Goal: Information Seeking & Learning: Check status

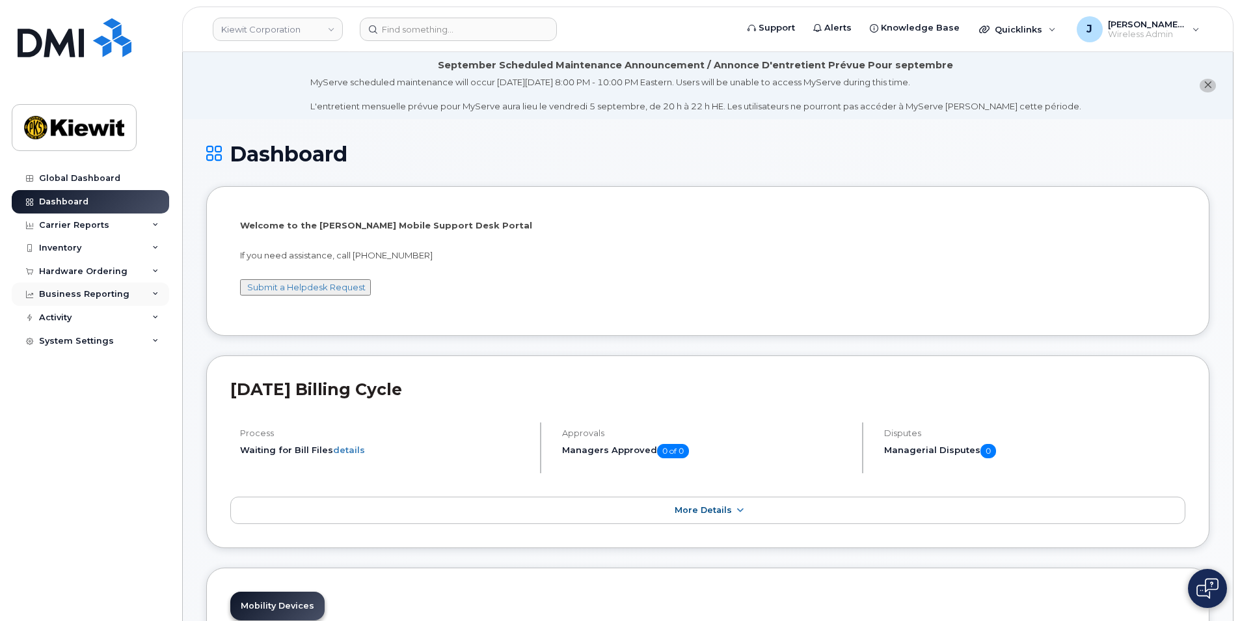
click at [155, 293] on icon at bounding box center [155, 294] width 7 height 7
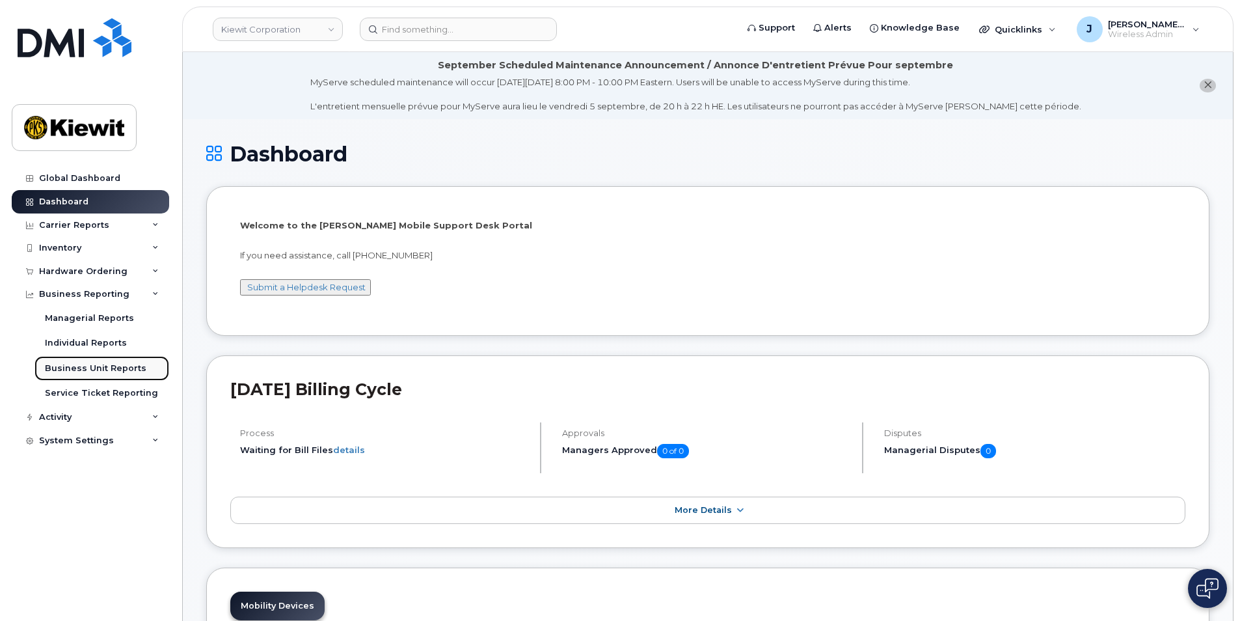
click at [97, 367] on div "Business Unit Reports" at bounding box center [95, 368] width 101 height 12
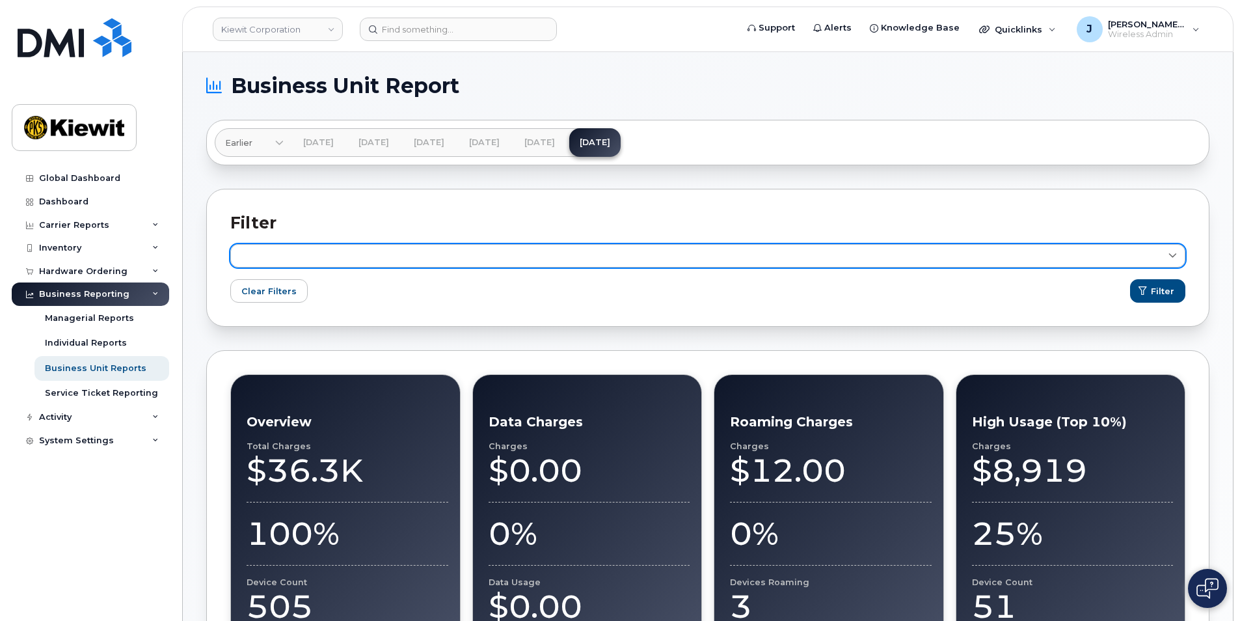
click at [1172, 256] on icon at bounding box center [1172, 256] width 8 height 8
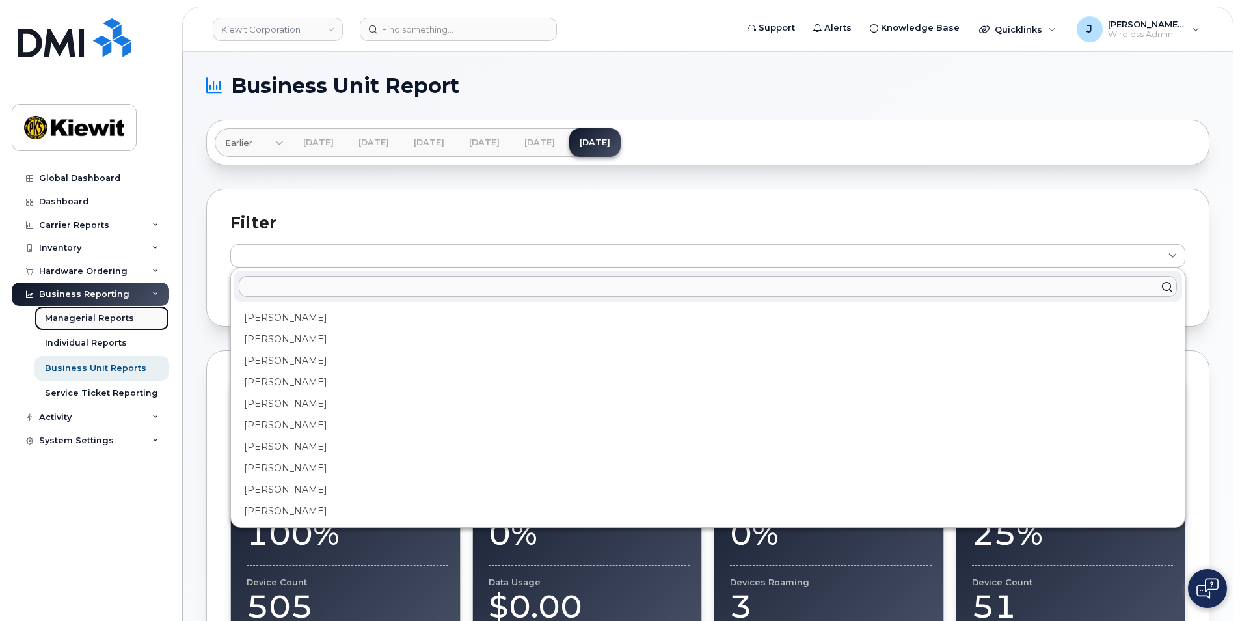
click at [96, 317] on div "Managerial Reports" at bounding box center [89, 318] width 89 height 12
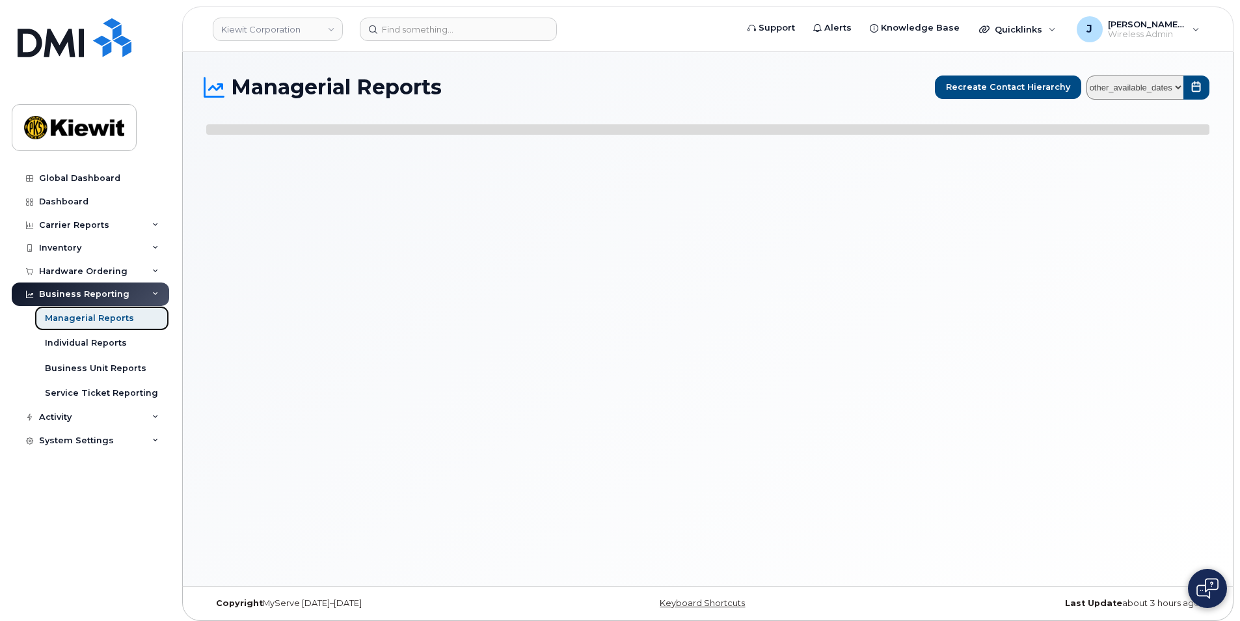
select select
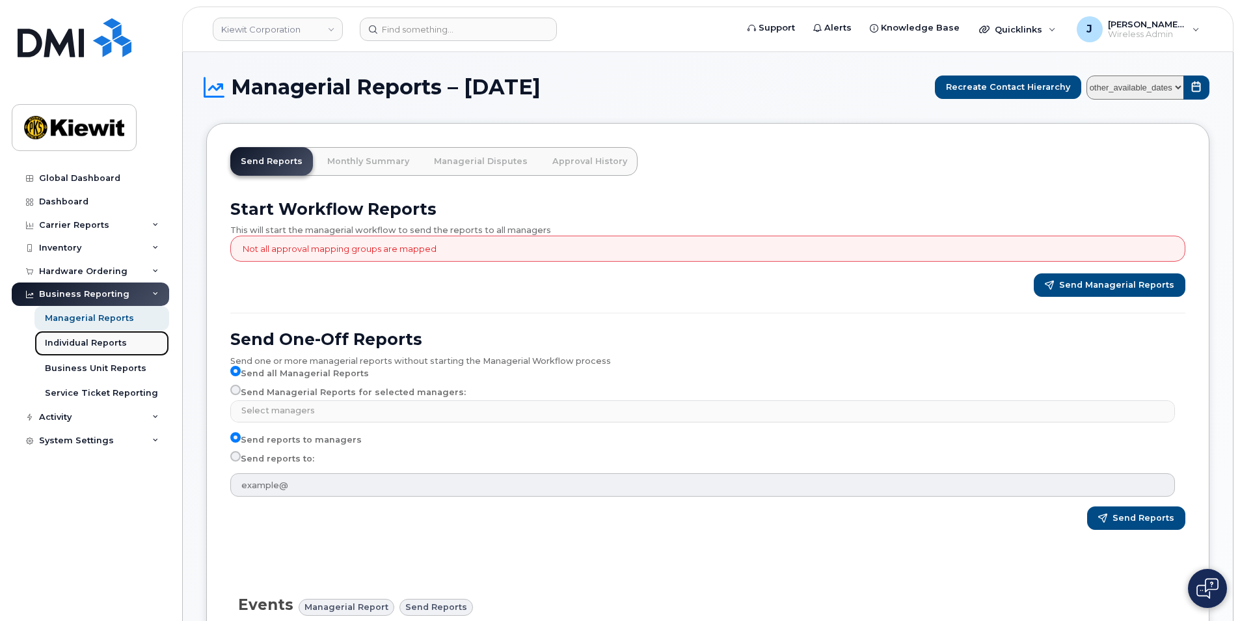
click at [88, 341] on div "Individual Reports" at bounding box center [86, 343] width 82 height 12
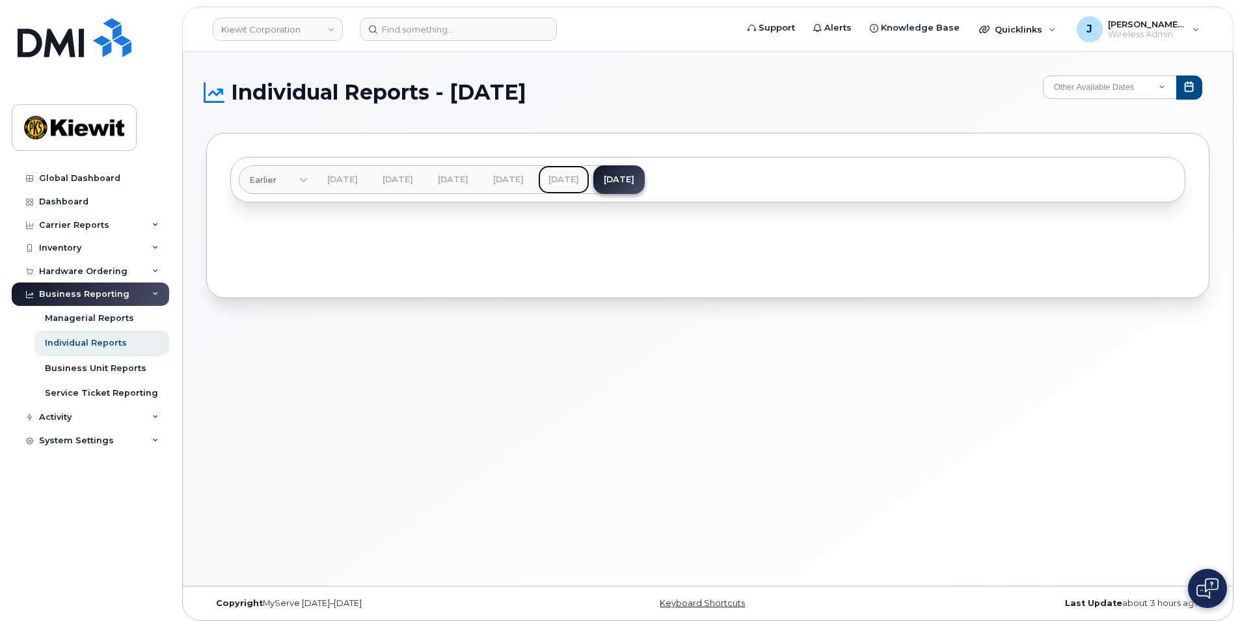
click at [589, 170] on link "[DATE]" at bounding box center [563, 179] width 51 height 29
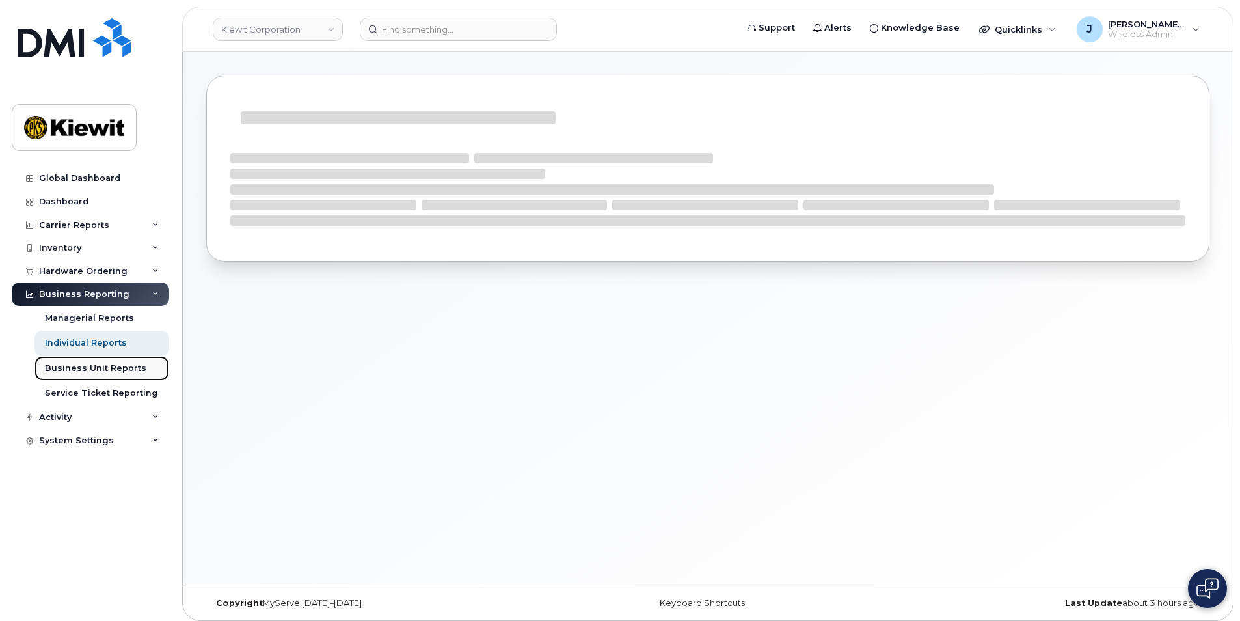
click at [84, 368] on div "Business Unit Reports" at bounding box center [95, 368] width 101 height 12
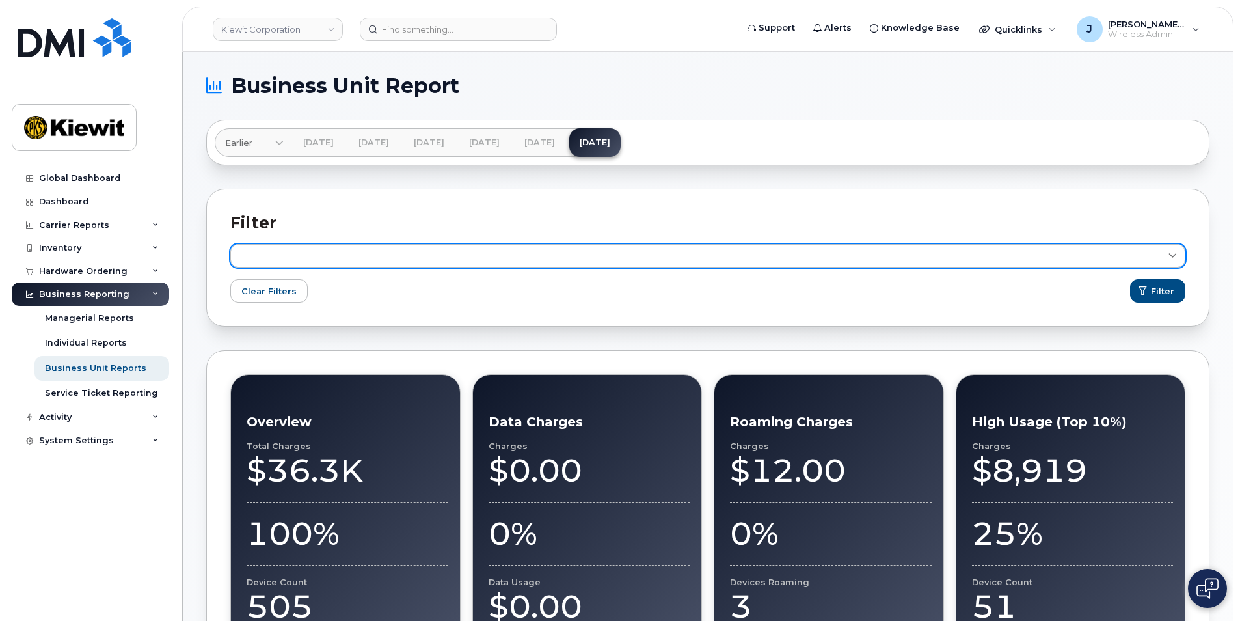
click at [1175, 254] on icon at bounding box center [1172, 256] width 8 height 8
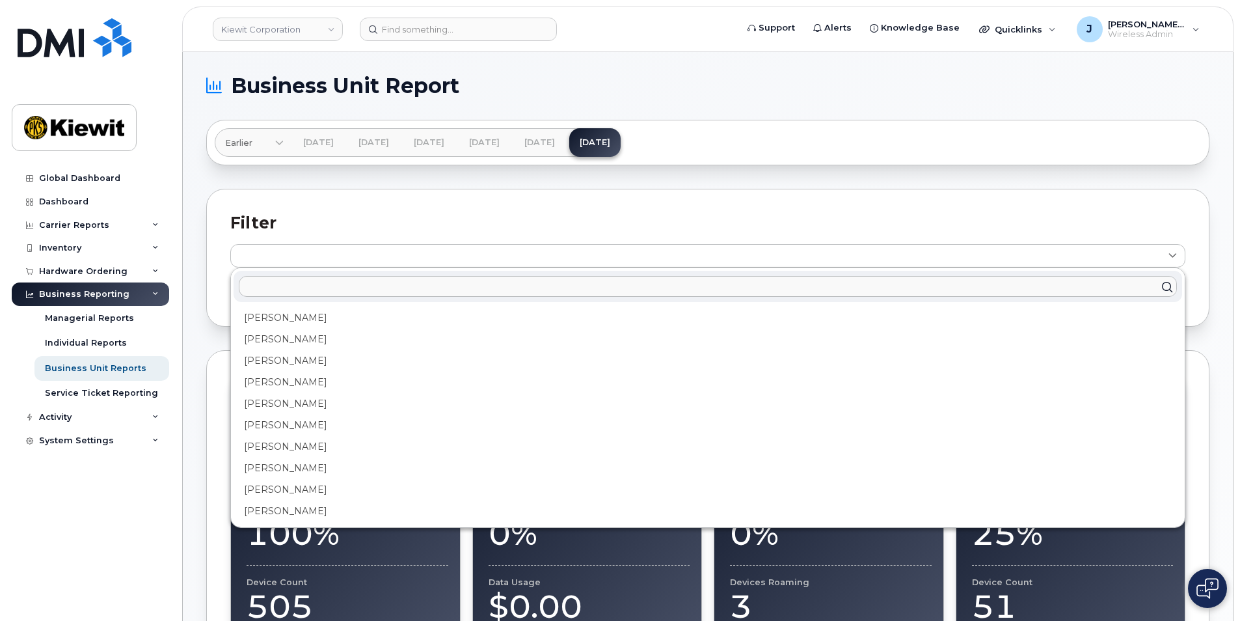
click at [270, 286] on input "text" at bounding box center [708, 286] width 938 height 21
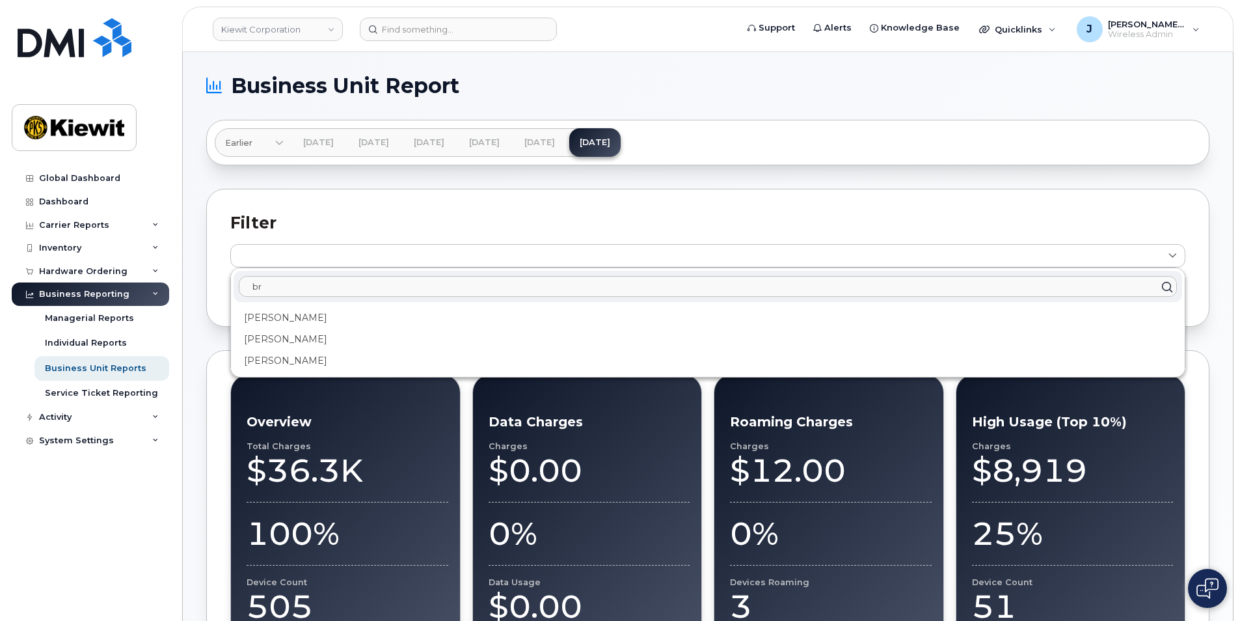
type input "b"
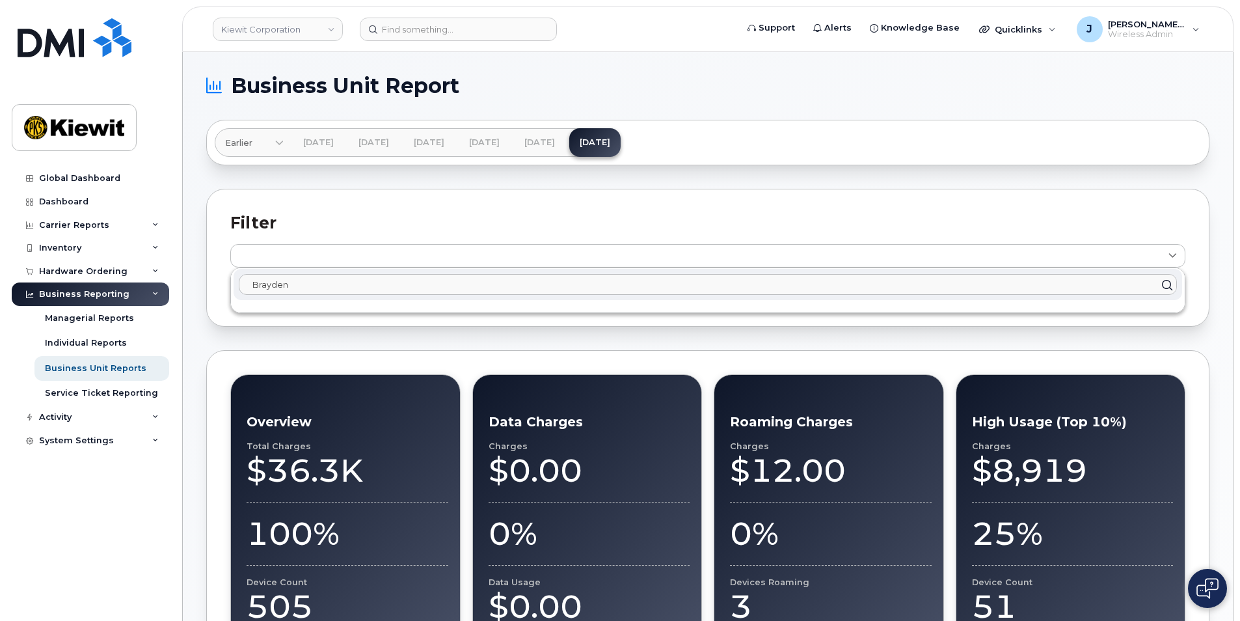
type input "Brayden"
click at [1166, 283] on icon at bounding box center [1166, 284] width 19 height 19
click at [313, 285] on input "Brayden" at bounding box center [708, 284] width 938 height 21
click button "Filter" at bounding box center [1157, 290] width 55 height 23
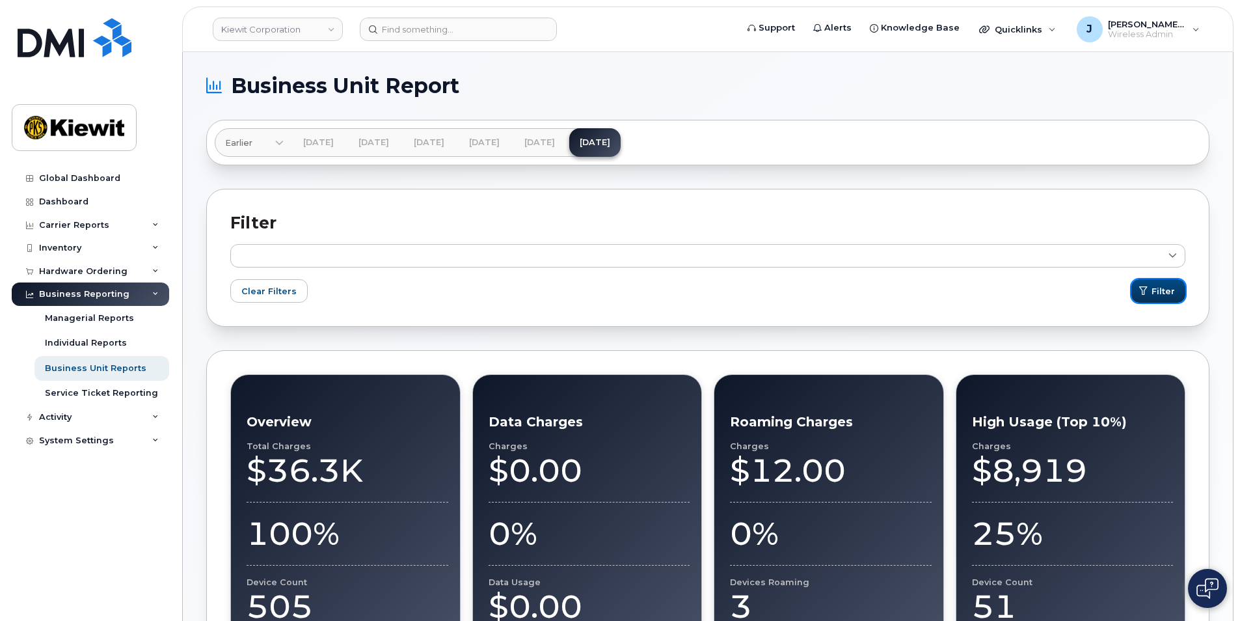
click at [1153, 288] on span "Filter" at bounding box center [1162, 291] width 23 height 12
click at [565, 142] on link "[DATE]" at bounding box center [539, 142] width 51 height 29
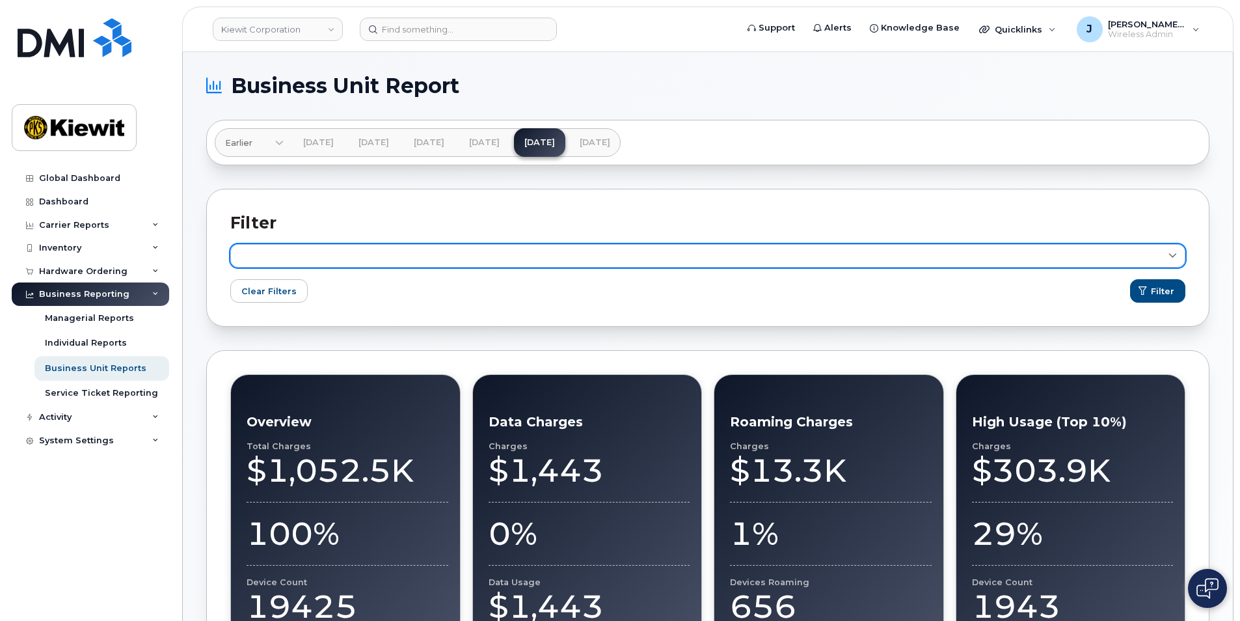
click at [286, 250] on link at bounding box center [707, 255] width 955 height 23
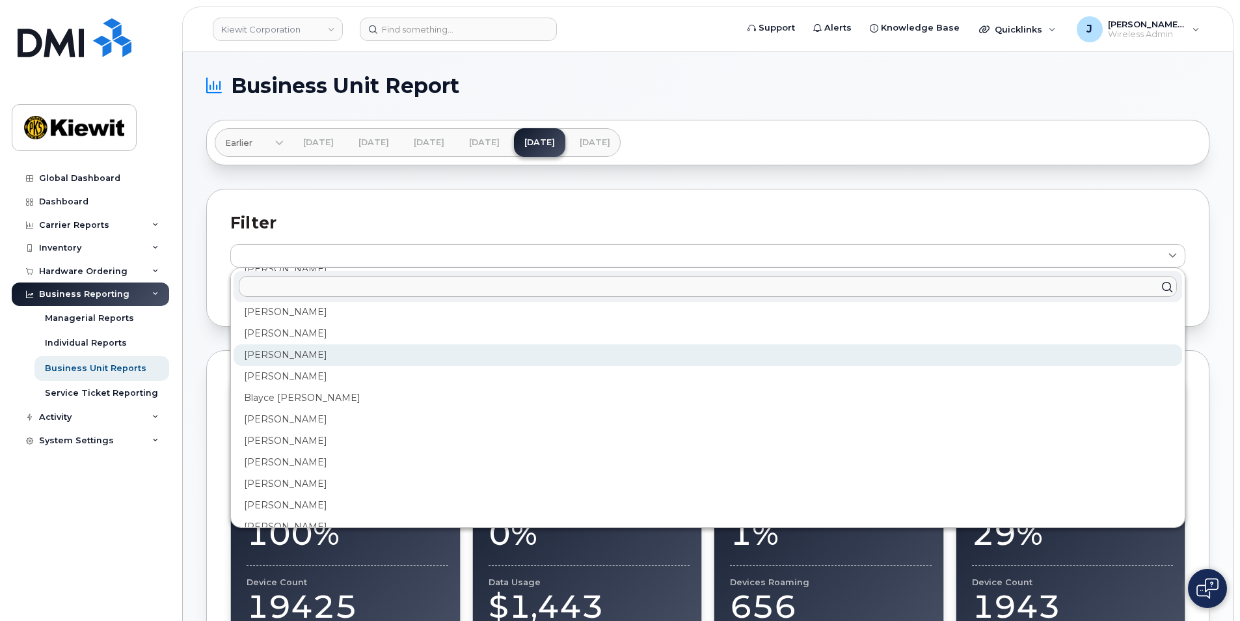
scroll to position [651, 0]
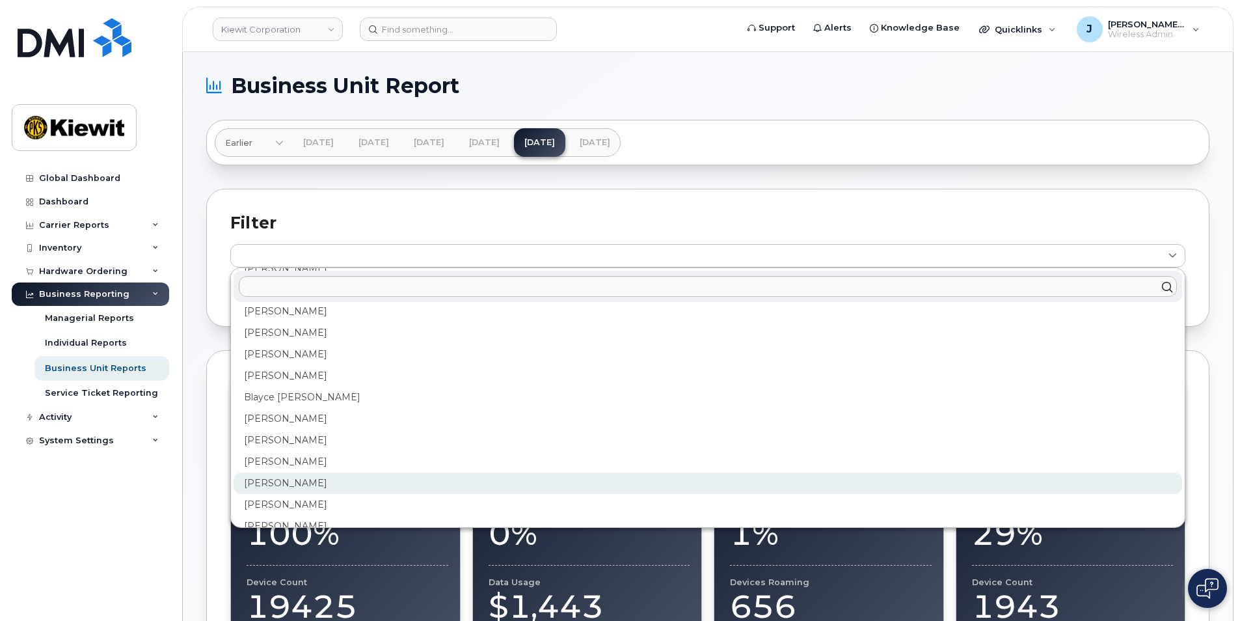
click at [292, 515] on div "Brayden Pulver" at bounding box center [708, 525] width 948 height 21
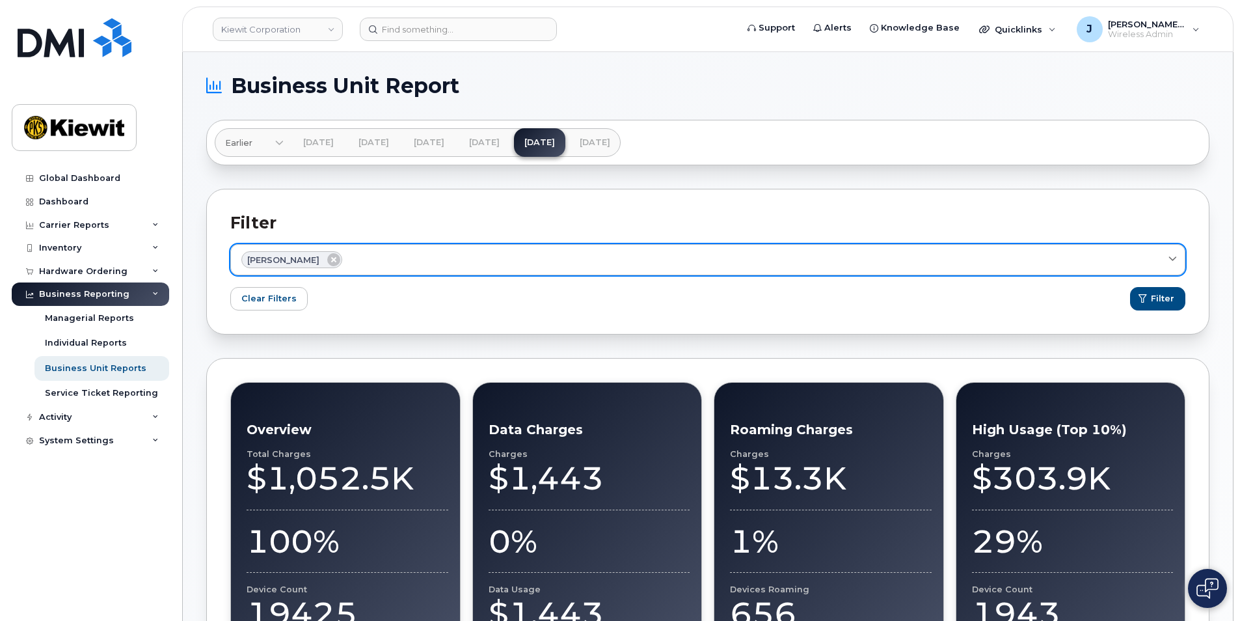
click at [607, 253] on div "Brayden Pulver" at bounding box center [707, 259] width 933 height 17
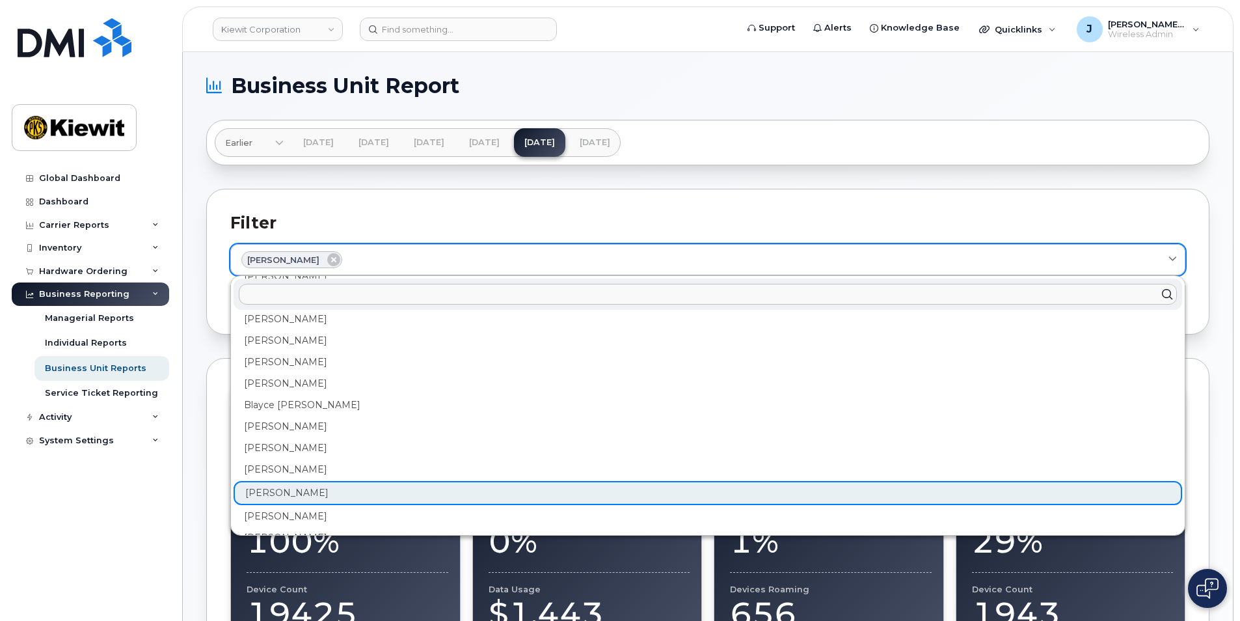
click button "Filter" at bounding box center [1157, 298] width 55 height 23
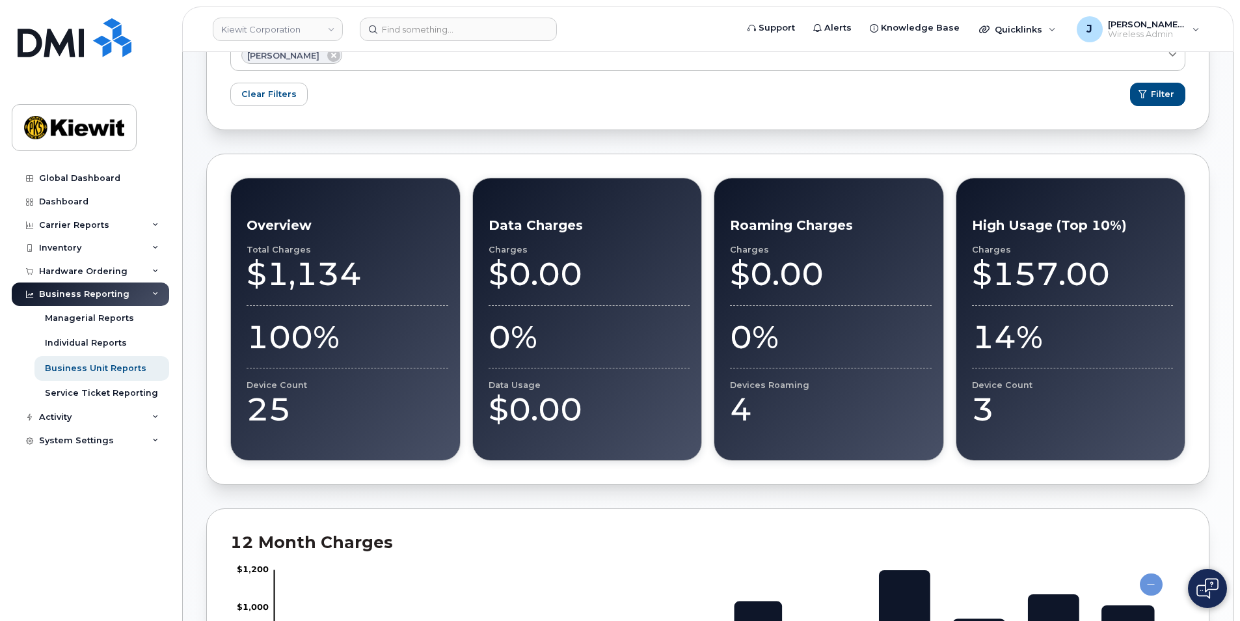
scroll to position [260, 0]
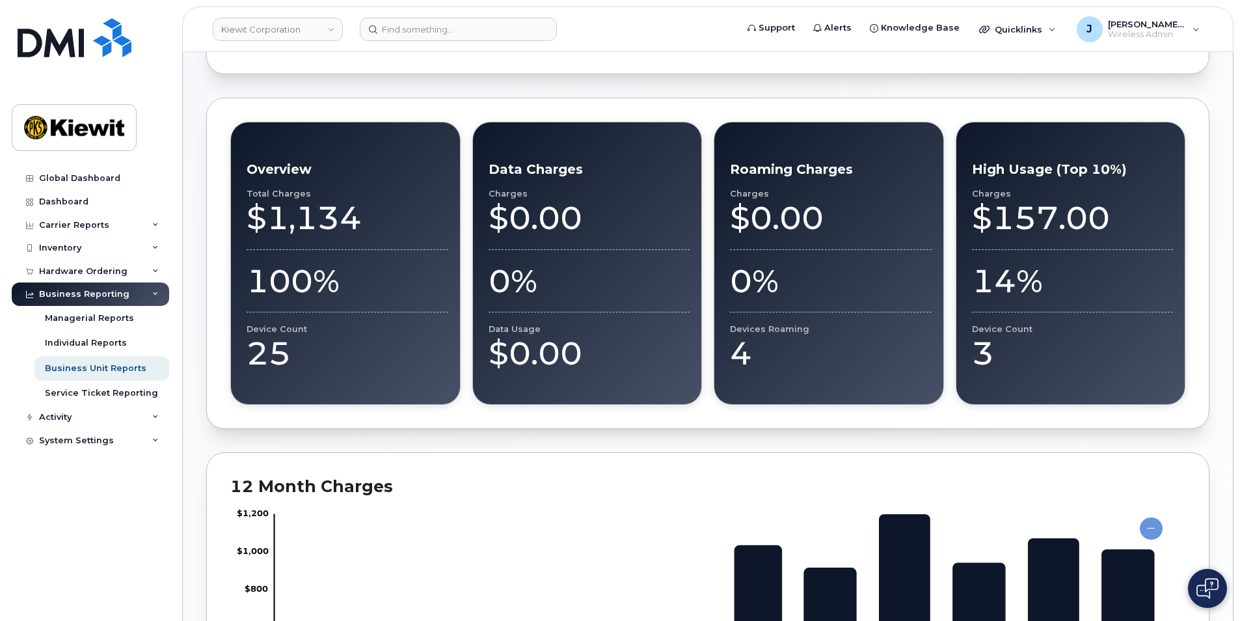
click at [306, 211] on div "$1,134" at bounding box center [348, 217] width 202 height 39
click at [274, 351] on div "25" at bounding box center [348, 353] width 202 height 39
click at [290, 331] on div "Device Count" at bounding box center [348, 329] width 202 height 10
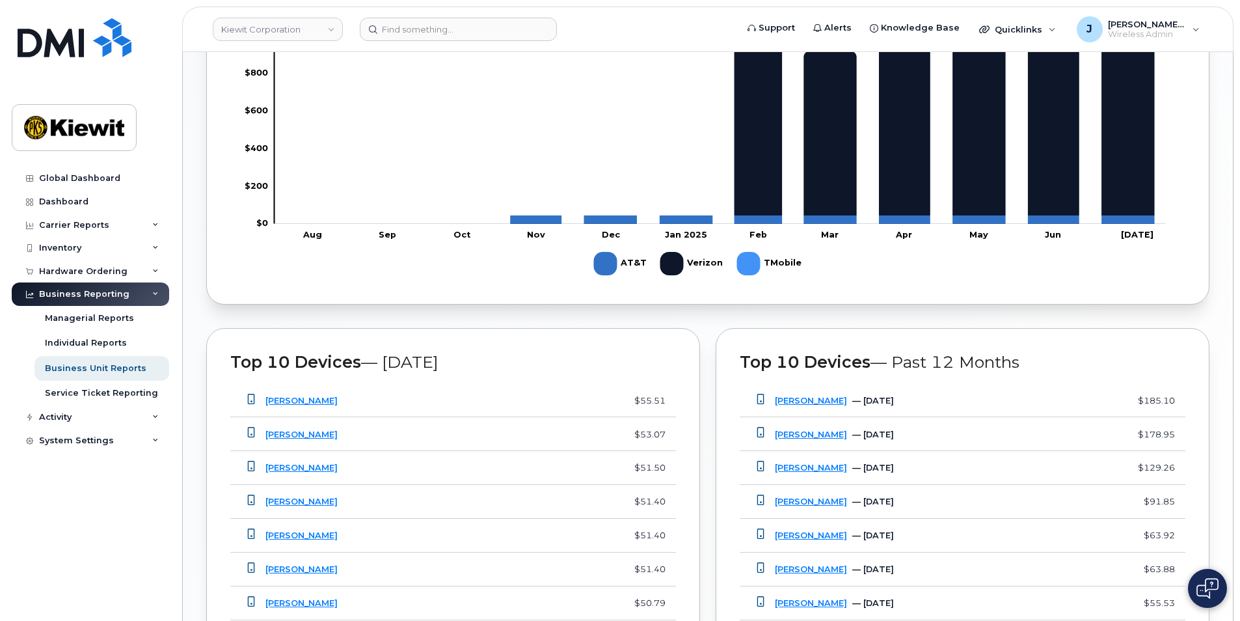
scroll to position [725, 0]
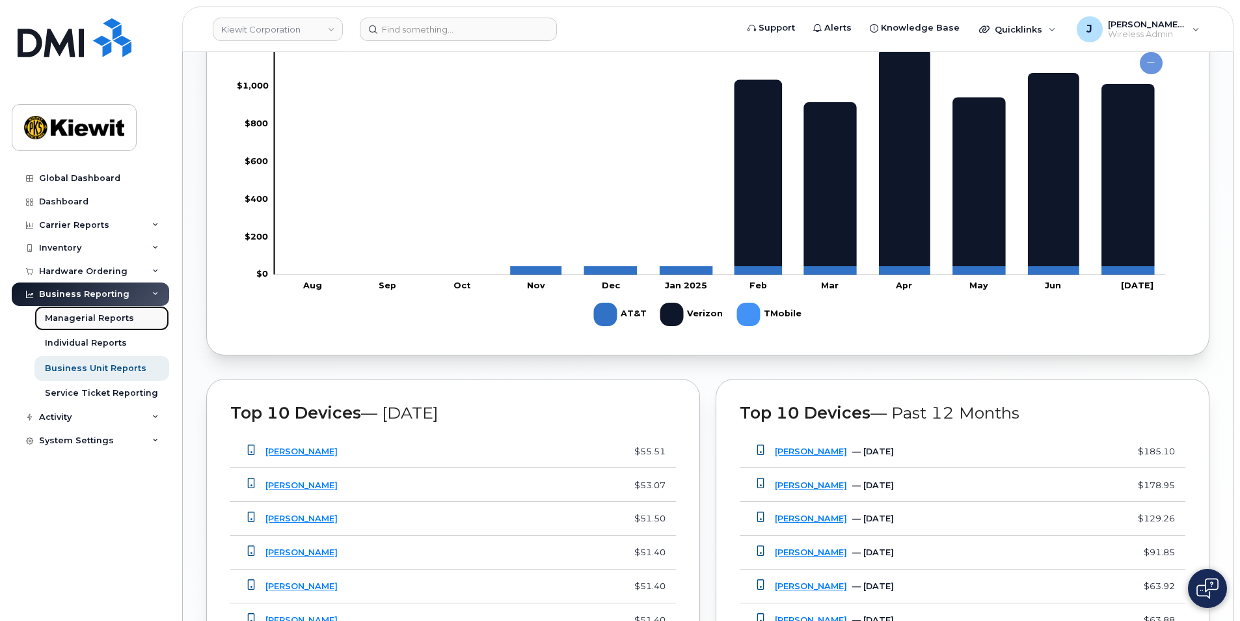
click at [85, 316] on div "Managerial Reports" at bounding box center [89, 318] width 89 height 12
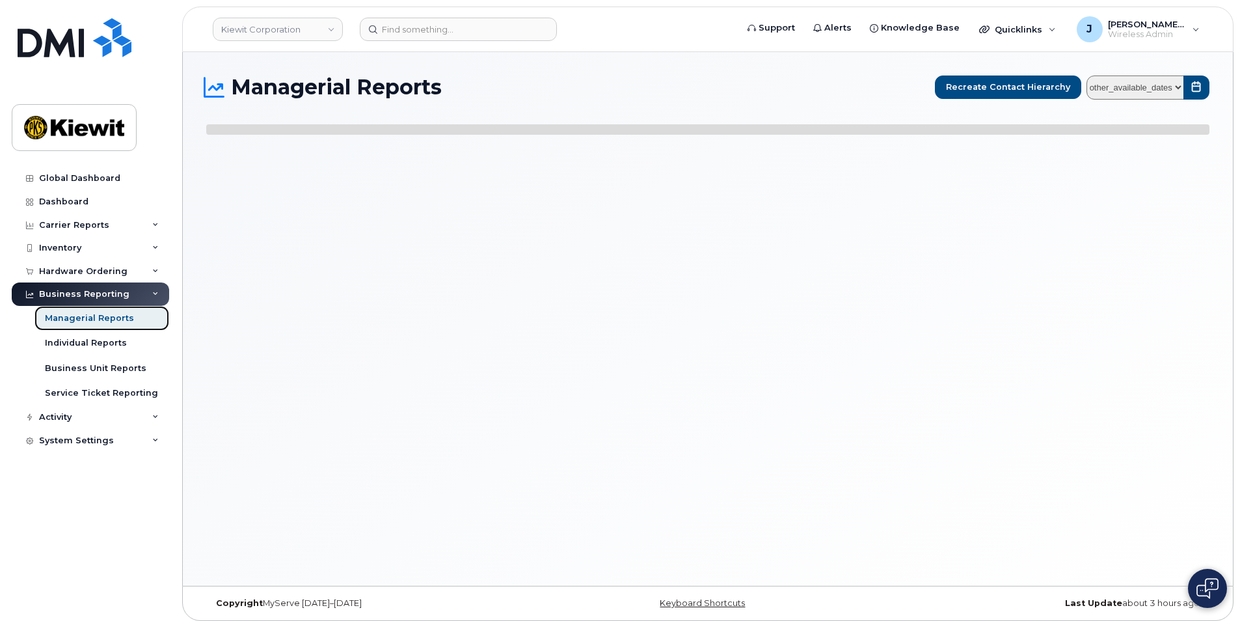
select select
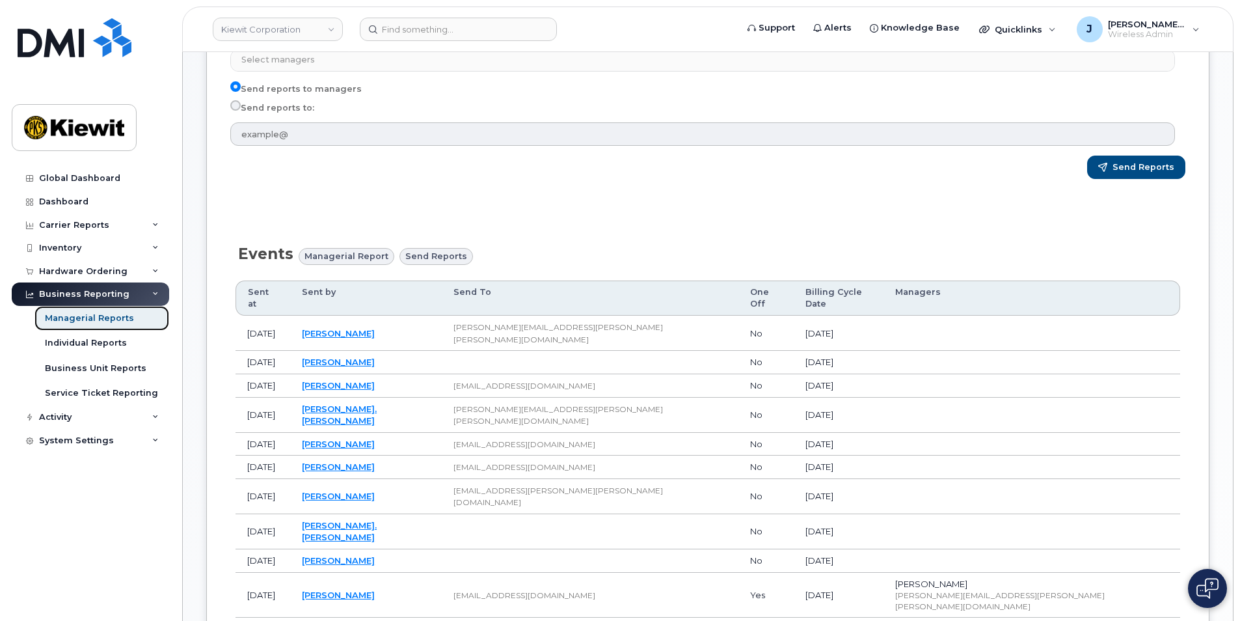
scroll to position [325, 0]
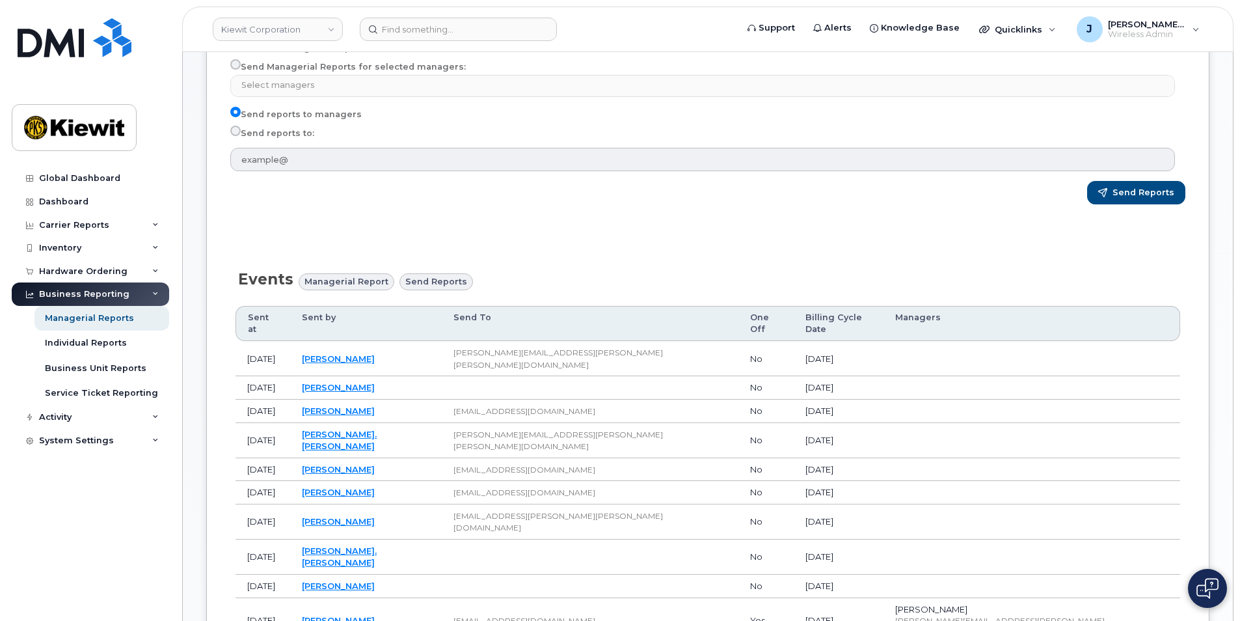
click at [342, 282] on span "Managerial Report" at bounding box center [346, 281] width 84 height 12
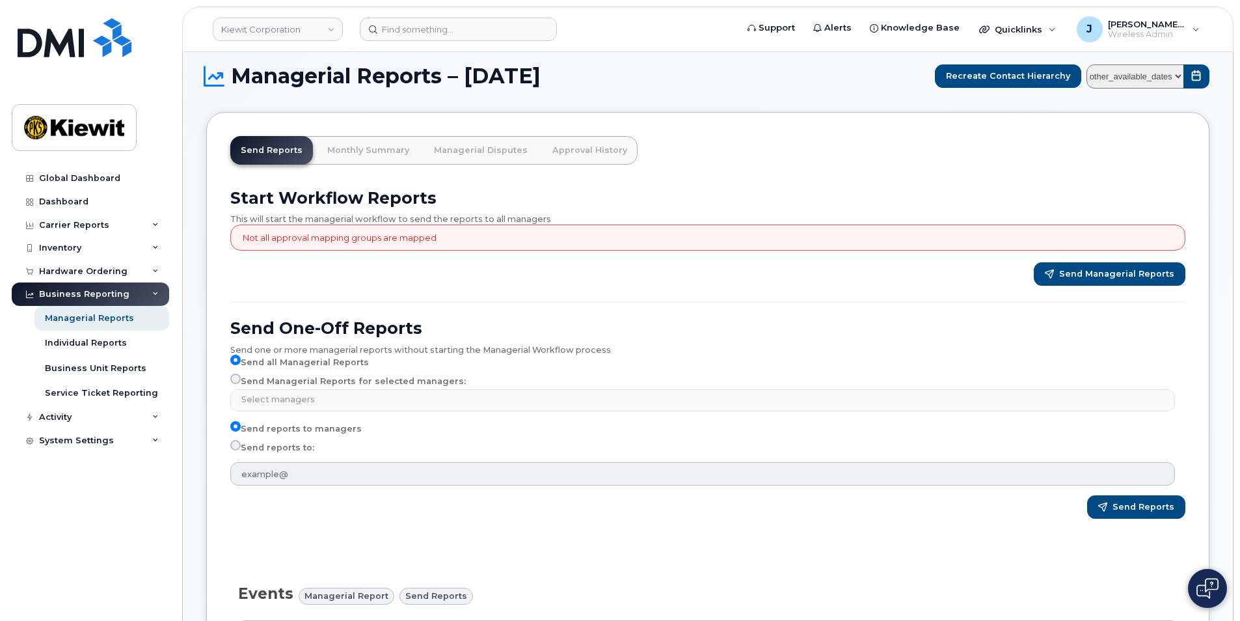
scroll to position [0, 0]
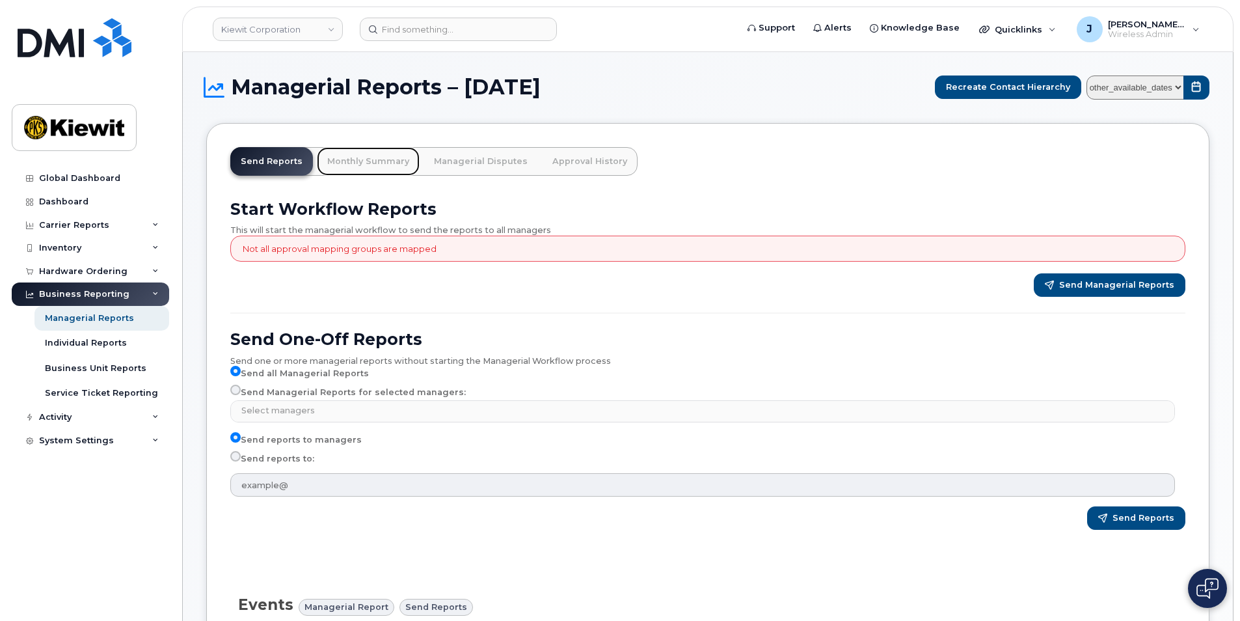
click at [373, 159] on link "Monthly Summary" at bounding box center [368, 161] width 103 height 29
click at [369, 159] on link "Monthly Summary" at bounding box center [368, 161] width 103 height 29
click at [370, 159] on link "Monthly Summary" at bounding box center [368, 161] width 103 height 29
click at [85, 319] on div "Managerial Reports" at bounding box center [89, 318] width 89 height 12
click at [93, 340] on div "Individual Reports" at bounding box center [86, 343] width 82 height 12
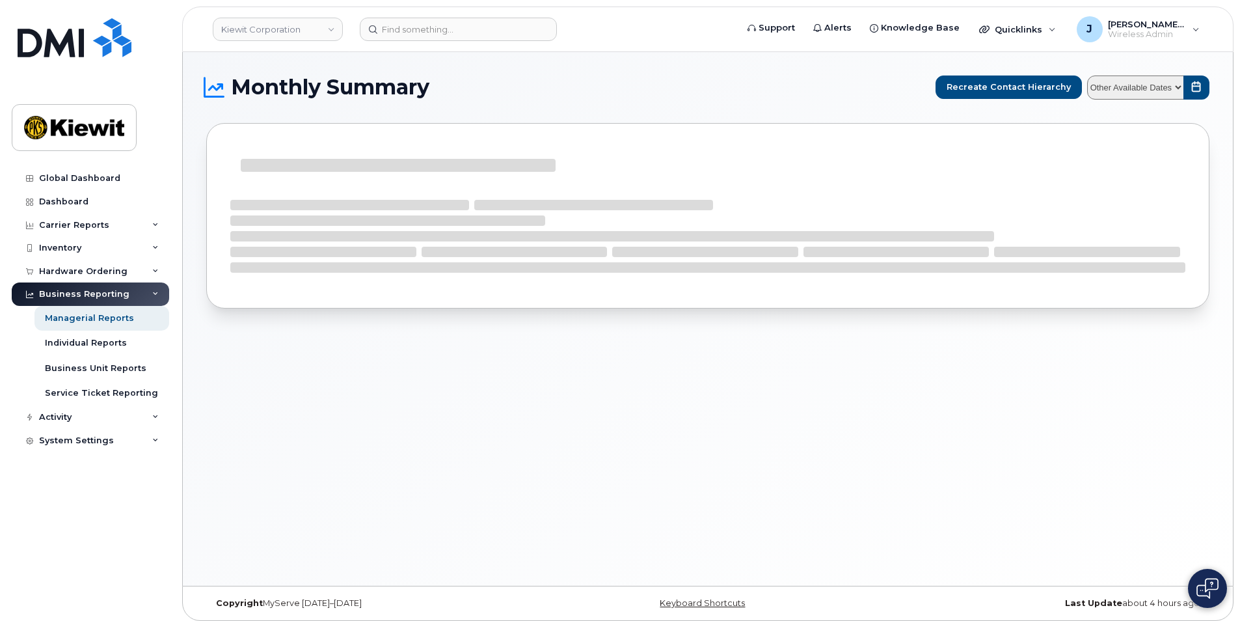
select select
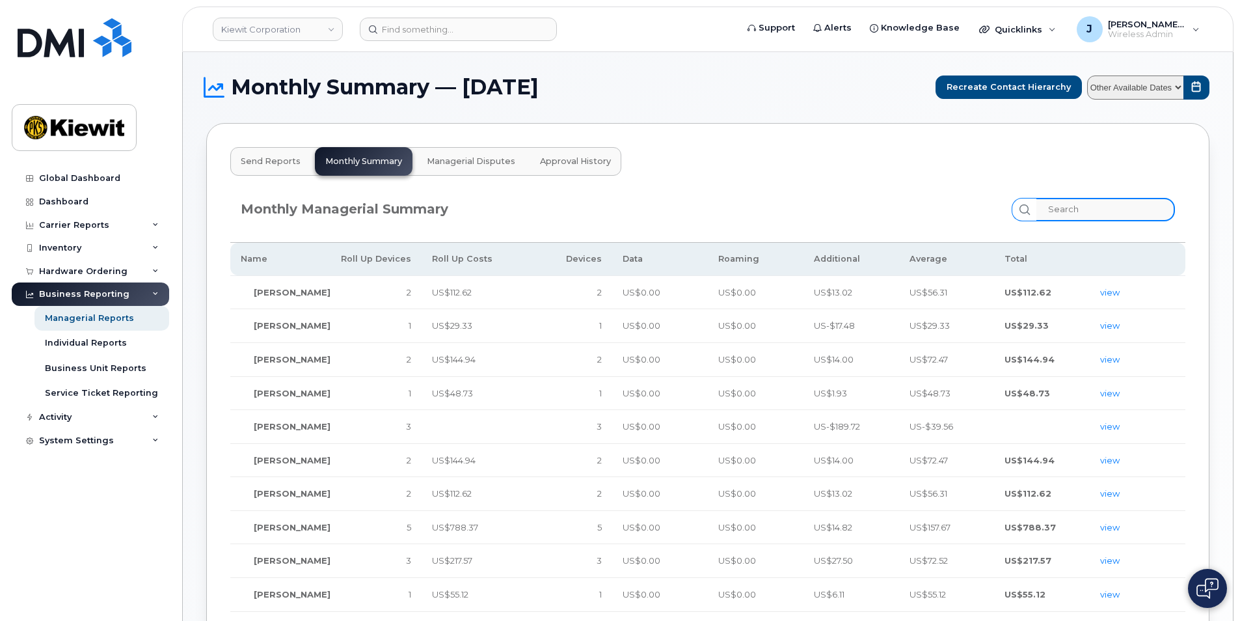
click at [1066, 209] on input "search" at bounding box center [1105, 209] width 139 height 23
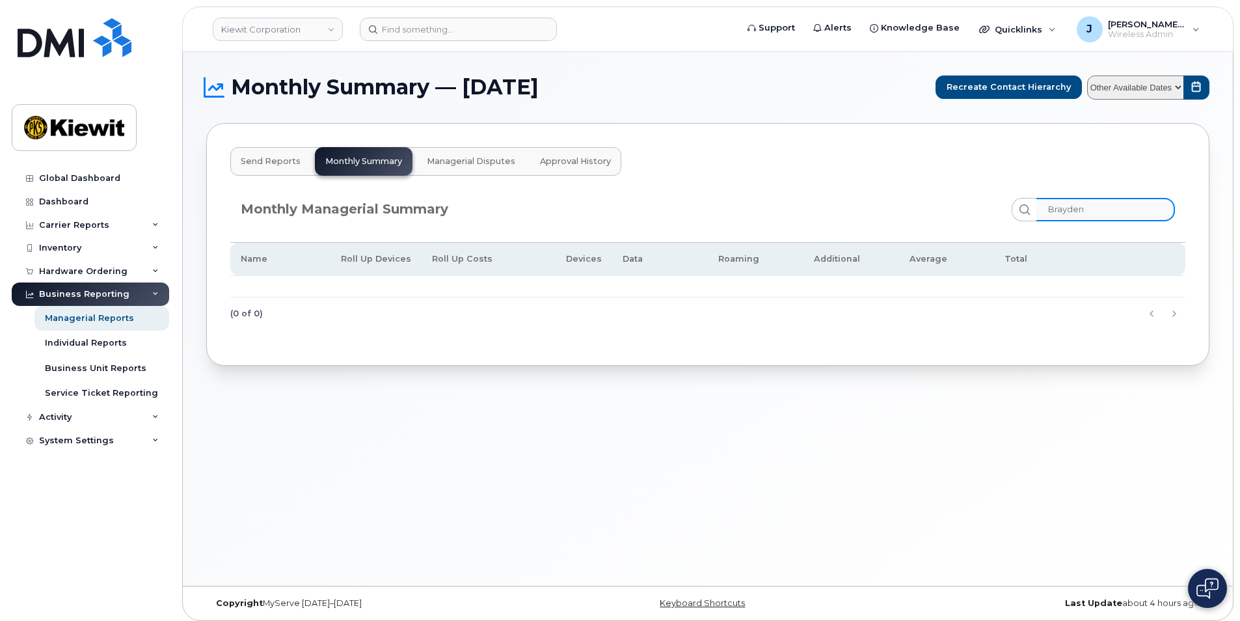
type input "Brayden"
click at [60, 413] on div "Activity" at bounding box center [55, 417] width 33 height 10
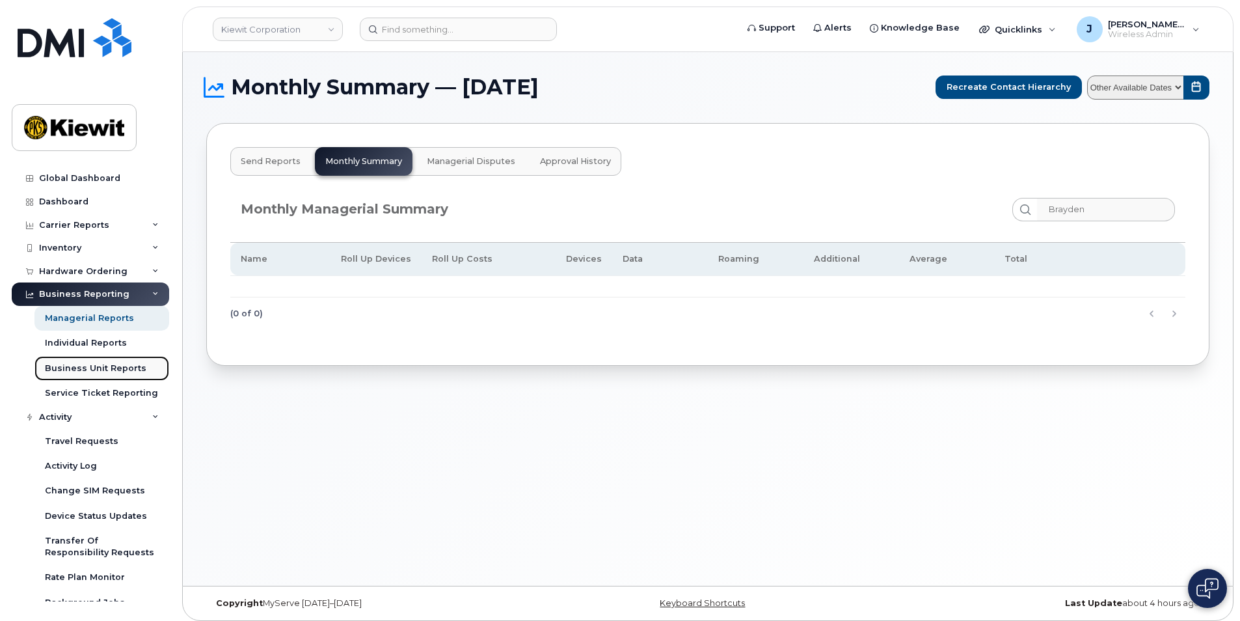
click at [79, 365] on div "Business Unit Reports" at bounding box center [95, 368] width 101 height 12
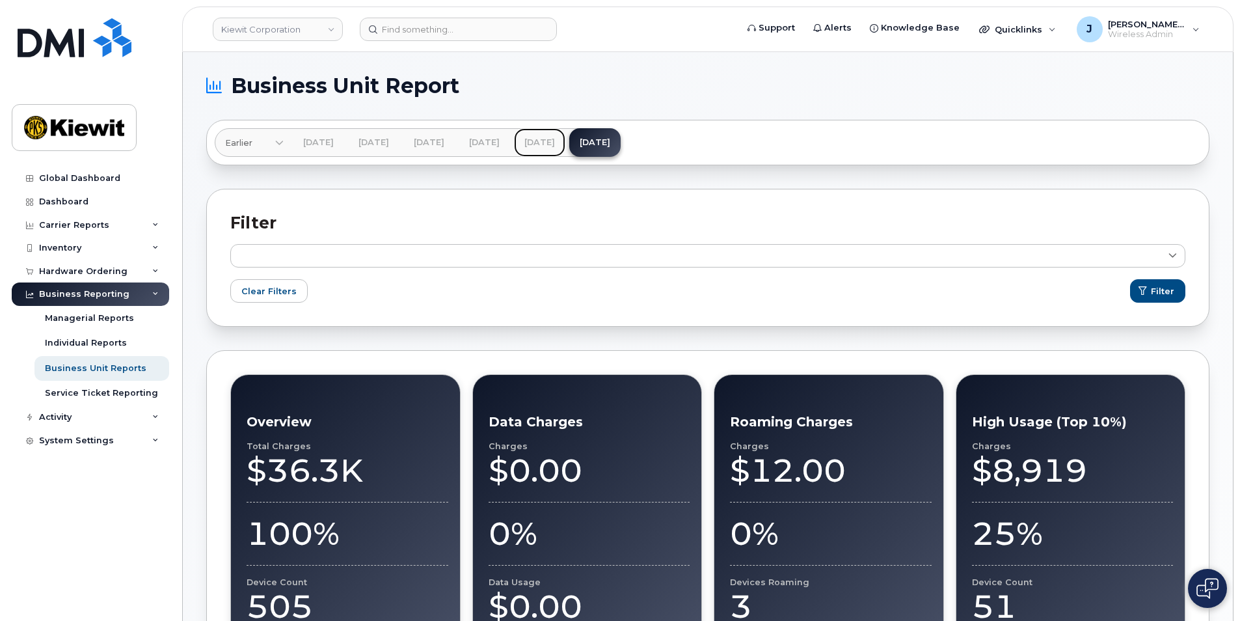
click at [565, 142] on link "[DATE]" at bounding box center [539, 142] width 51 height 29
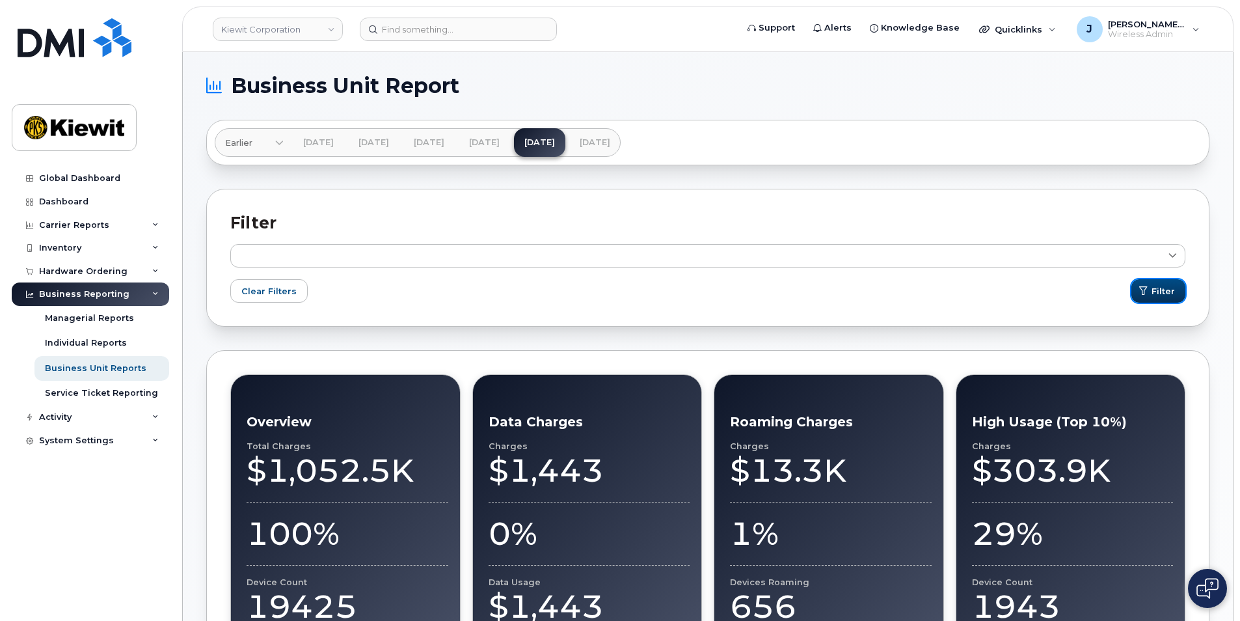
click at [1161, 289] on span "Filter" at bounding box center [1162, 291] width 23 height 12
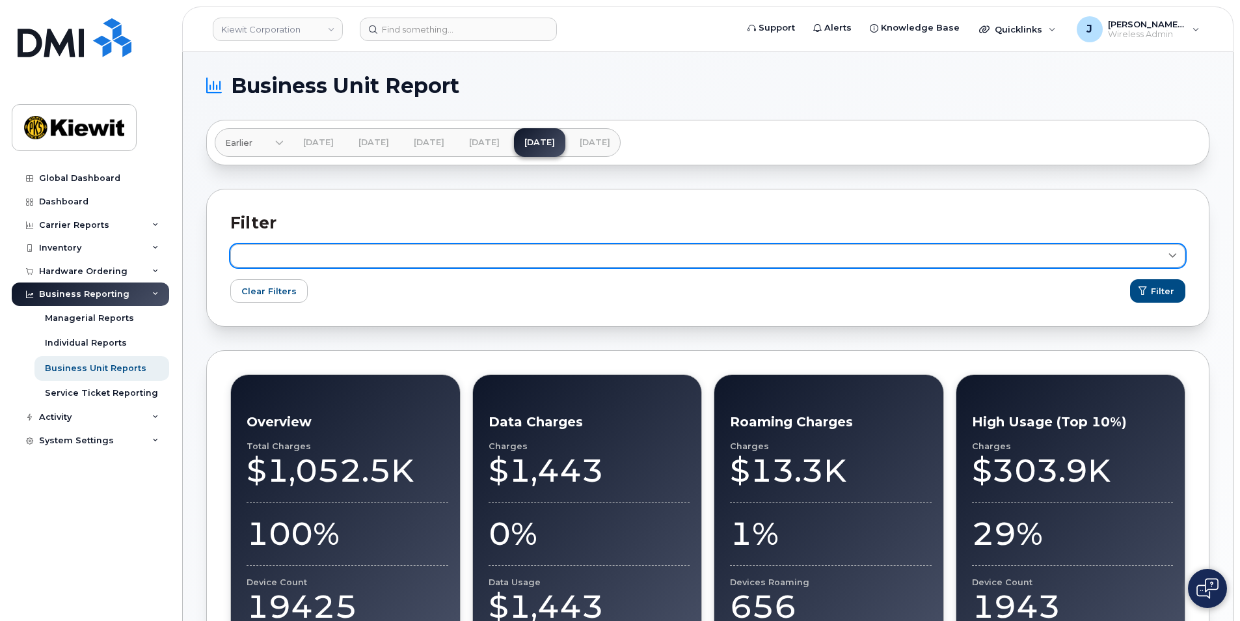
click at [275, 250] on link at bounding box center [707, 255] width 955 height 23
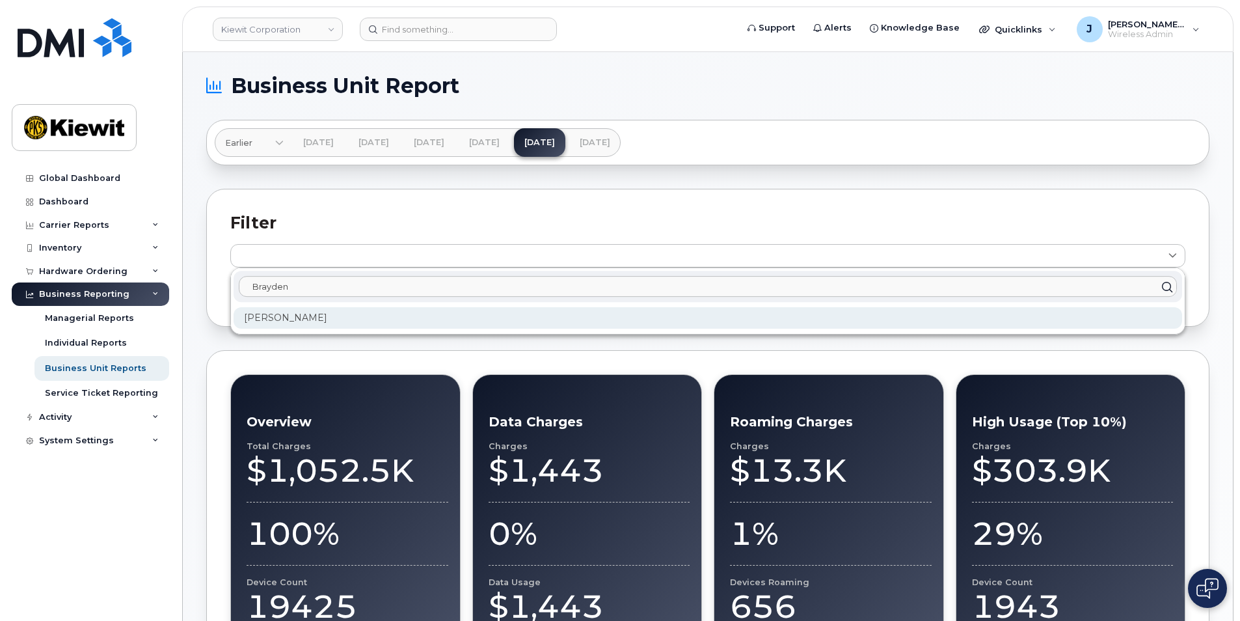
type input "Brayden"
click at [282, 314] on div "[PERSON_NAME]" at bounding box center [708, 317] width 948 height 21
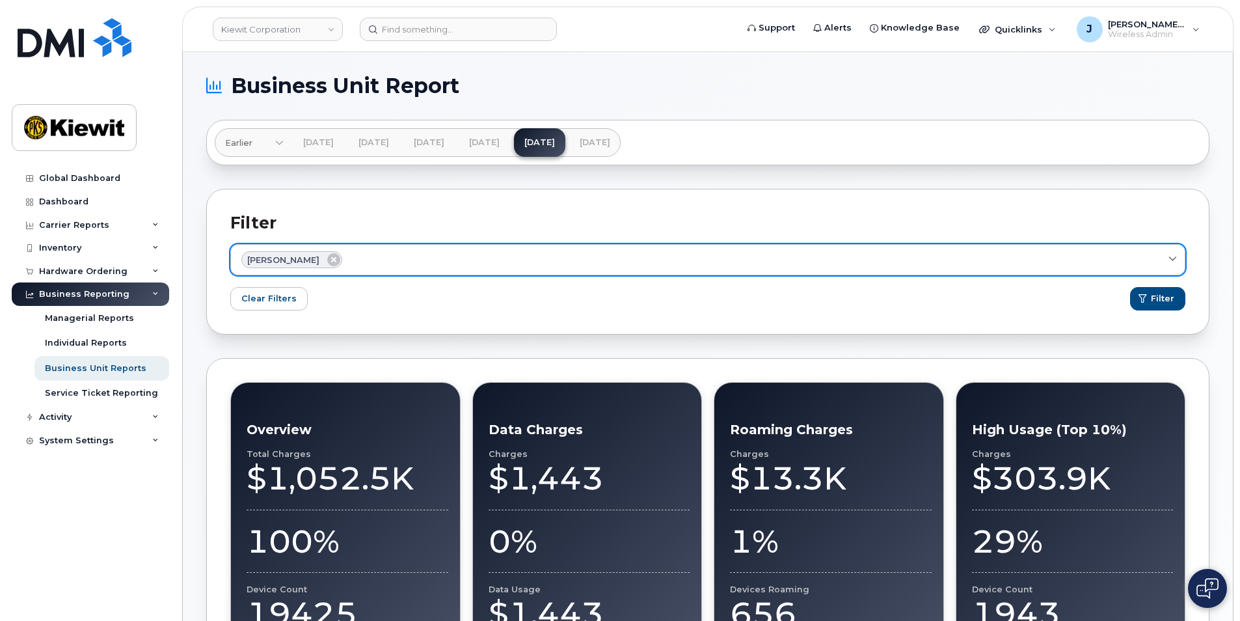
click at [388, 255] on div "[PERSON_NAME]" at bounding box center [707, 259] width 933 height 17
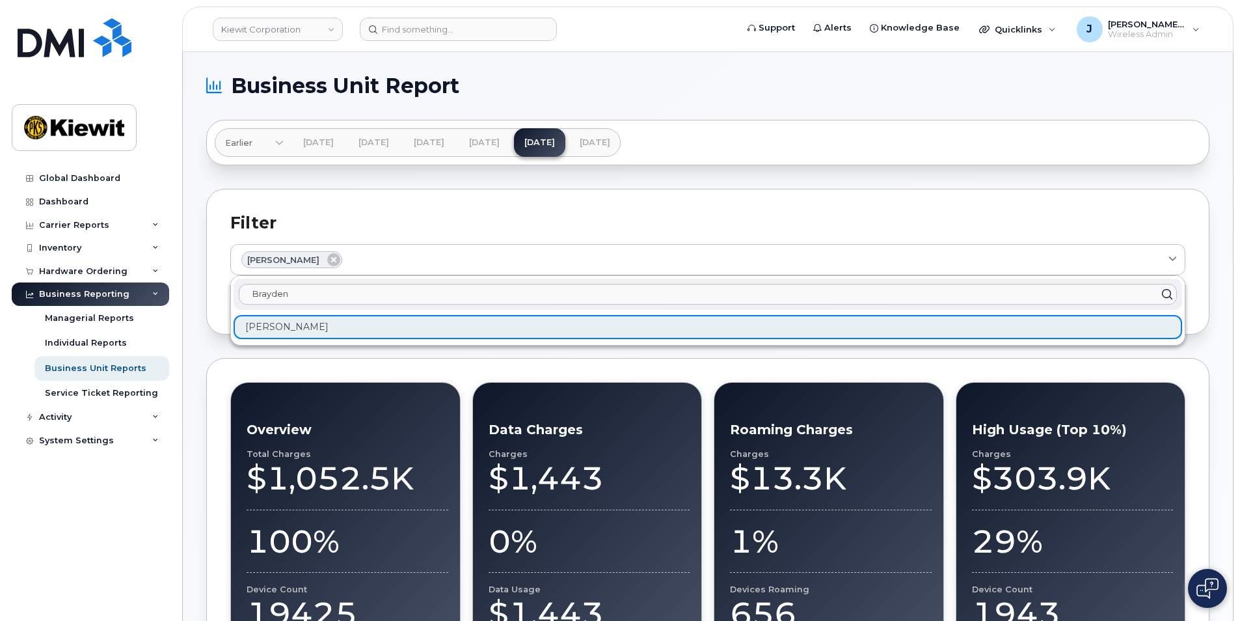
click at [366, 328] on div "Brayden Pulver" at bounding box center [708, 327] width 948 height 24
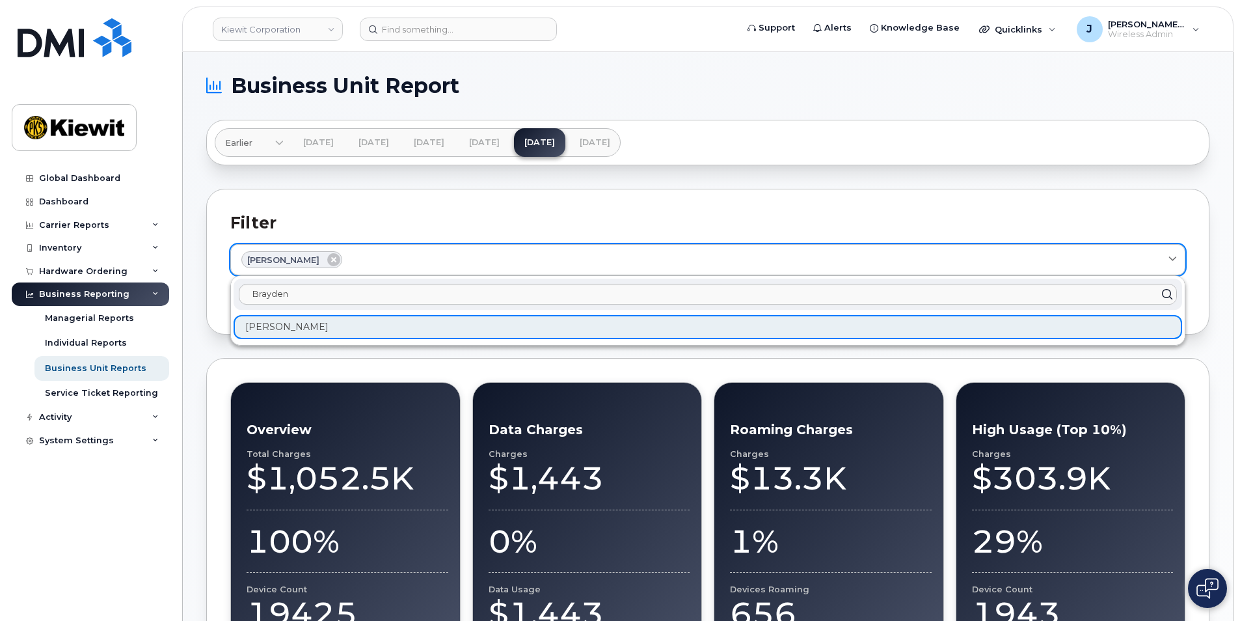
click at [480, 254] on div "Brayden Pulver" at bounding box center [707, 259] width 933 height 17
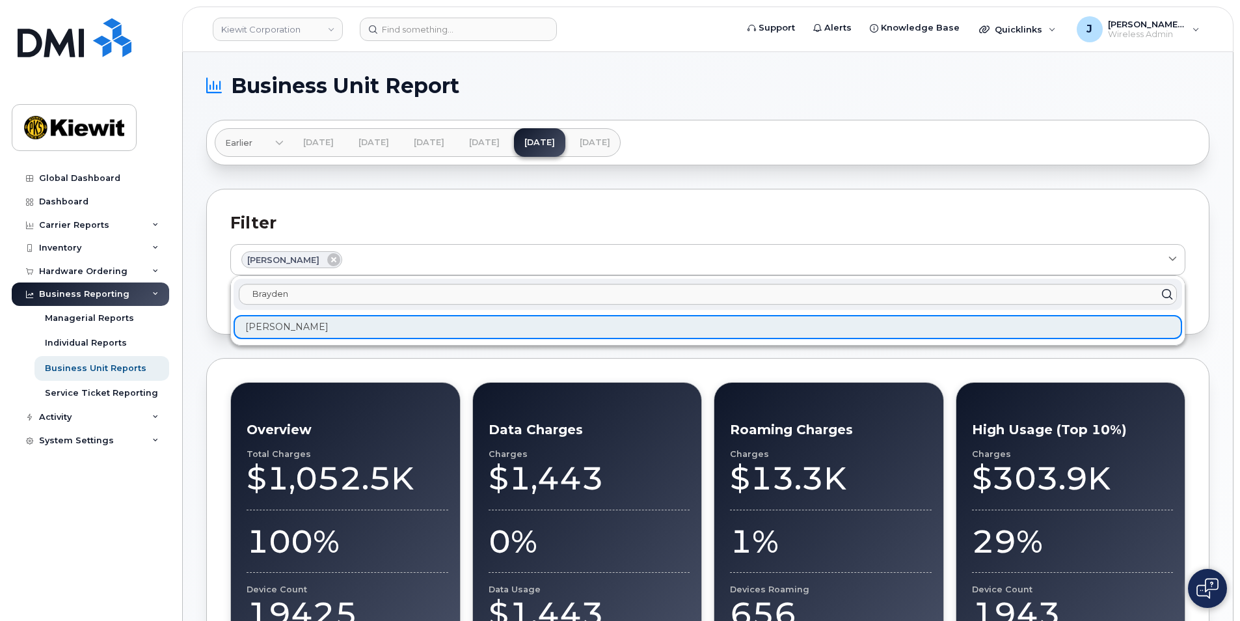
click at [1168, 297] on icon at bounding box center [1166, 294] width 19 height 19
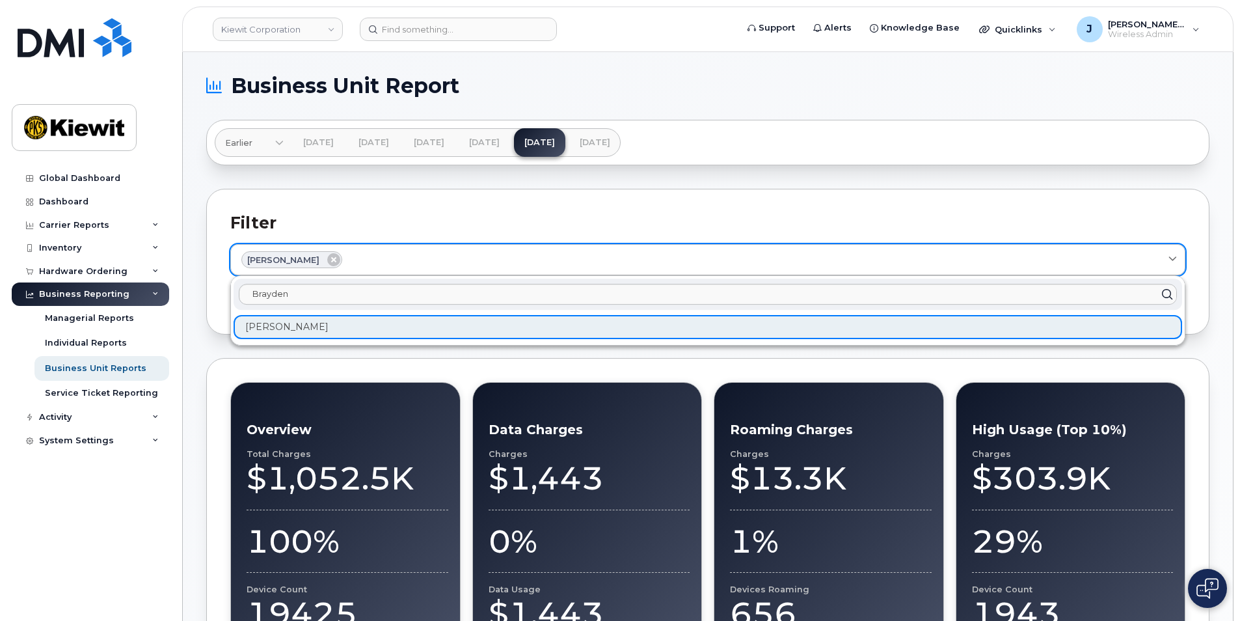
click at [375, 256] on div "Brayden Pulver" at bounding box center [707, 259] width 933 height 17
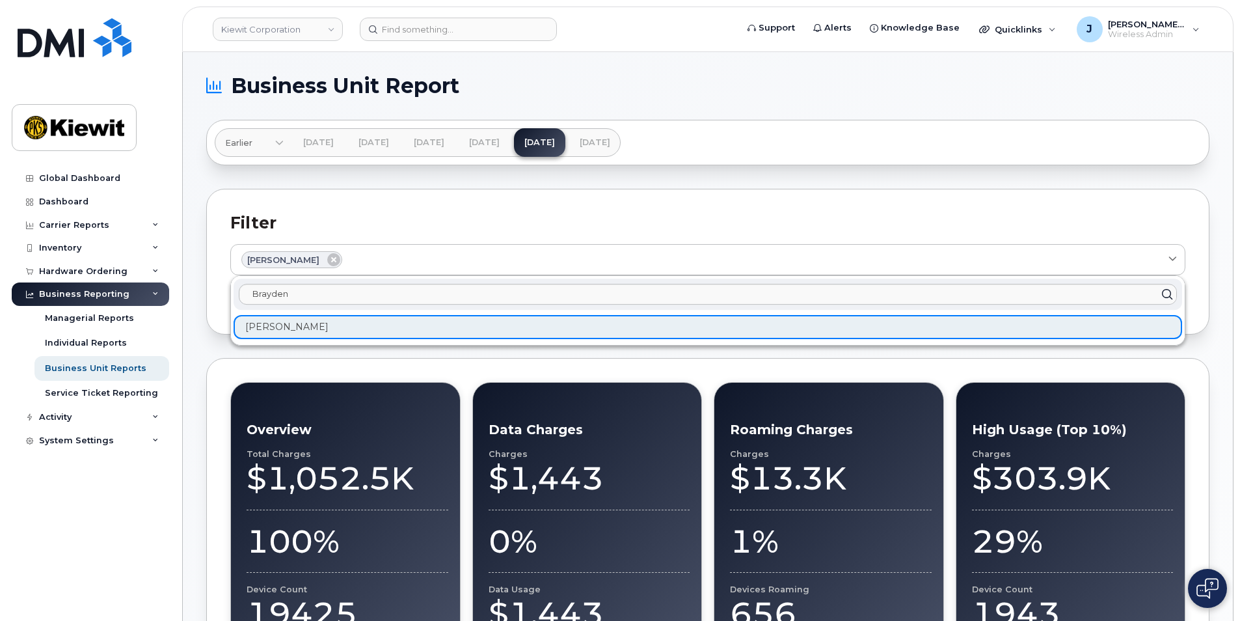
click at [343, 325] on div "Brayden Pulver" at bounding box center [708, 327] width 948 height 24
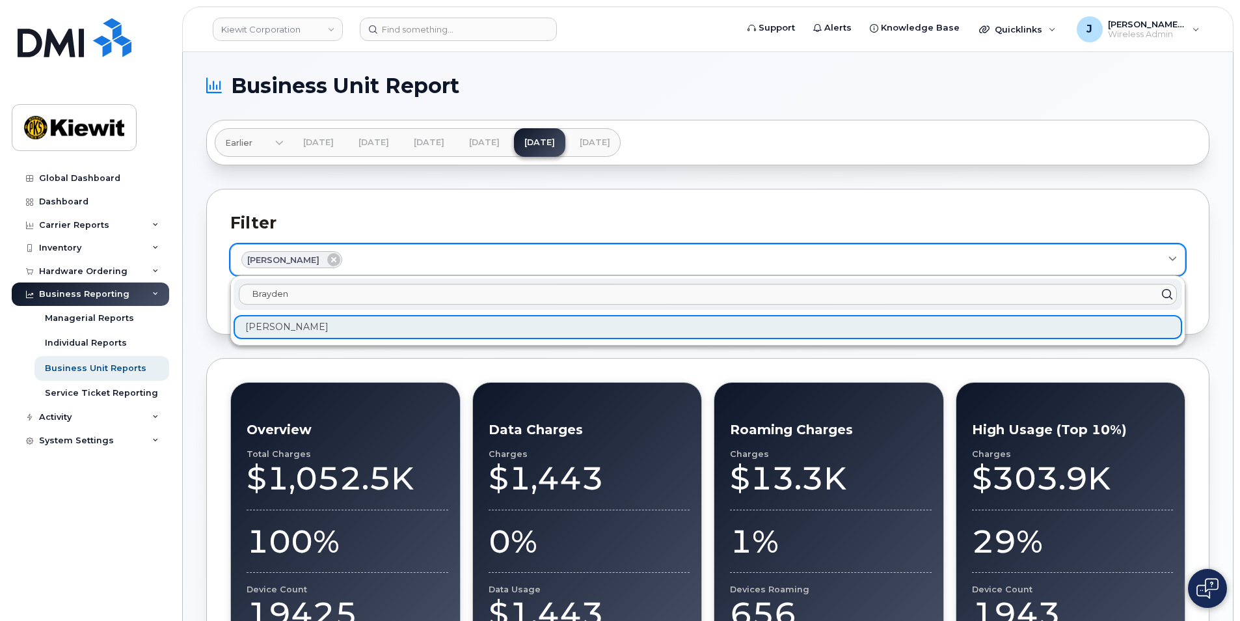
click at [364, 249] on link "Brayden Pulver" at bounding box center [707, 259] width 955 height 31
click at [362, 256] on div "Brayden Pulver" at bounding box center [707, 259] width 933 height 17
click button "Filter" at bounding box center [1157, 298] width 55 height 23
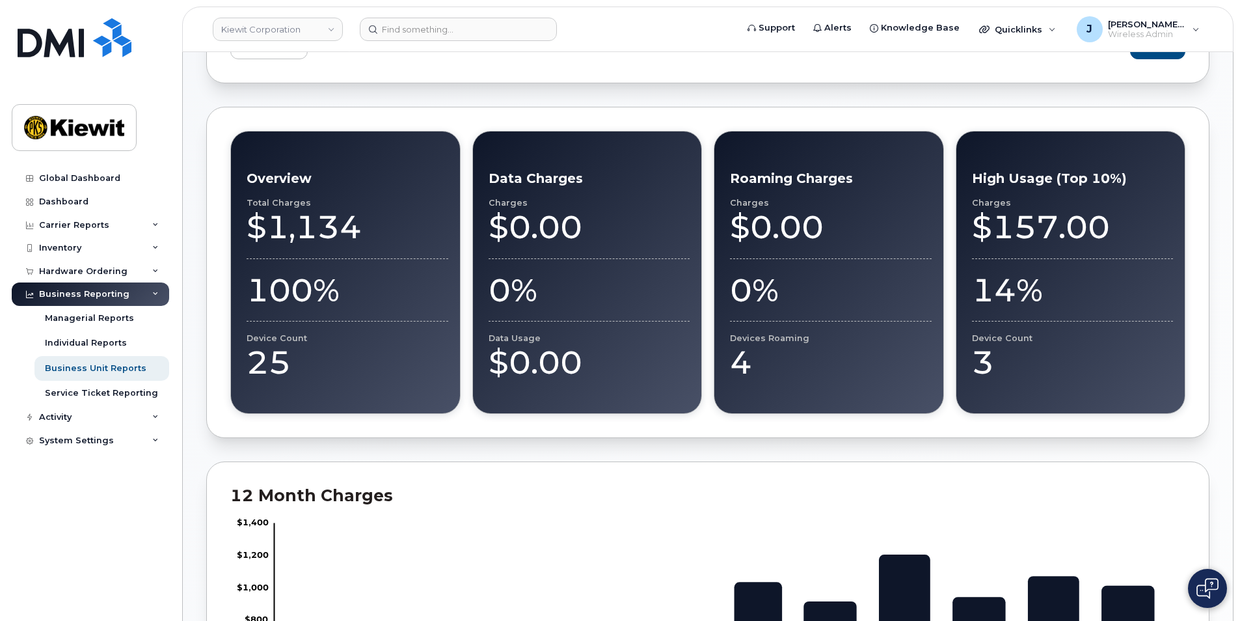
scroll to position [260, 0]
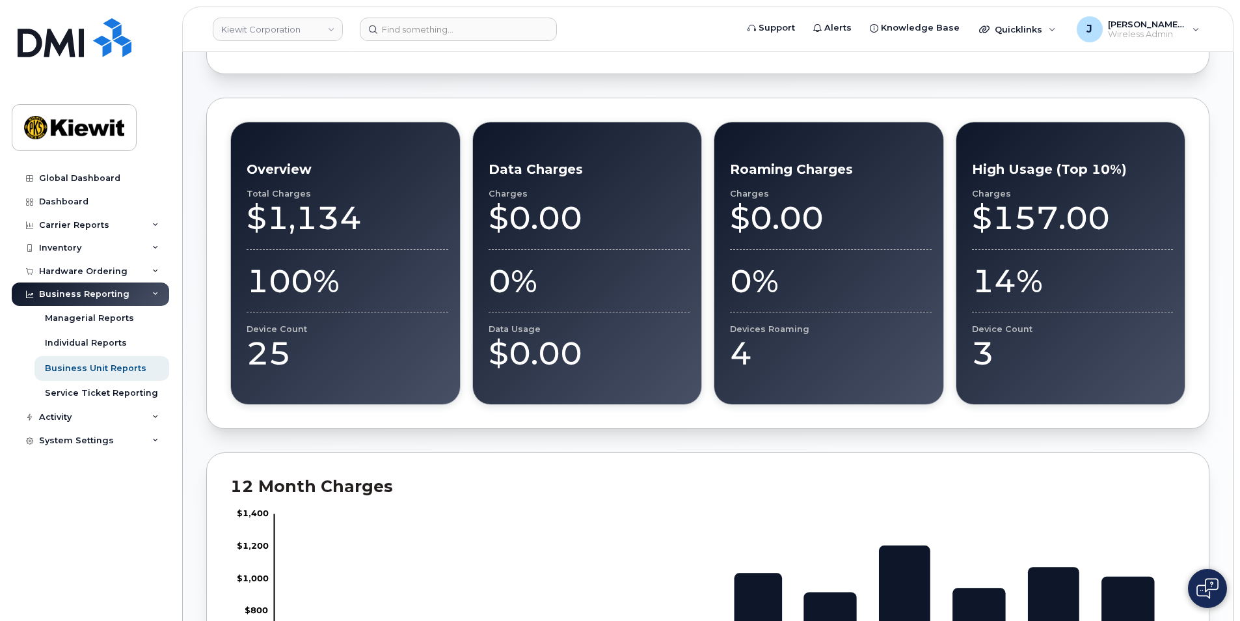
click at [330, 217] on div "$1,134" at bounding box center [348, 217] width 202 height 39
click at [329, 217] on div "$1,134" at bounding box center [348, 217] width 202 height 39
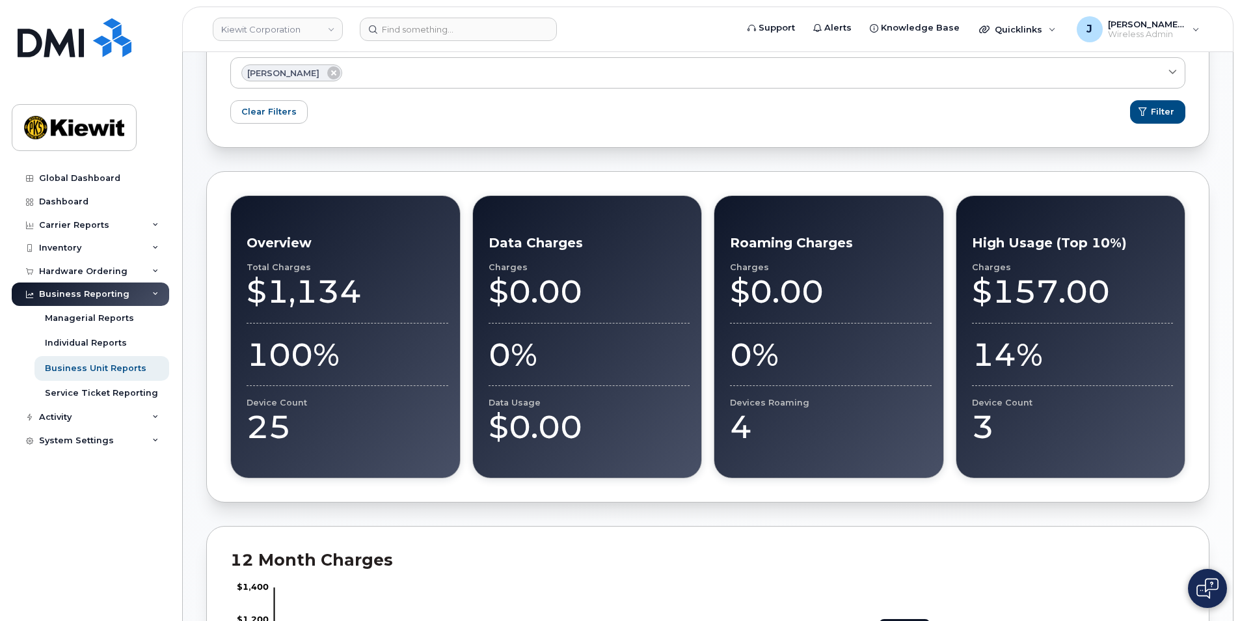
scroll to position [195, 0]
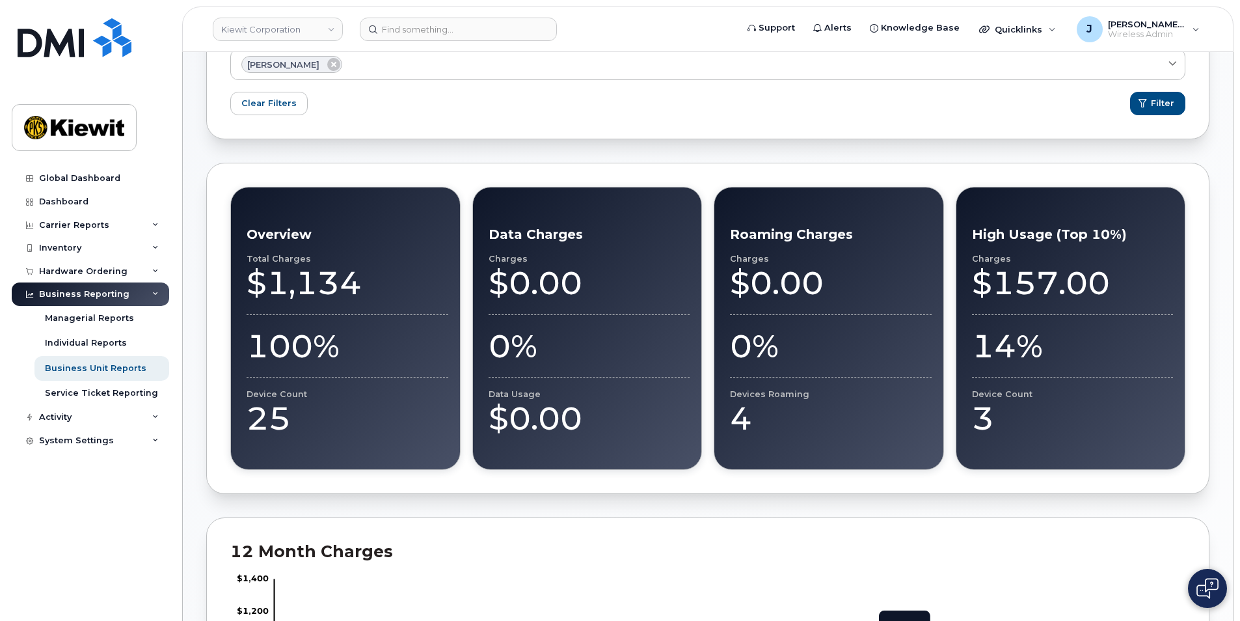
click at [332, 280] on div "$1,134" at bounding box center [348, 282] width 202 height 39
click at [282, 404] on div "25" at bounding box center [348, 418] width 202 height 39
click at [280, 405] on div "25" at bounding box center [348, 418] width 202 height 39
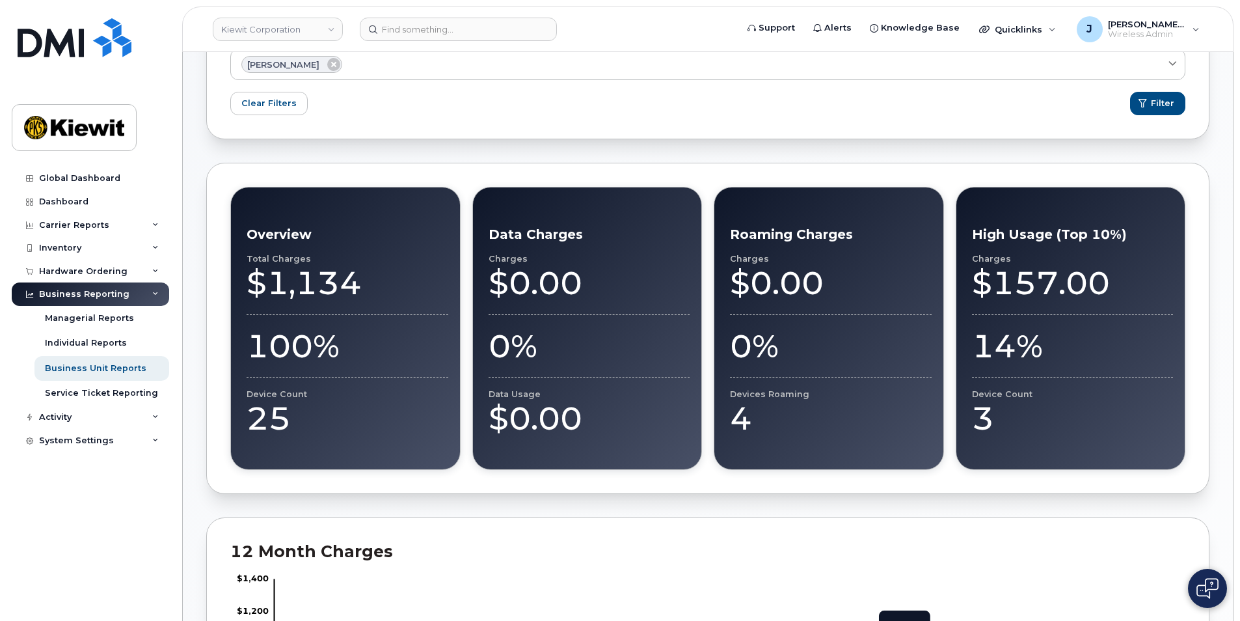
click at [280, 405] on div "25" at bounding box center [348, 418] width 202 height 39
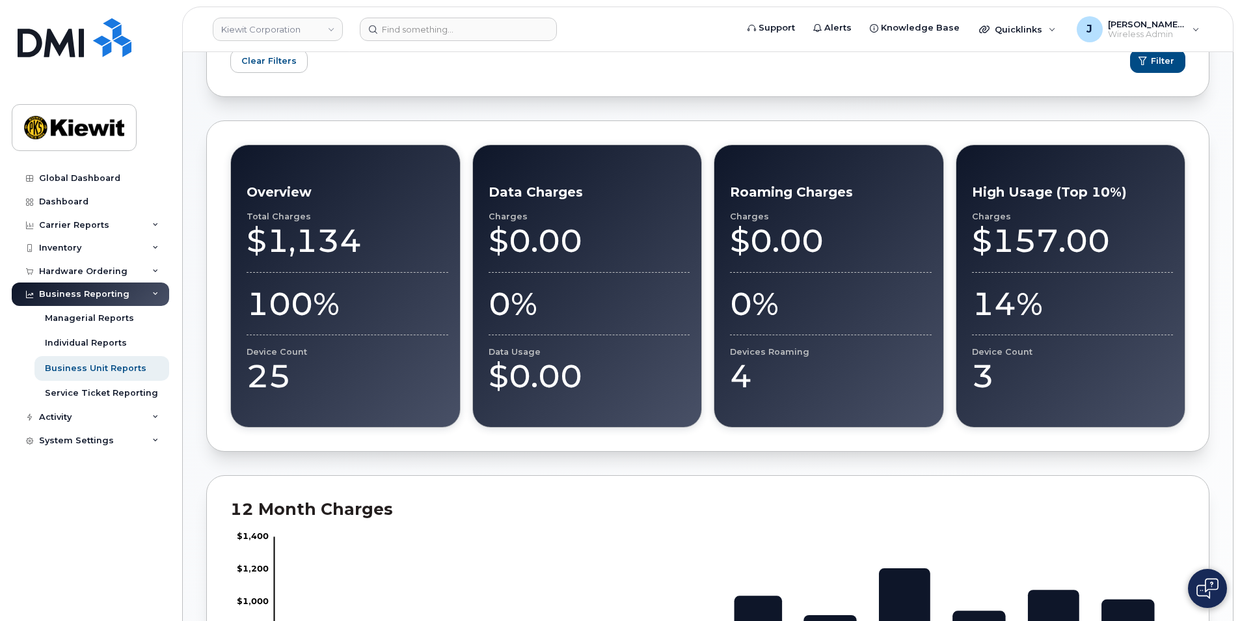
scroll to position [260, 0]
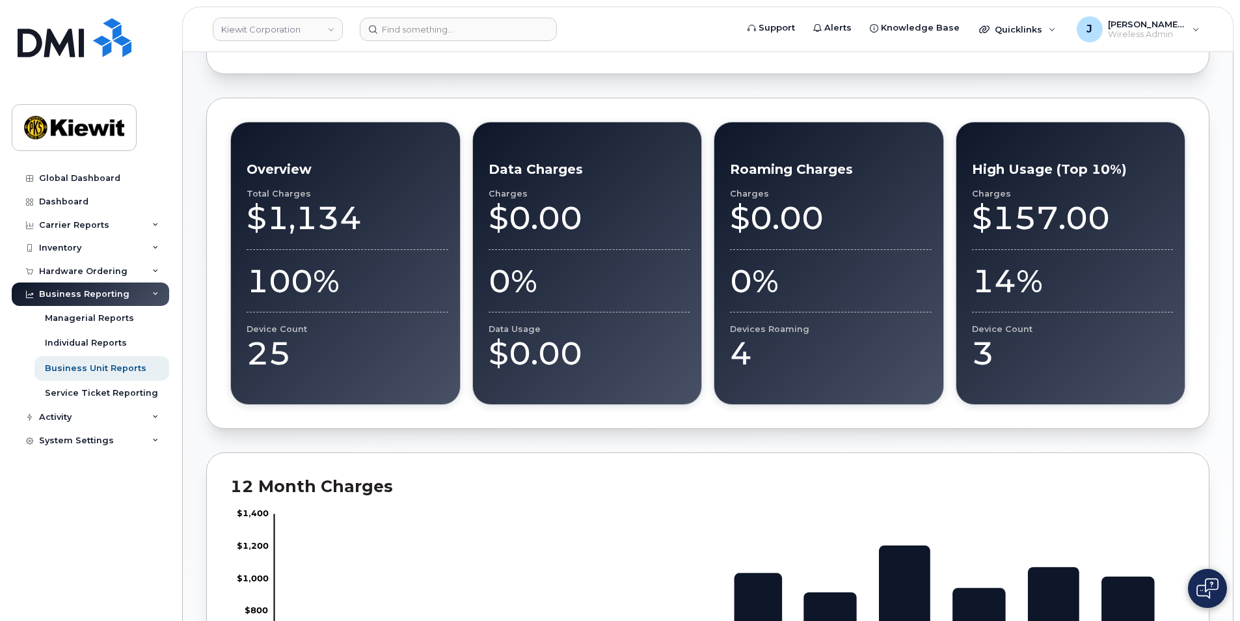
click at [993, 345] on div "3" at bounding box center [1073, 353] width 202 height 39
click at [367, 345] on div "25" at bounding box center [348, 353] width 202 height 39
click at [84, 176] on div "Global Dashboard" at bounding box center [79, 178] width 81 height 10
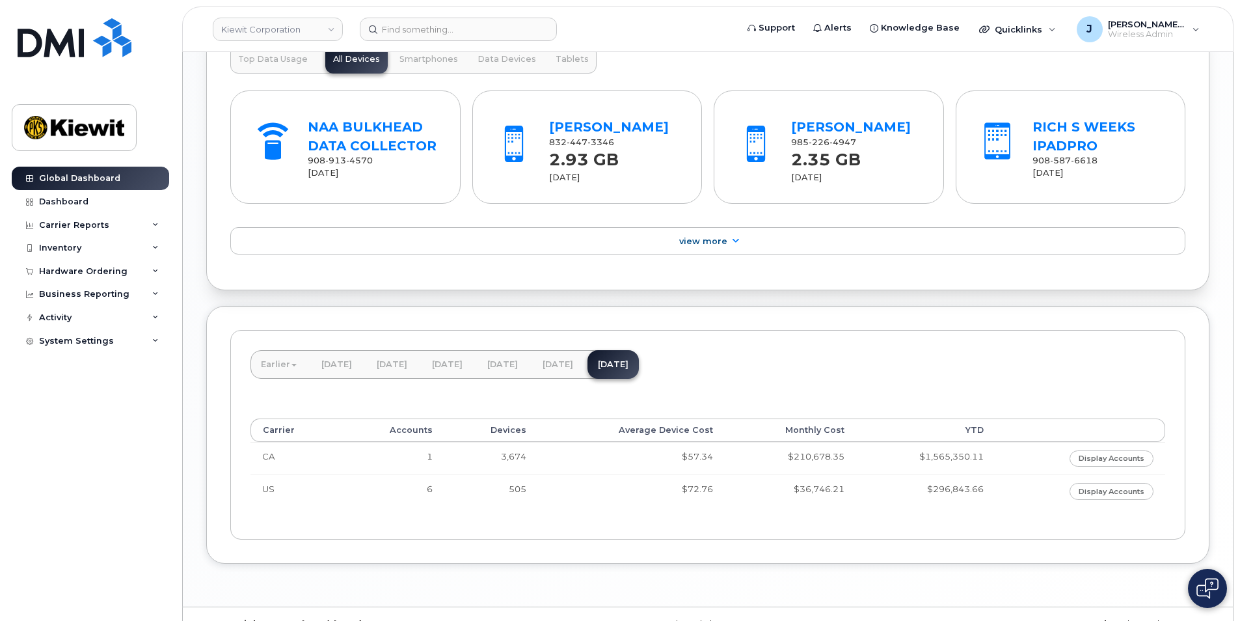
scroll to position [1051, 0]
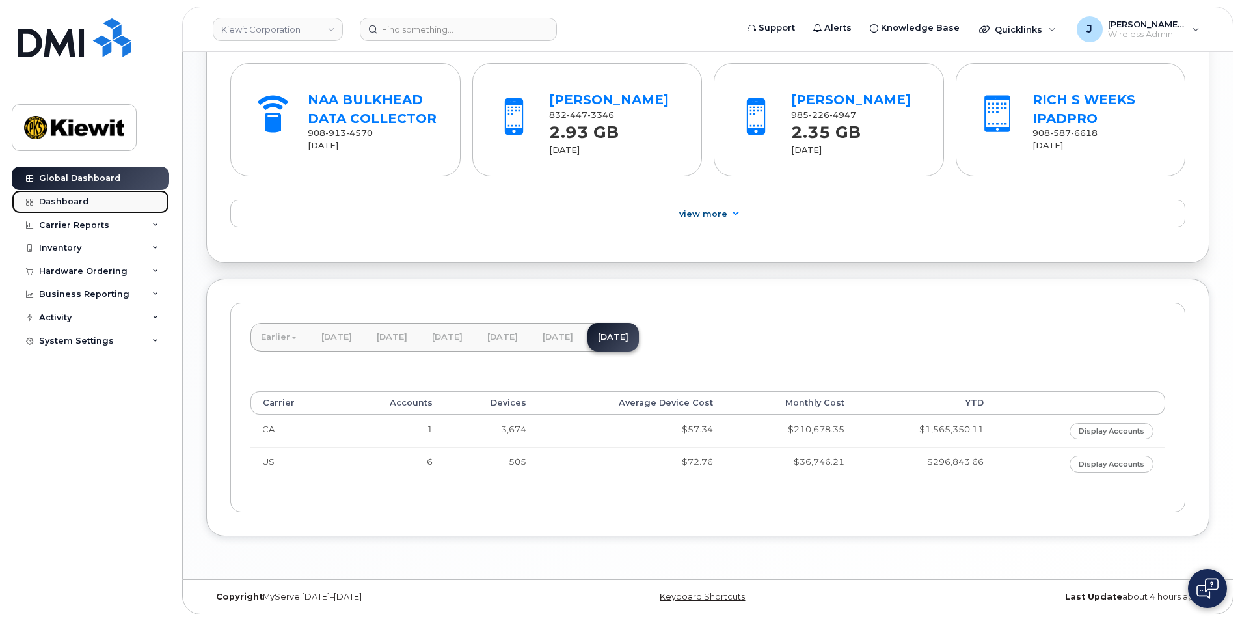
click at [60, 201] on div "Dashboard" at bounding box center [63, 201] width 49 height 10
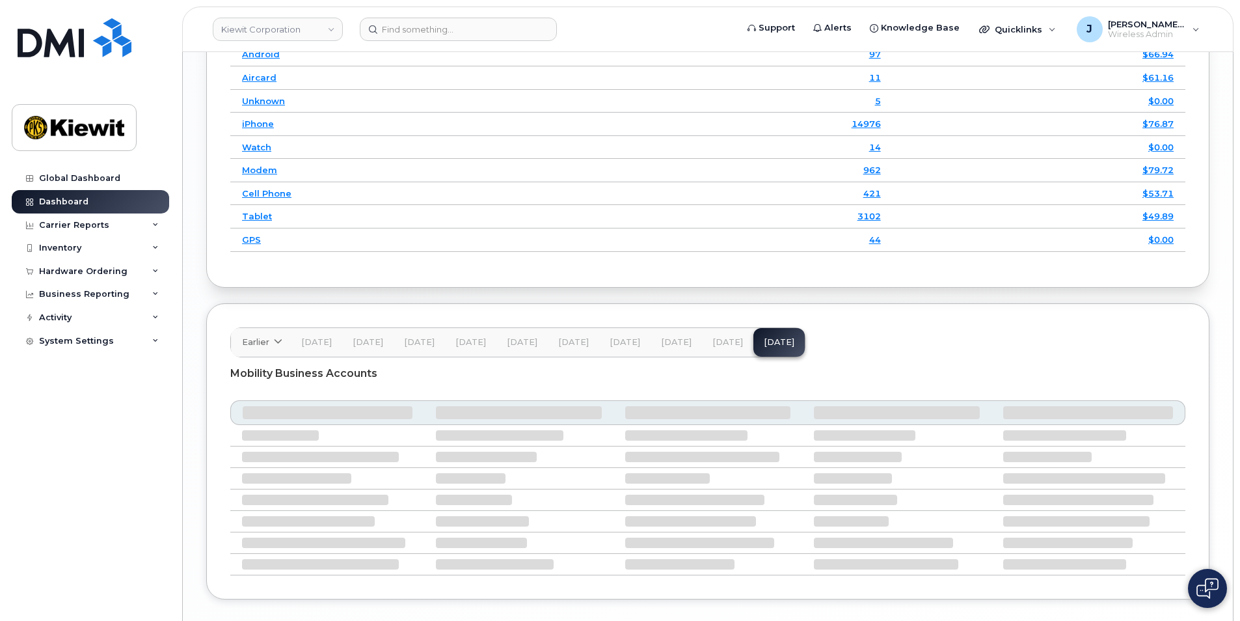
scroll to position [2017, 0]
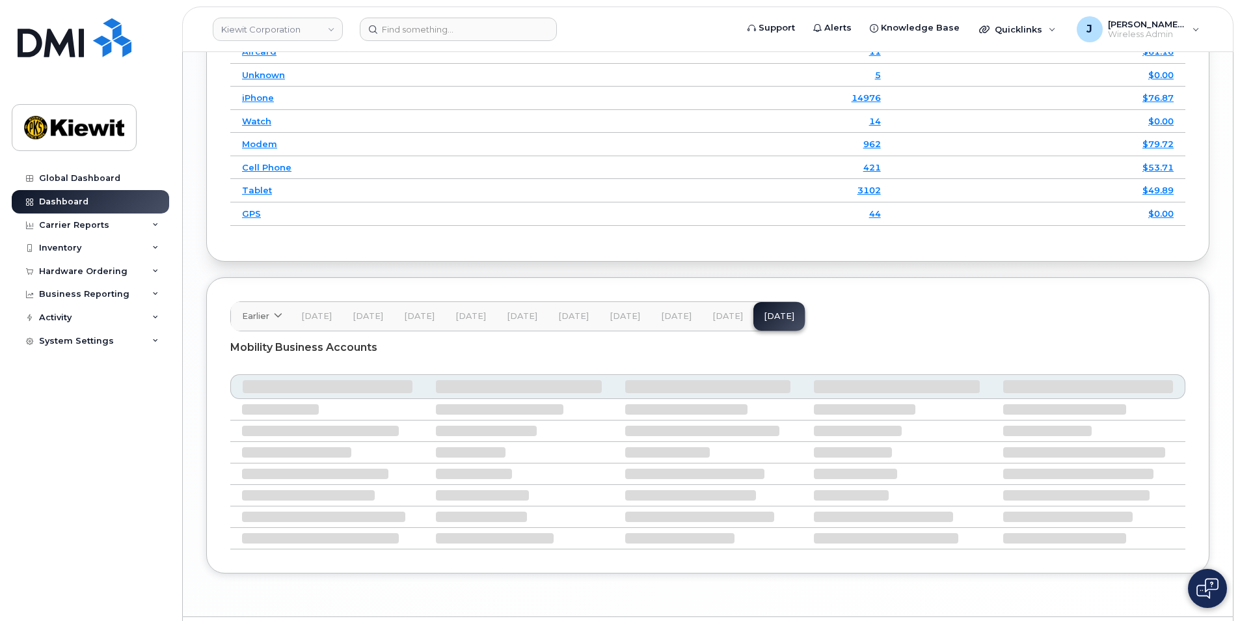
click at [714, 311] on span "[DATE]" at bounding box center [727, 316] width 31 height 10
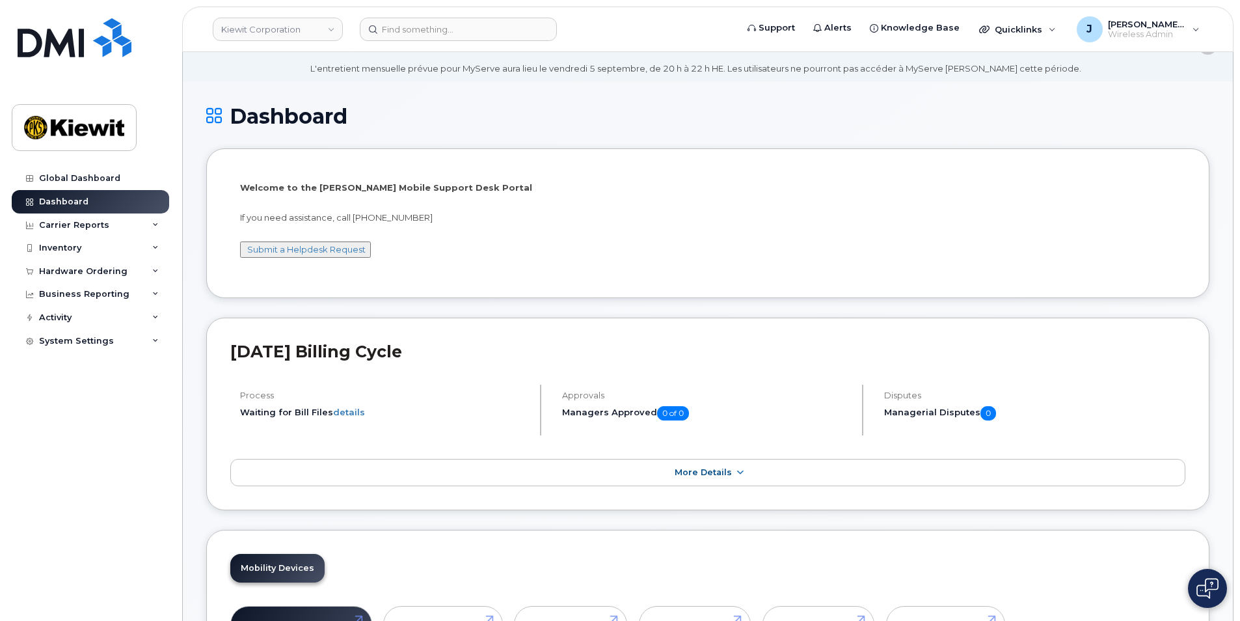
scroll to position [0, 0]
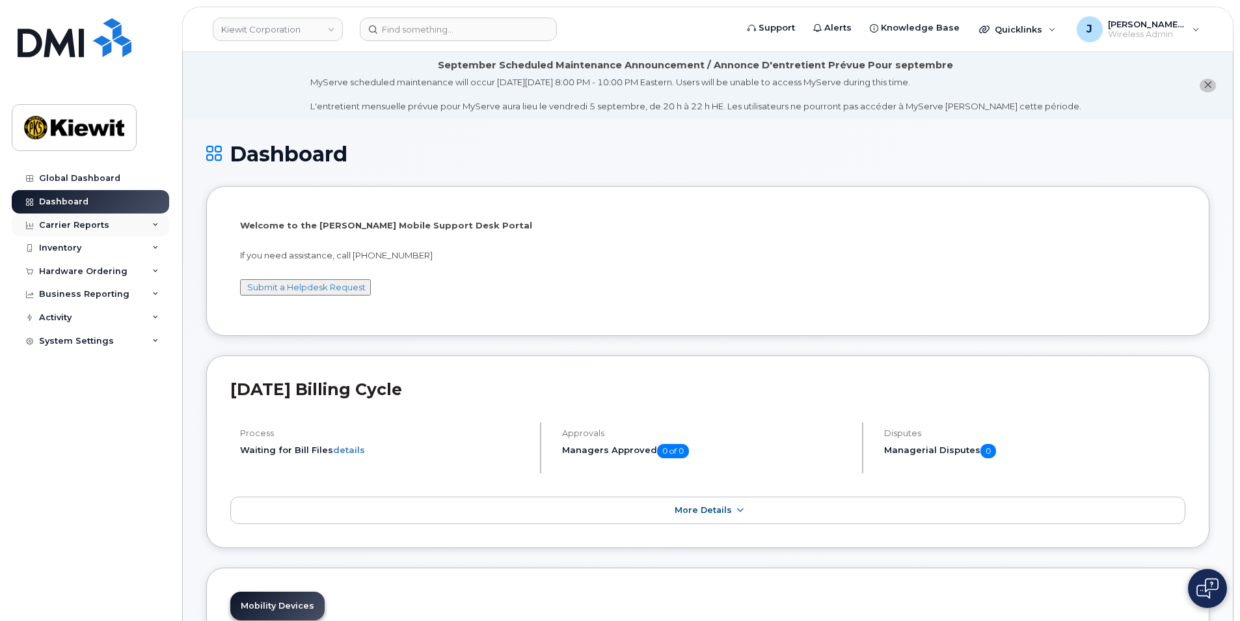
click at [161, 224] on div "Carrier Reports" at bounding box center [90, 224] width 157 height 23
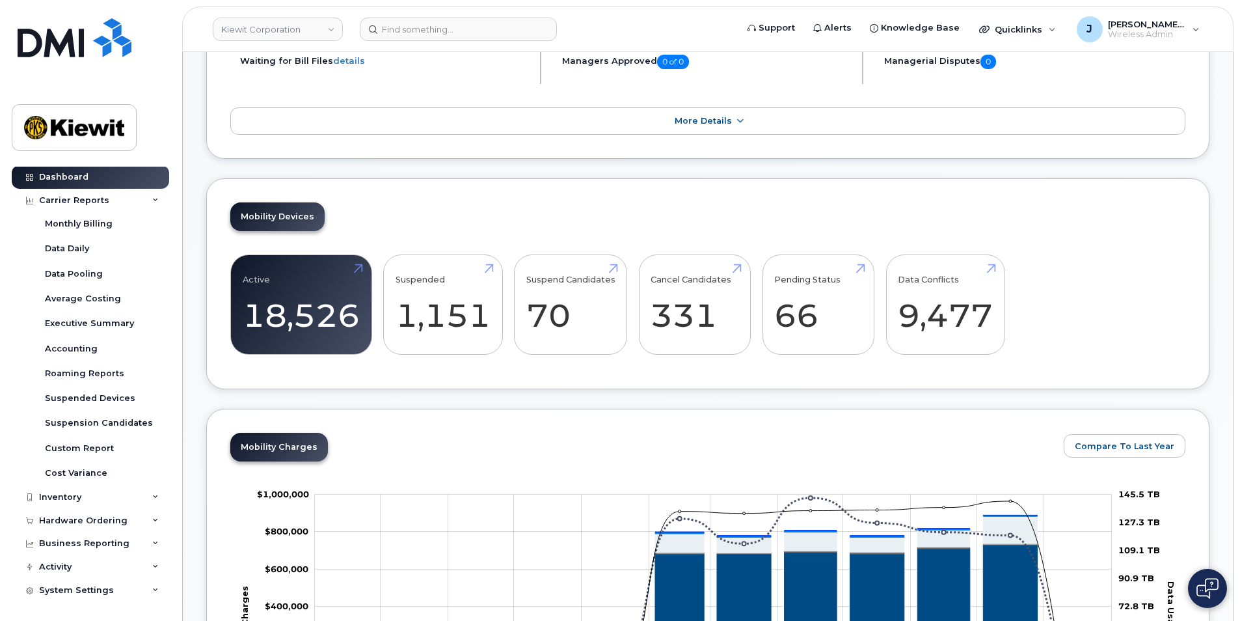
scroll to position [390, 0]
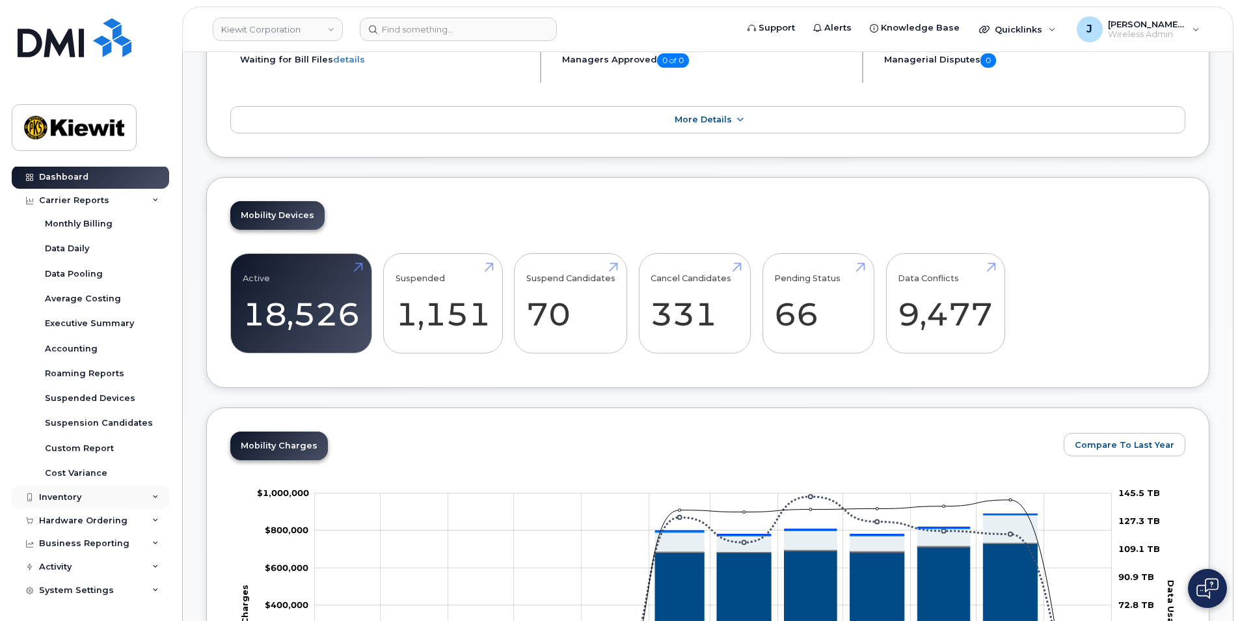
click at [152, 496] on icon at bounding box center [155, 497] width 7 height 7
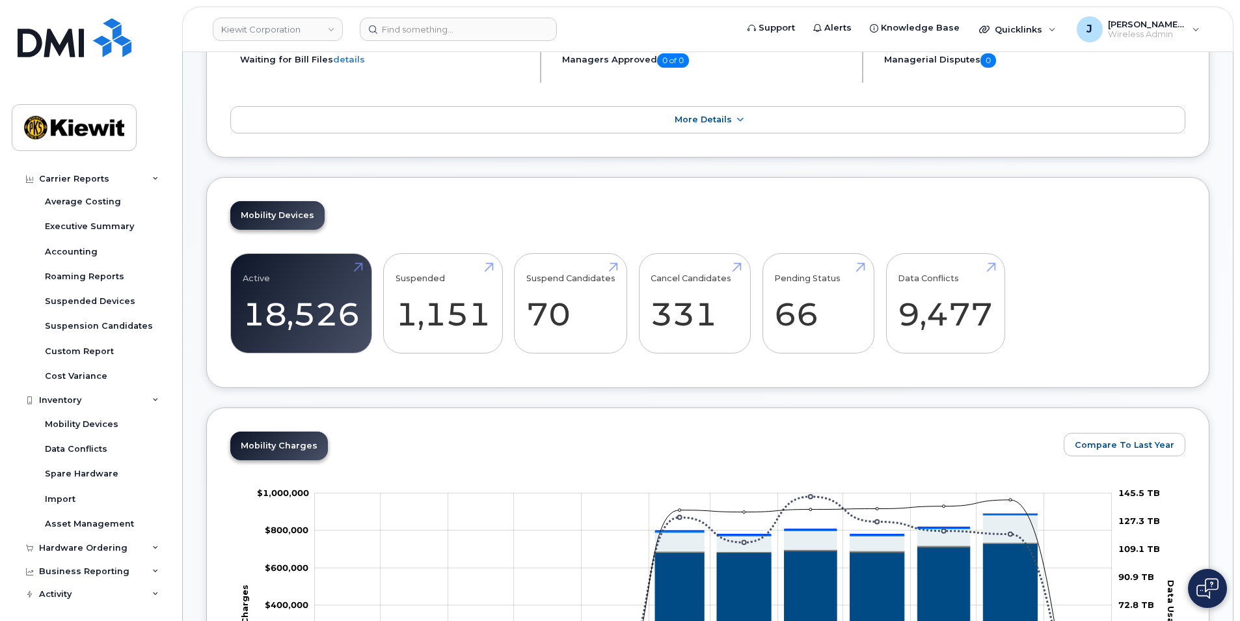
scroll to position [149, 0]
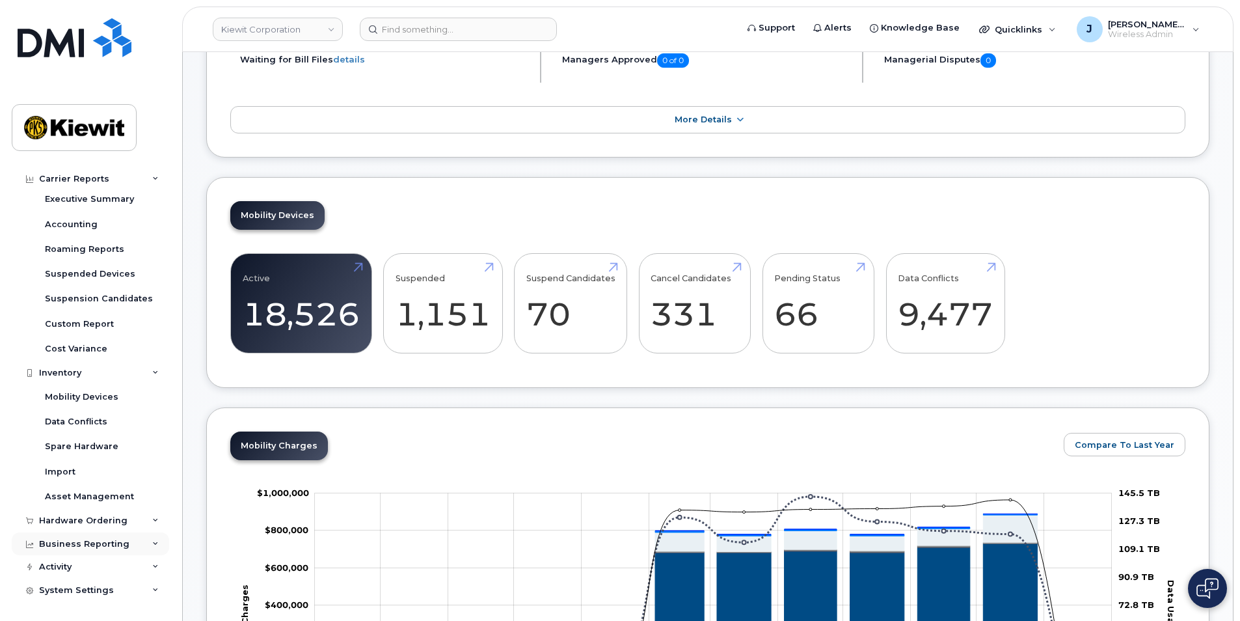
click at [153, 542] on icon at bounding box center [155, 544] width 7 height 7
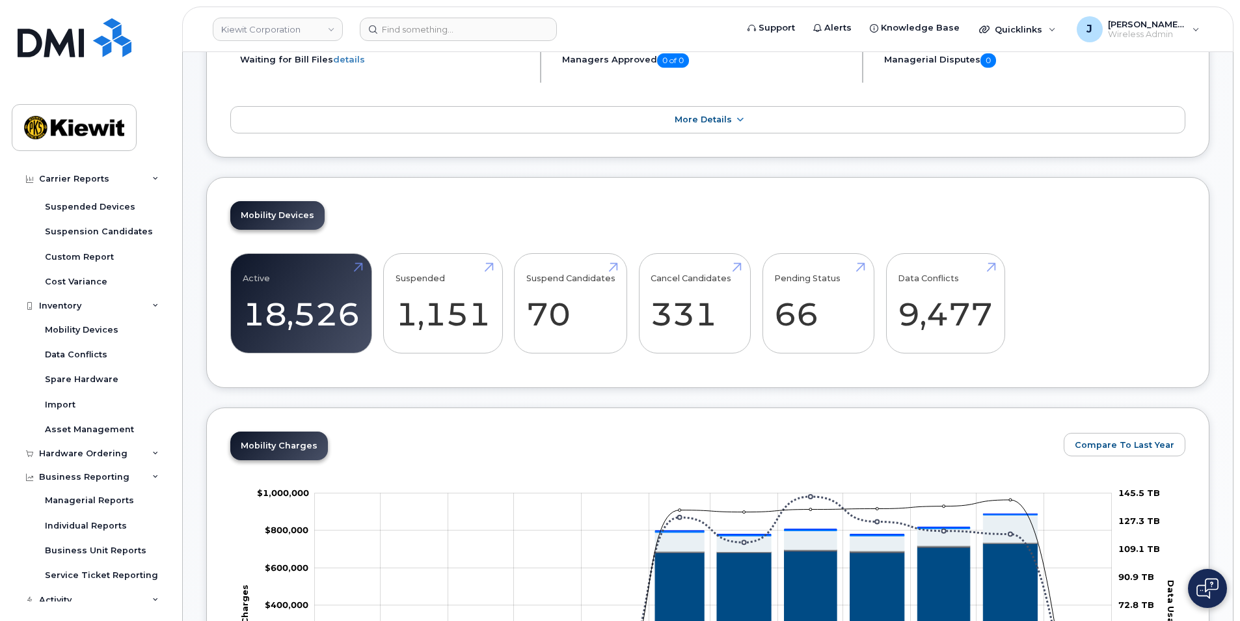
scroll to position [249, 0]
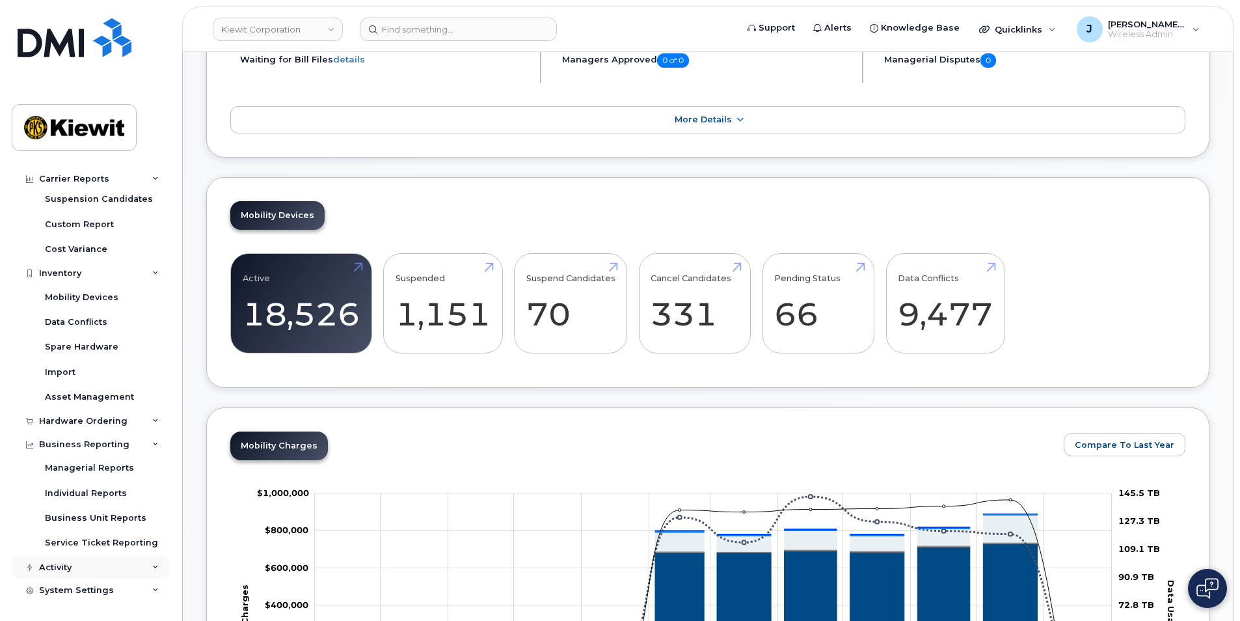
click at [153, 566] on icon at bounding box center [155, 567] width 7 height 7
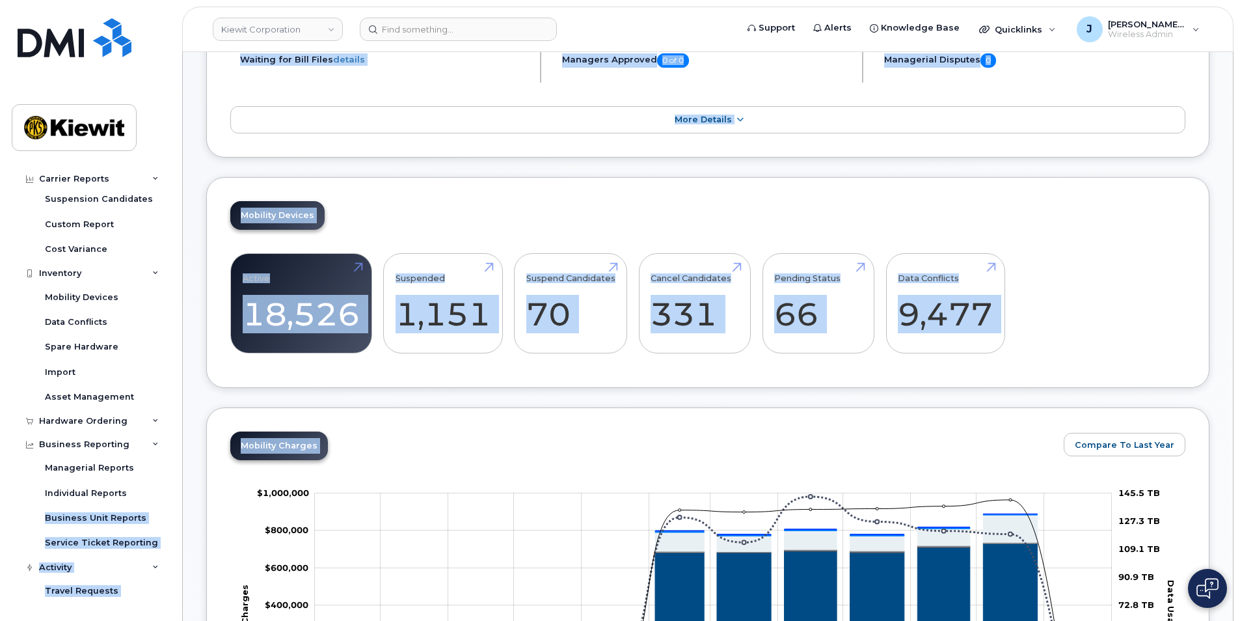
drag, startPoint x: 168, startPoint y: 485, endPoint x: 181, endPoint y: 578, distance: 93.3
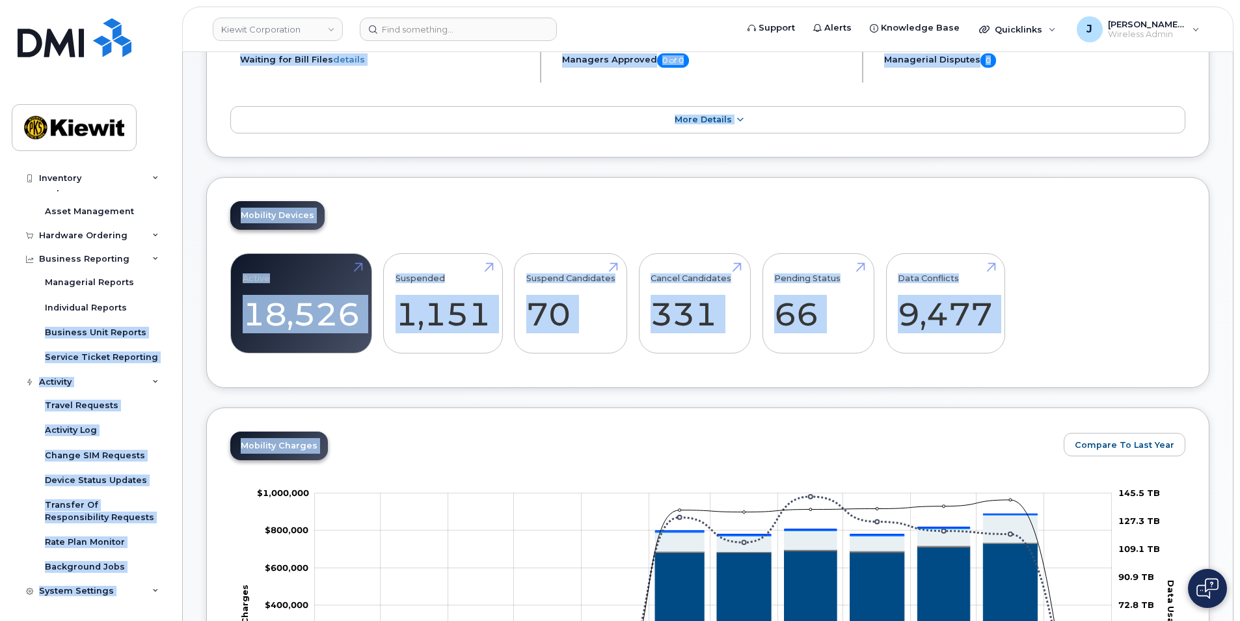
scroll to position [435, 0]
click at [154, 589] on icon at bounding box center [155, 589] width 7 height 7
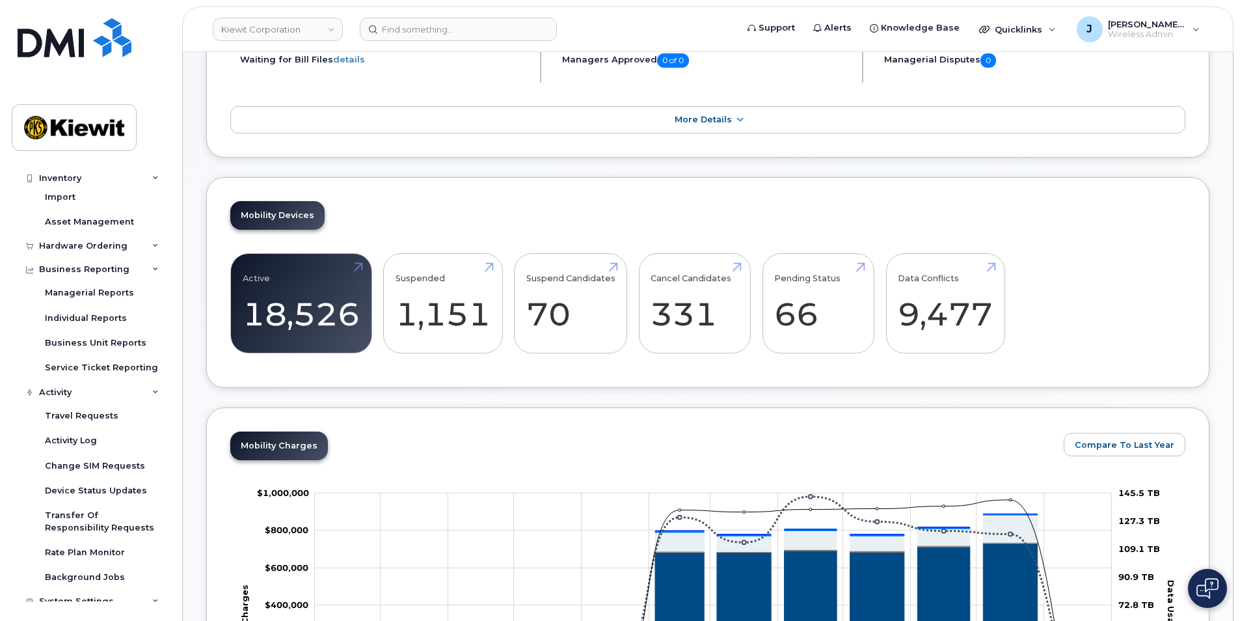
scroll to position [420, 0]
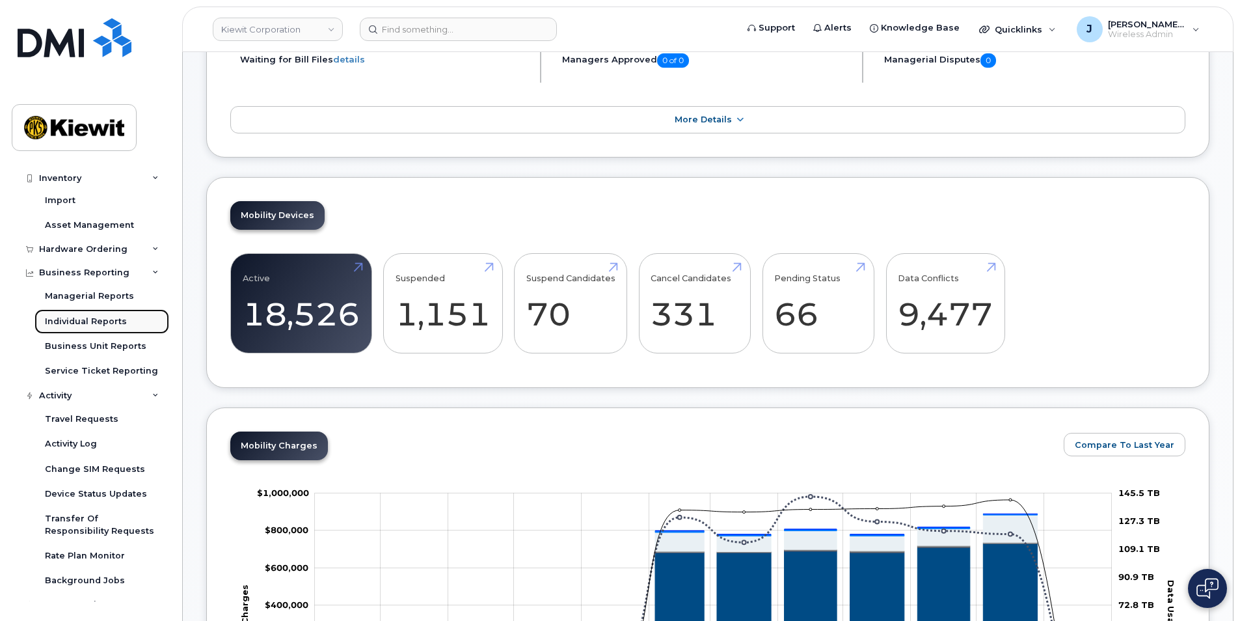
click at [91, 321] on div "Individual Reports" at bounding box center [86, 322] width 82 height 12
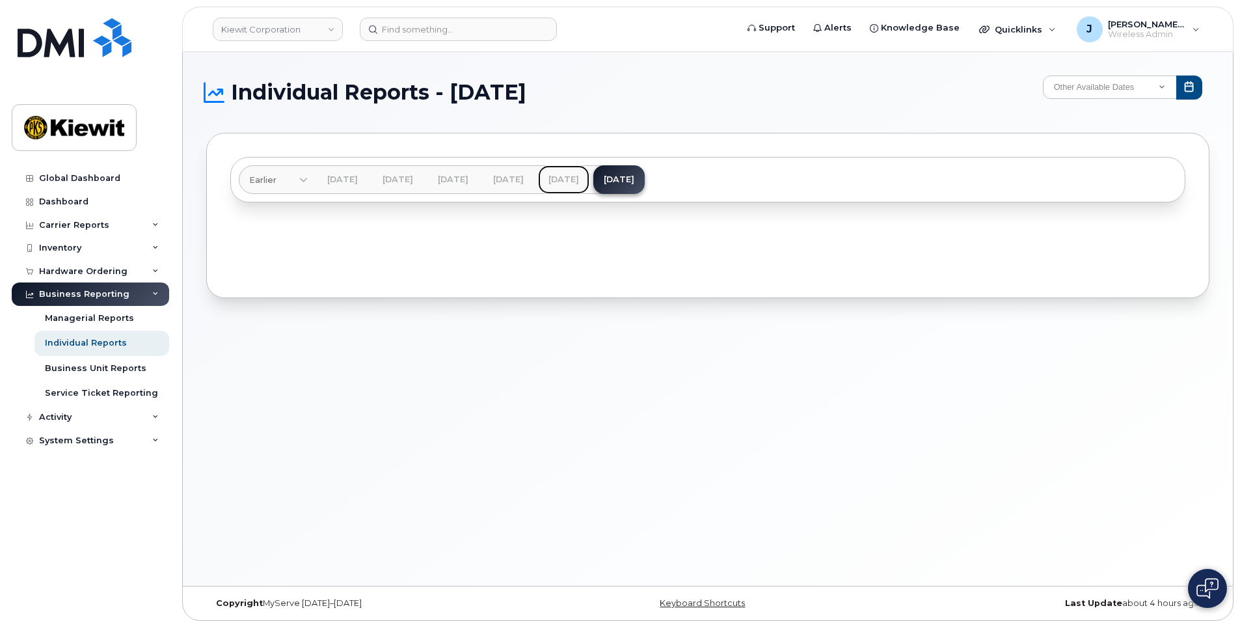
click at [589, 178] on link "[DATE]" at bounding box center [563, 179] width 51 height 29
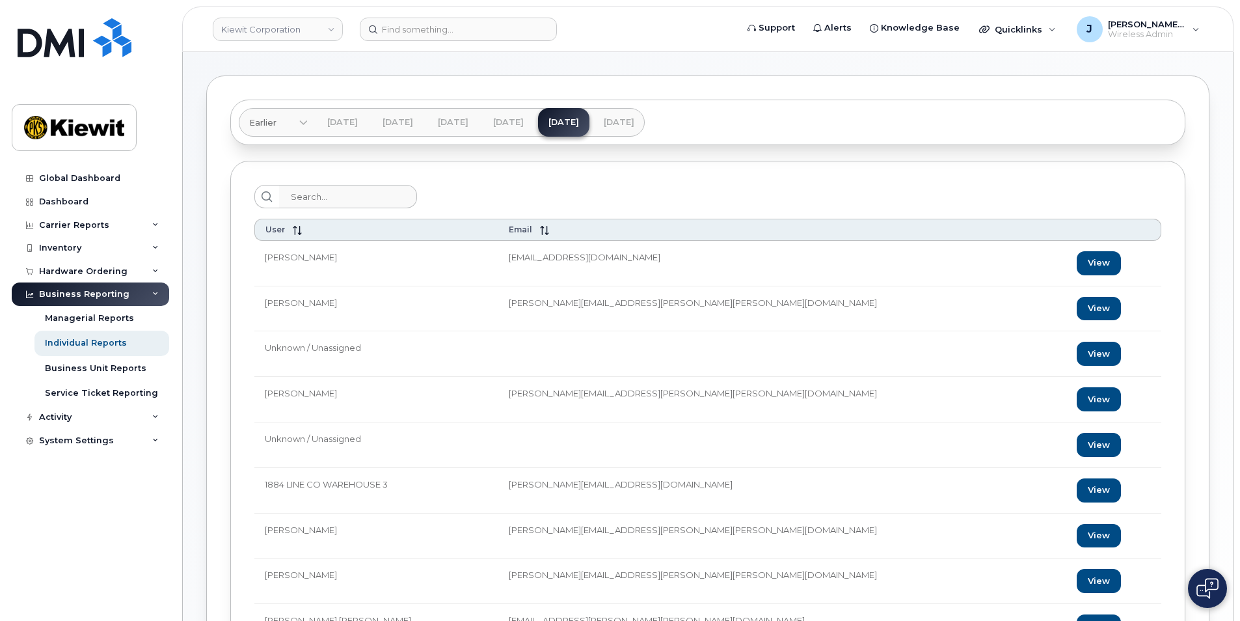
click at [460, 297] on td "Jason Silva" at bounding box center [376, 309] width 244 height 46
click at [124, 349] on link "Individual Reports" at bounding box center [101, 342] width 135 height 25
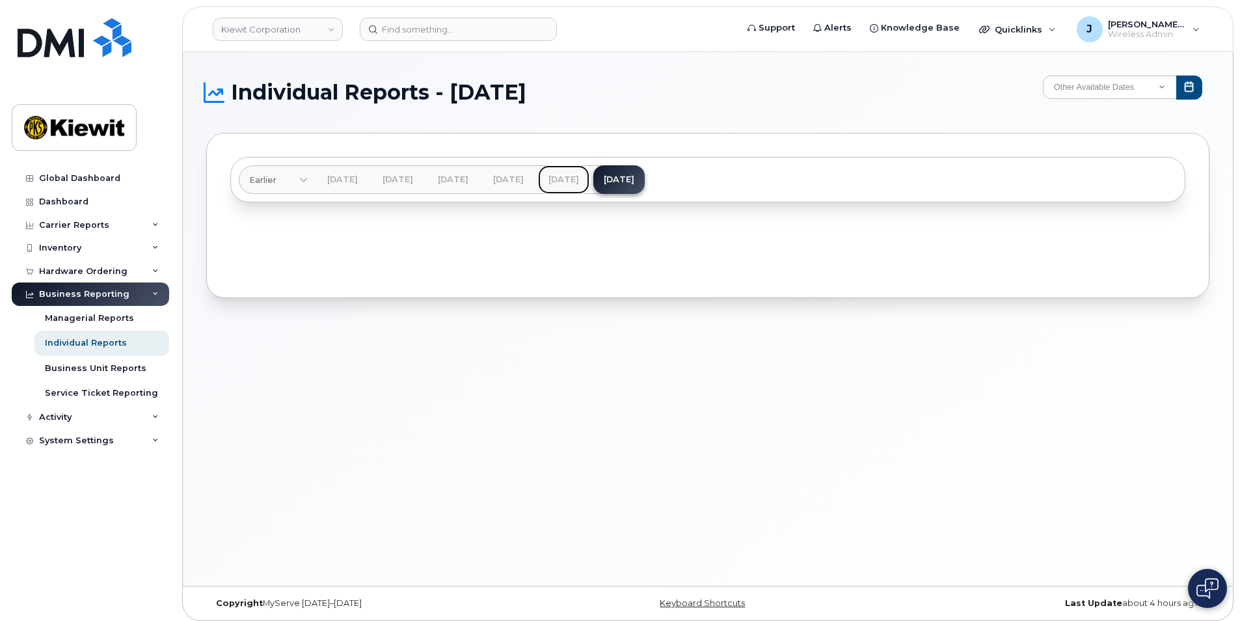
click at [589, 180] on link "[DATE]" at bounding box center [563, 179] width 51 height 29
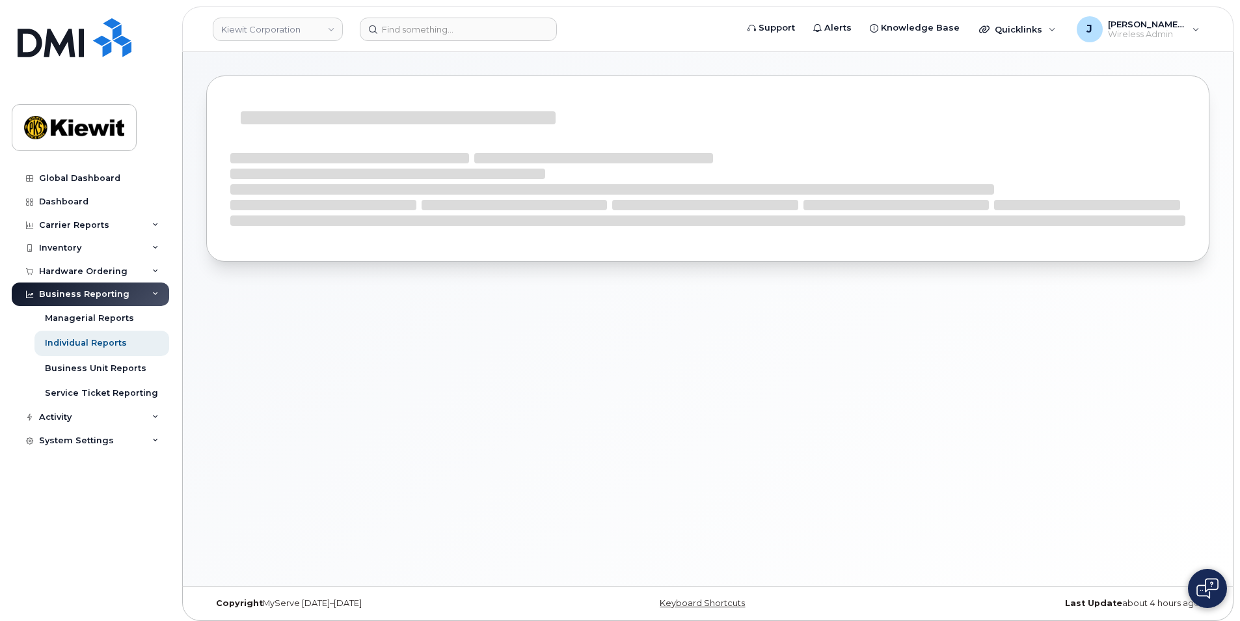
click at [463, 338] on div at bounding box center [708, 318] width 1050 height 533
click at [1198, 28] on div "J Jim.Newlon Wireless Admin" at bounding box center [1138, 29] width 141 height 26
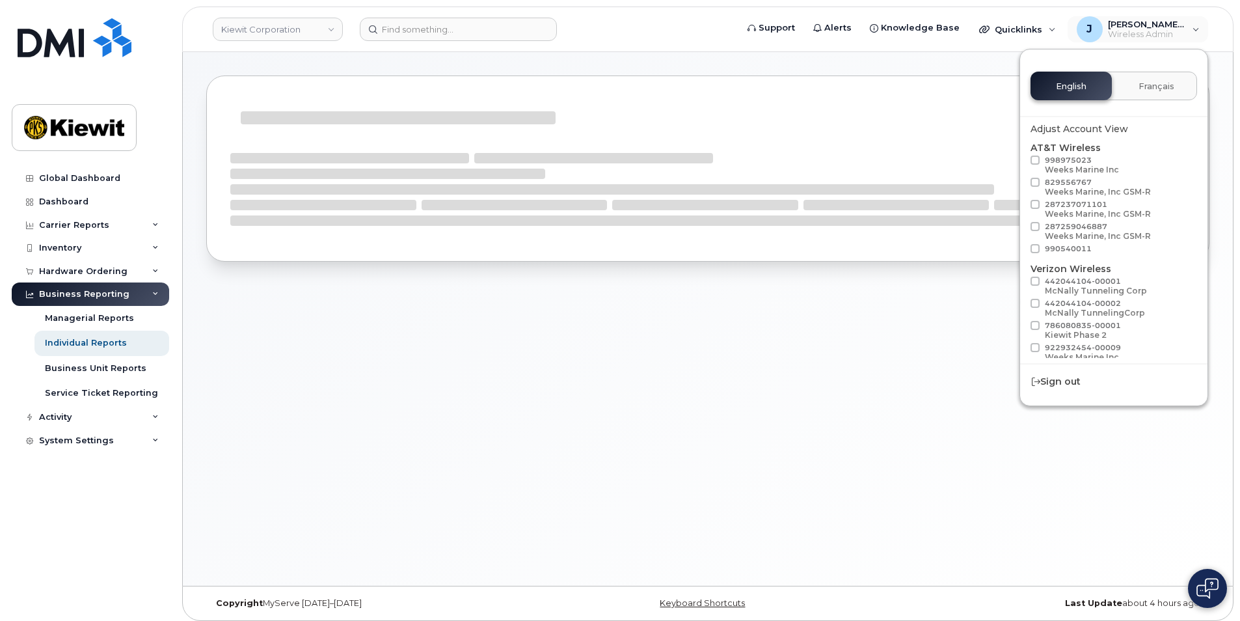
click at [779, 403] on div at bounding box center [708, 318] width 1050 height 533
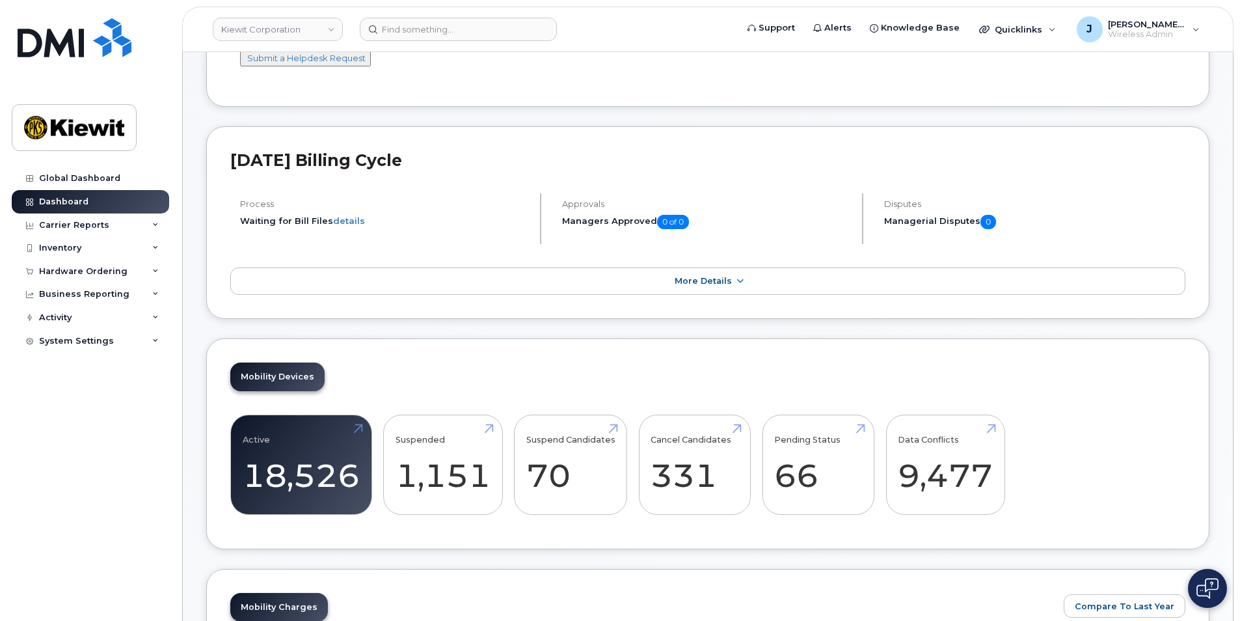
scroll to position [260, 0]
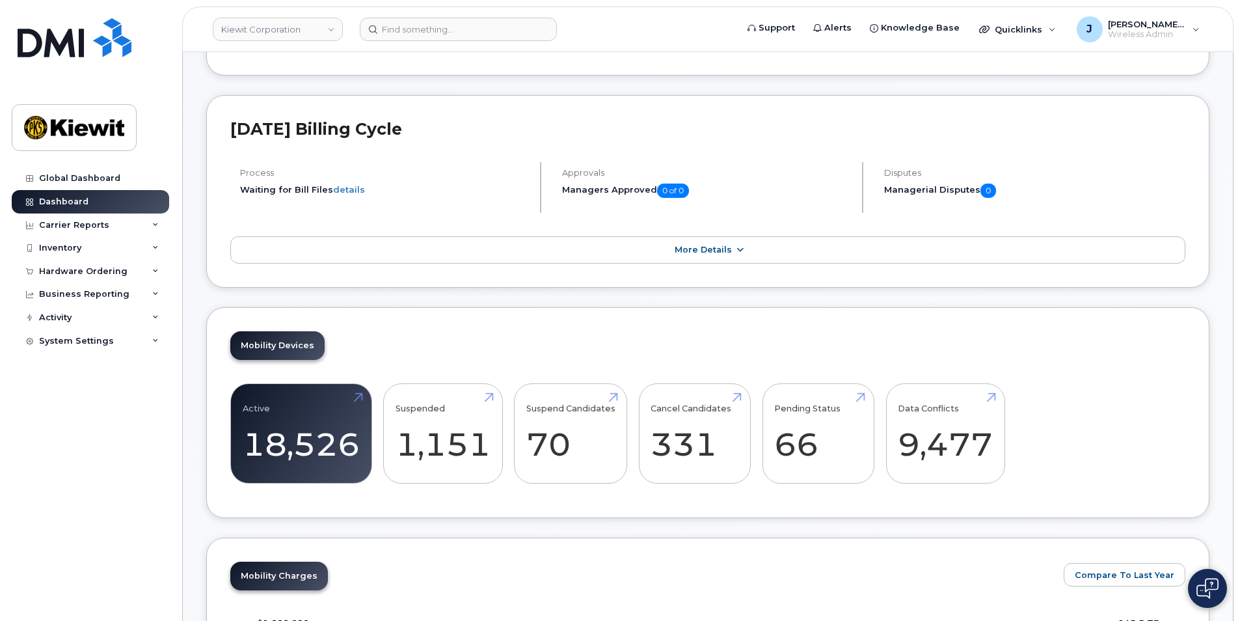
click at [738, 251] on icon at bounding box center [739, 250] width 10 height 8
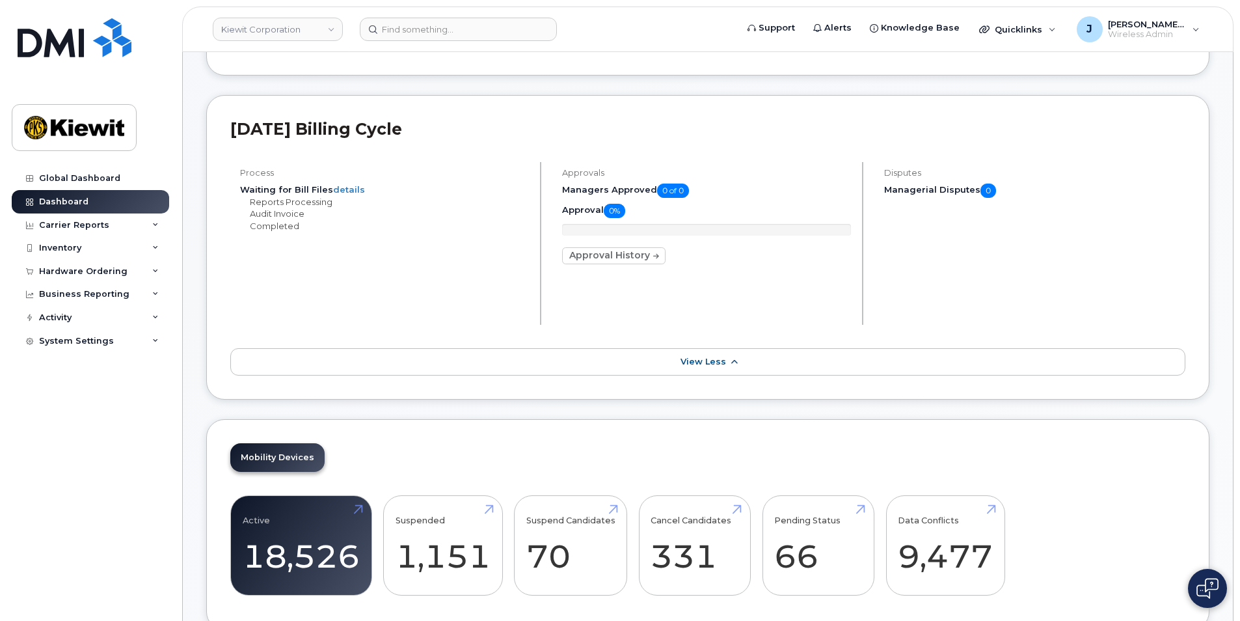
click at [735, 362] on icon at bounding box center [734, 362] width 10 height 8
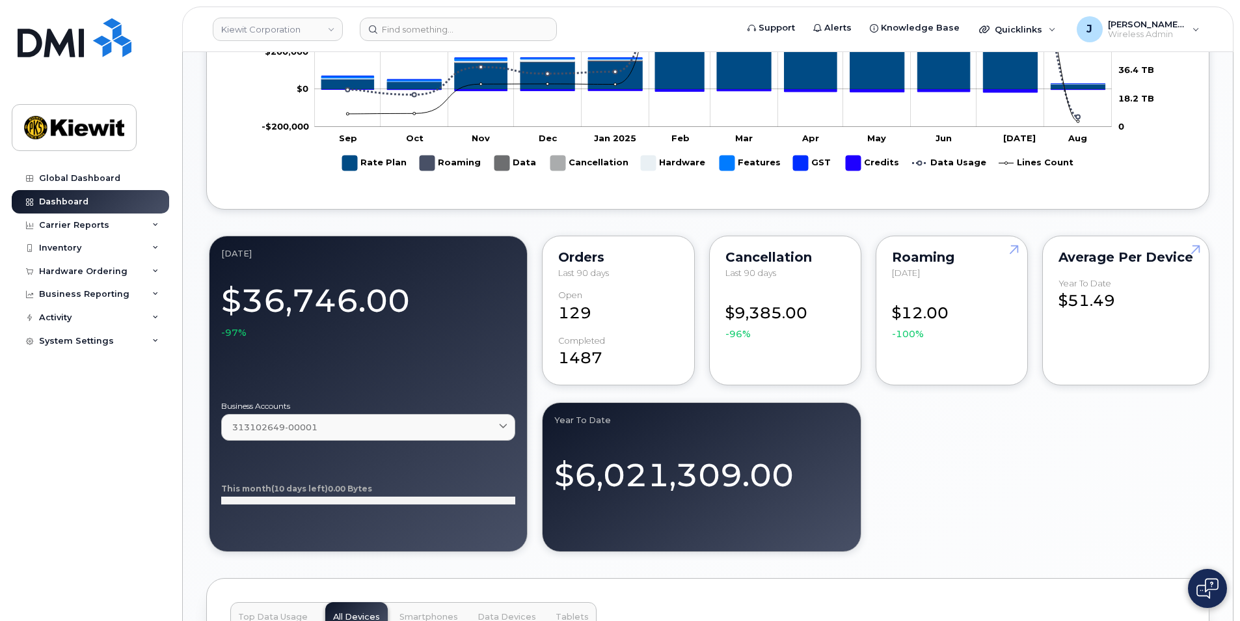
scroll to position [1106, 0]
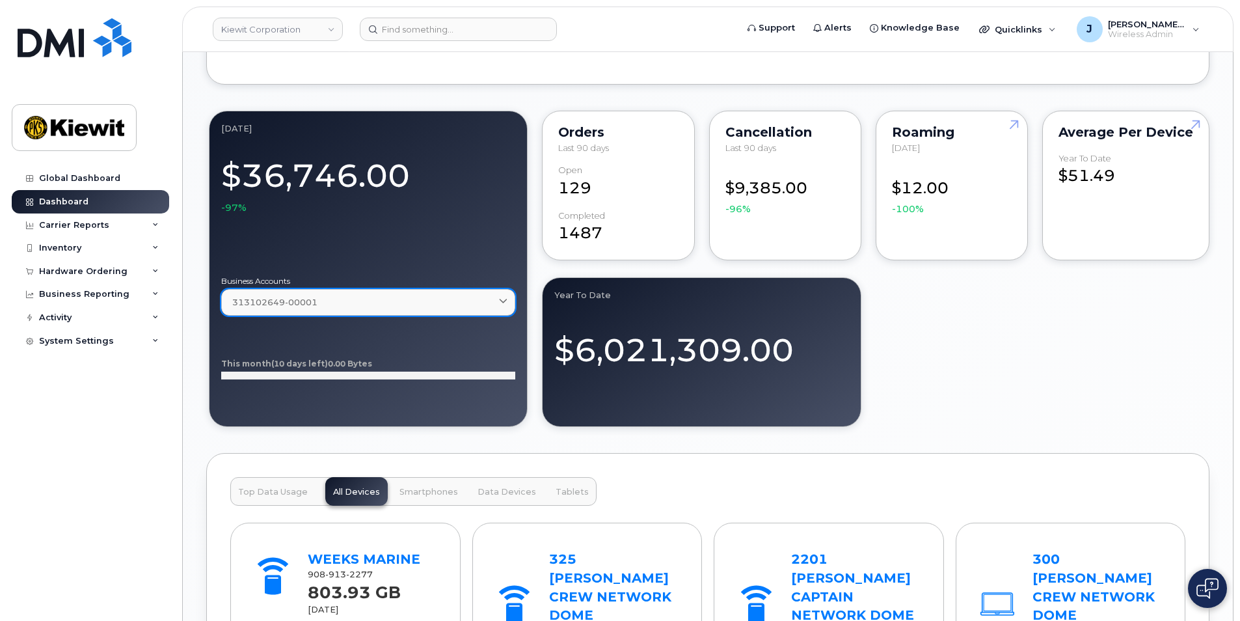
click at [504, 301] on icon at bounding box center [503, 302] width 8 height 8
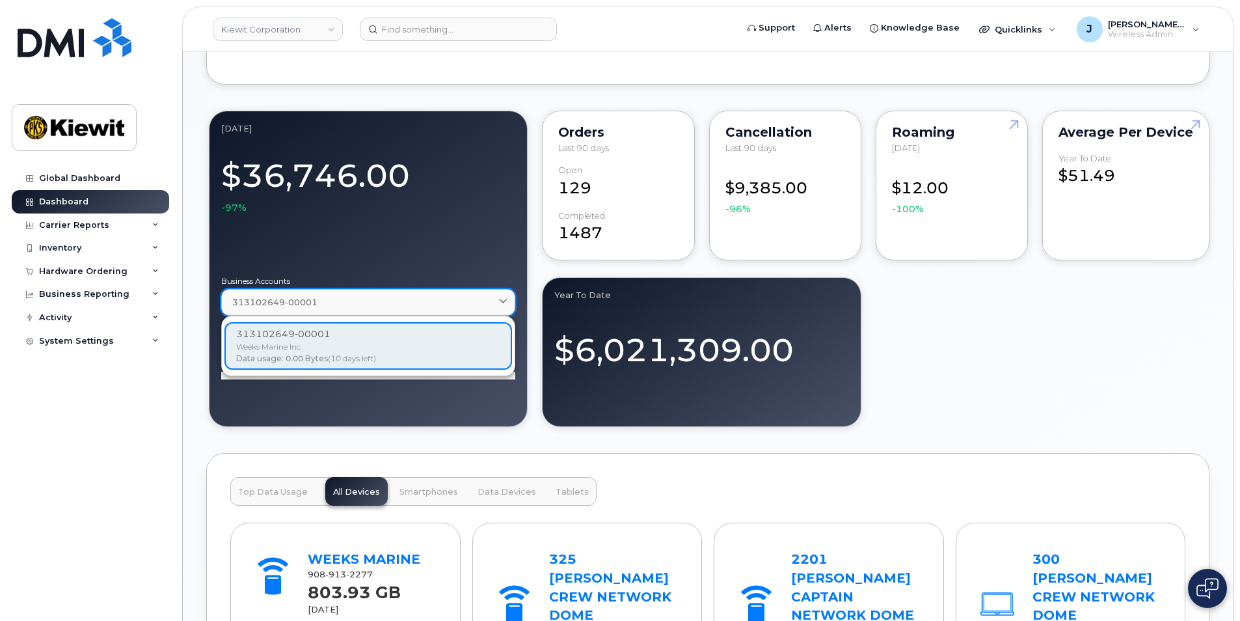
click at [505, 299] on icon at bounding box center [503, 302] width 8 height 8
click at [499, 303] on icon at bounding box center [503, 302] width 8 height 8
click at [452, 353] on div "313102649-00001 Weeks Marine Inc Data usage: 0.00 Bytes (10 days left)" at bounding box center [368, 345] width 288 height 47
click at [1010, 381] on div "[DATE] $36,746.00 -97% Business Accounts 313102649-00001 313102649-00001 Weeks …" at bounding box center [707, 268] width 1003 height 321
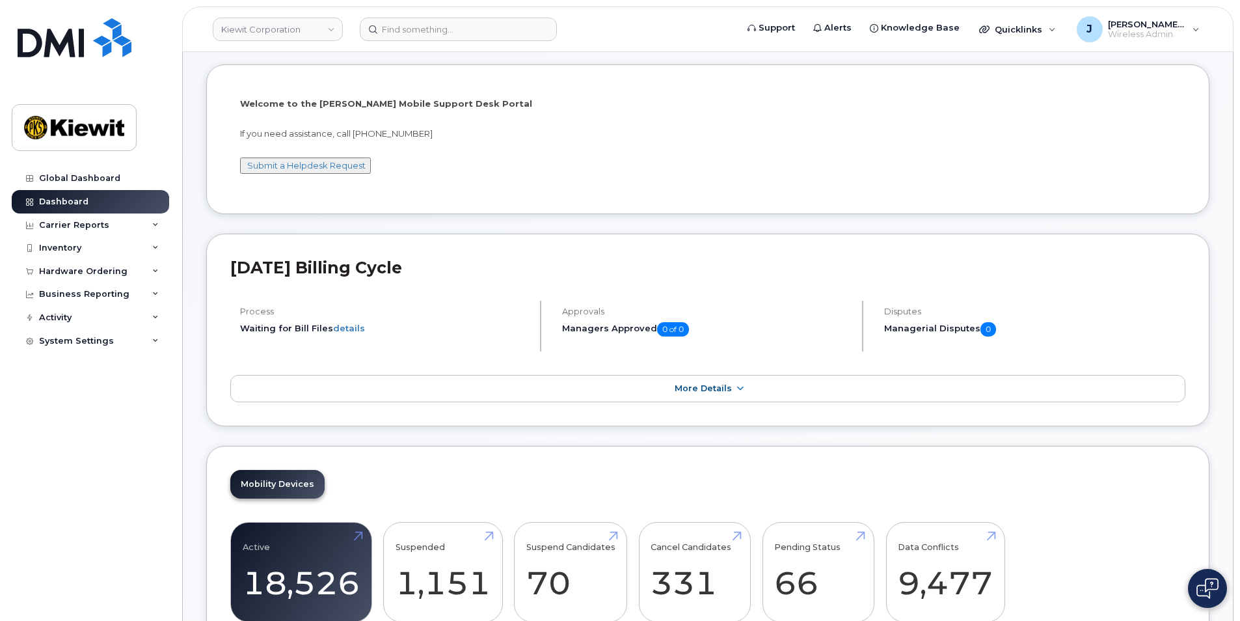
scroll to position [0, 0]
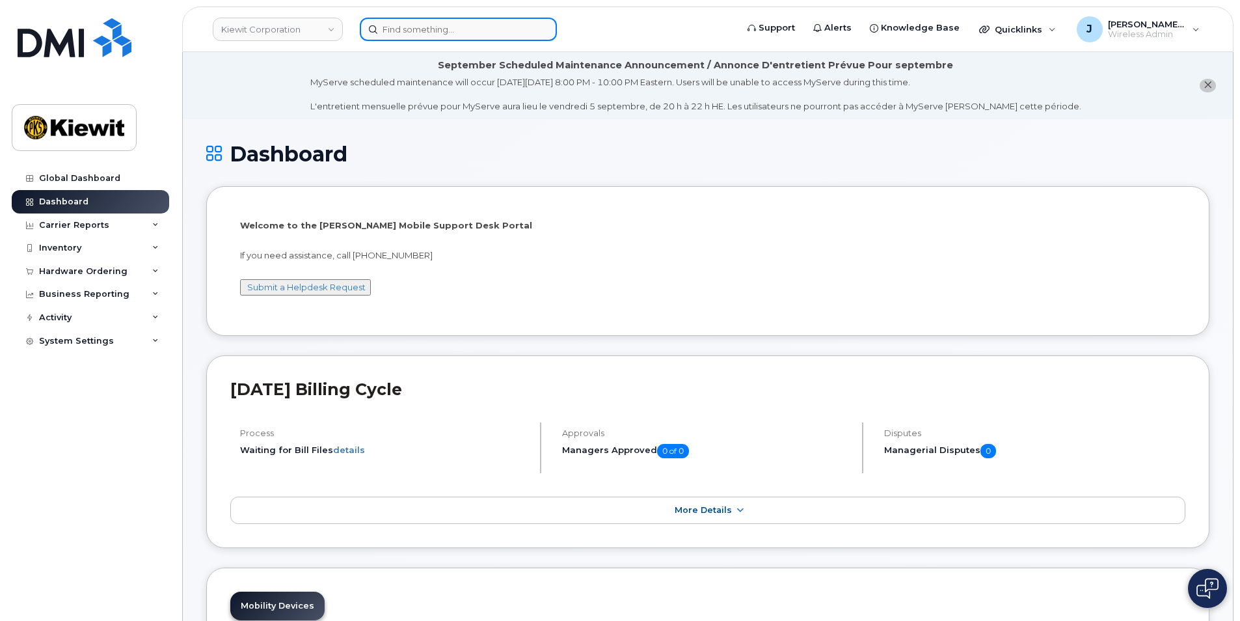
click at [416, 29] on input at bounding box center [458, 29] width 197 height 23
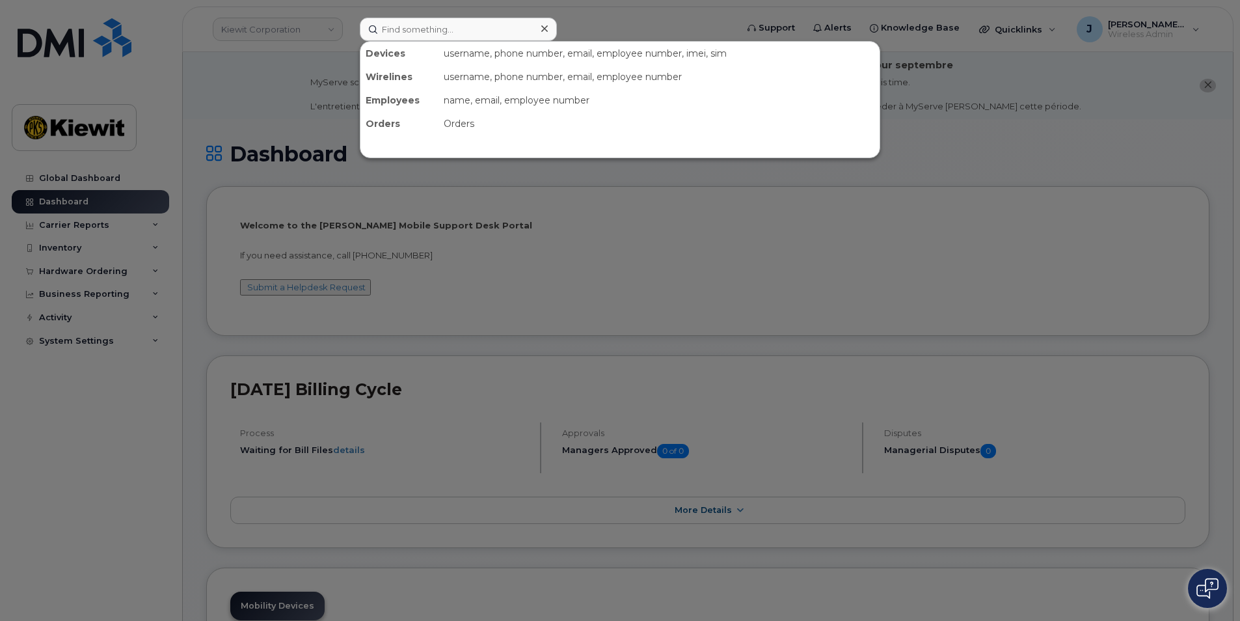
click at [623, 275] on div at bounding box center [620, 310] width 1240 height 621
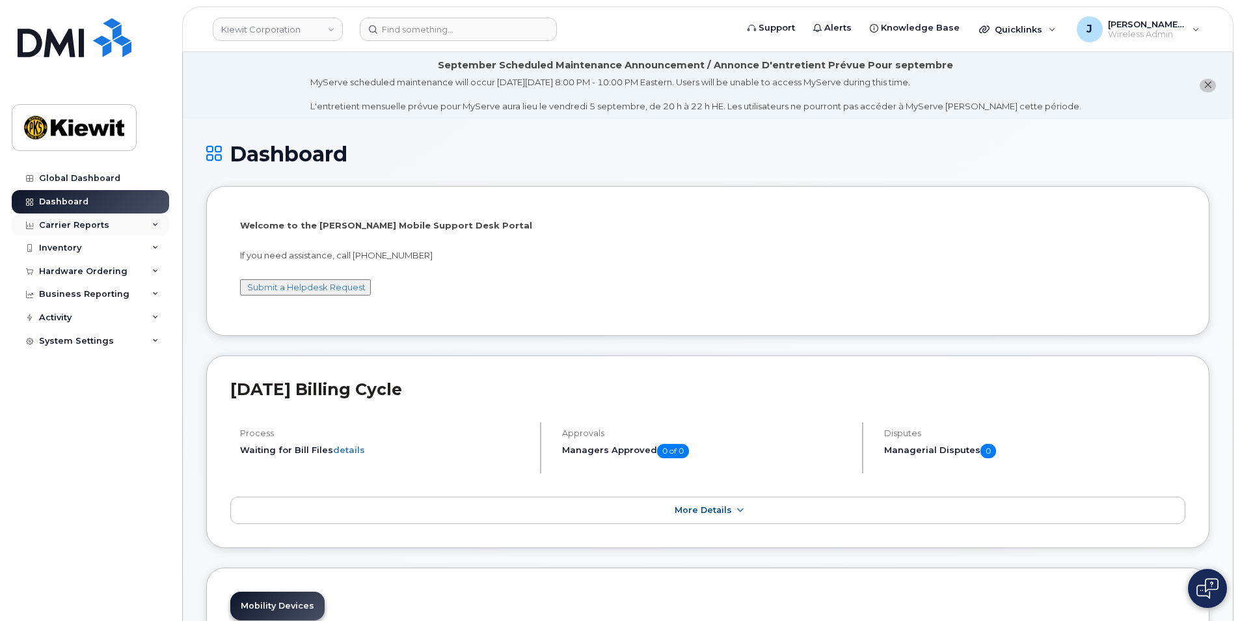
click at [157, 225] on icon at bounding box center [155, 225] width 7 height 7
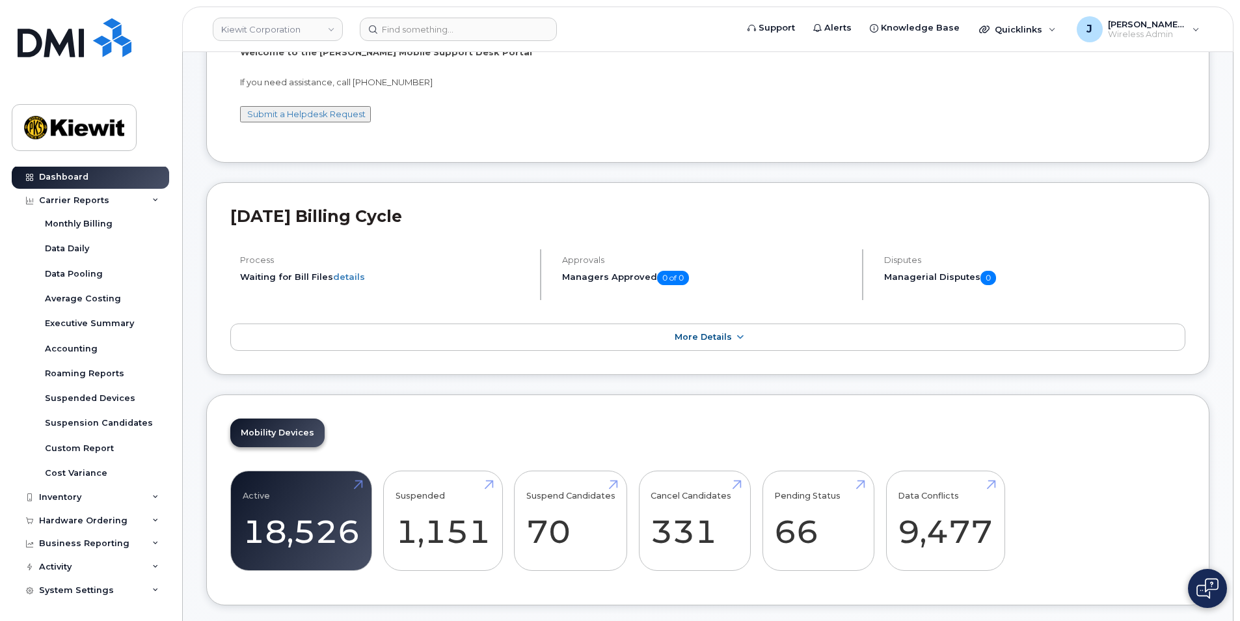
scroll to position [195, 0]
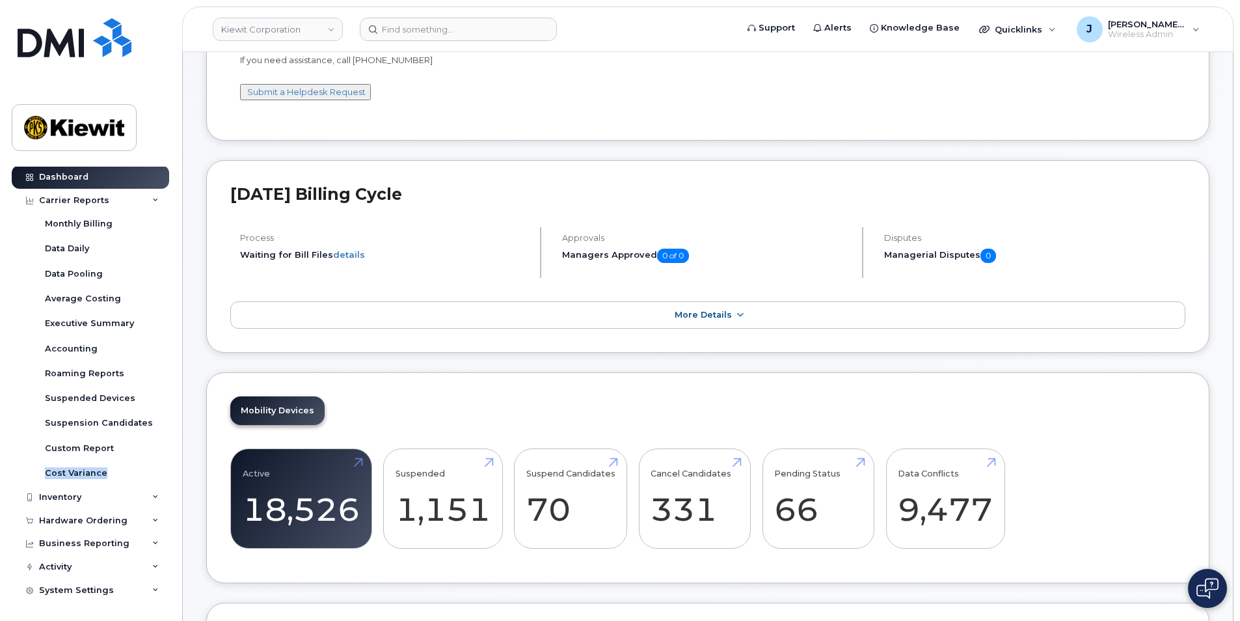
drag, startPoint x: 167, startPoint y: 446, endPoint x: 167, endPoint y: 485, distance: 38.4
click at [167, 485] on div "Monthly Billing Data Daily Data Pooling Average Costing Executive Summary Accou…" at bounding box center [103, 348] width 138 height 274
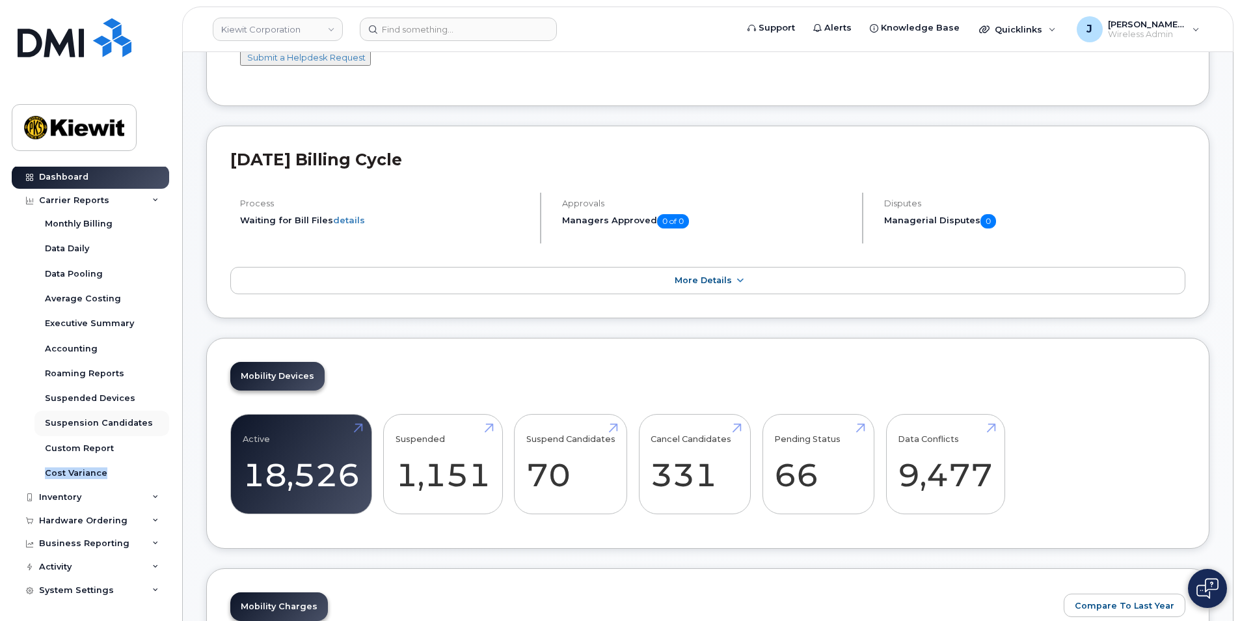
scroll to position [260, 0]
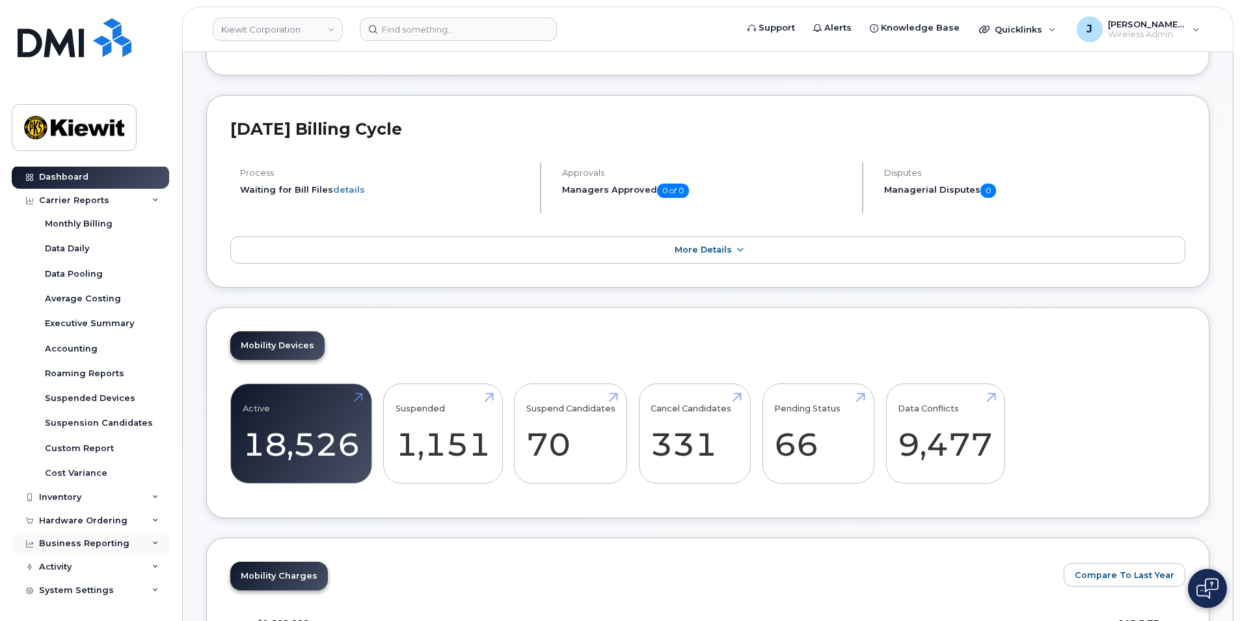
click at [155, 544] on div "Business Reporting" at bounding box center [90, 542] width 157 height 23
drag, startPoint x: 174, startPoint y: 511, endPoint x: 159, endPoint y: 566, distance: 57.3
click at [159, 566] on div "Global Dashboard Dashboard Carrier Reports Monthly Billing Data Daily Data Pool…" at bounding box center [88, 310] width 176 height 621
click at [87, 540] on div "Business Reporting" at bounding box center [84, 543] width 90 height 10
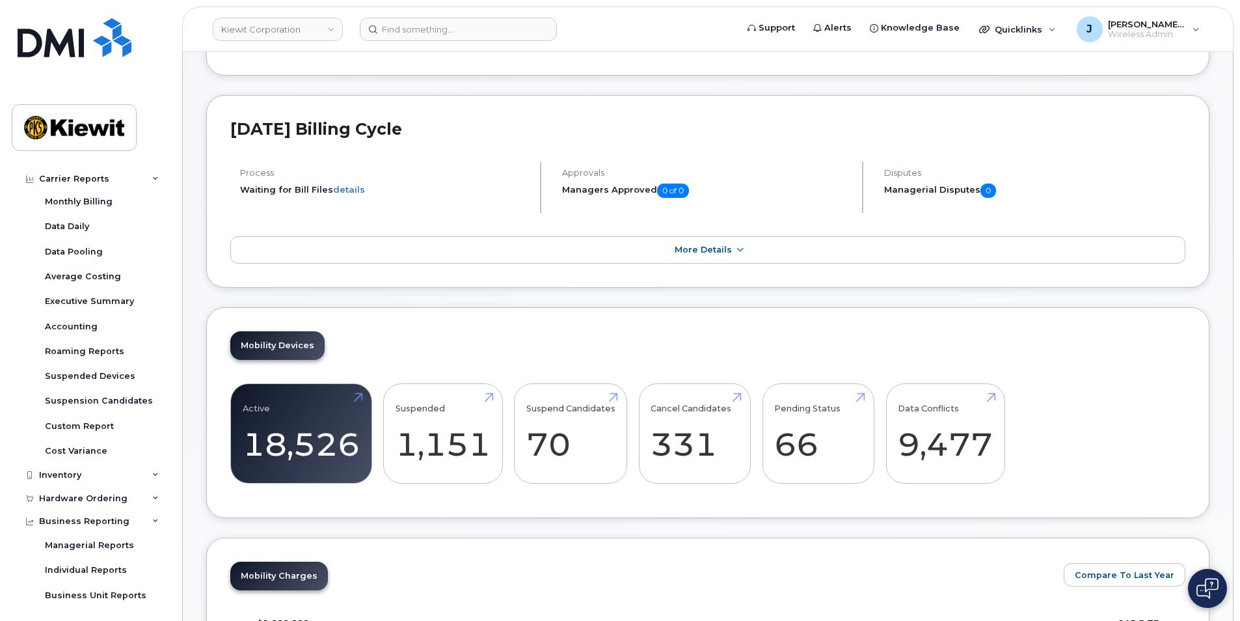
scroll to position [49, 0]
click at [162, 555] on div "Managerial Reports" at bounding box center [103, 567] width 138 height 25
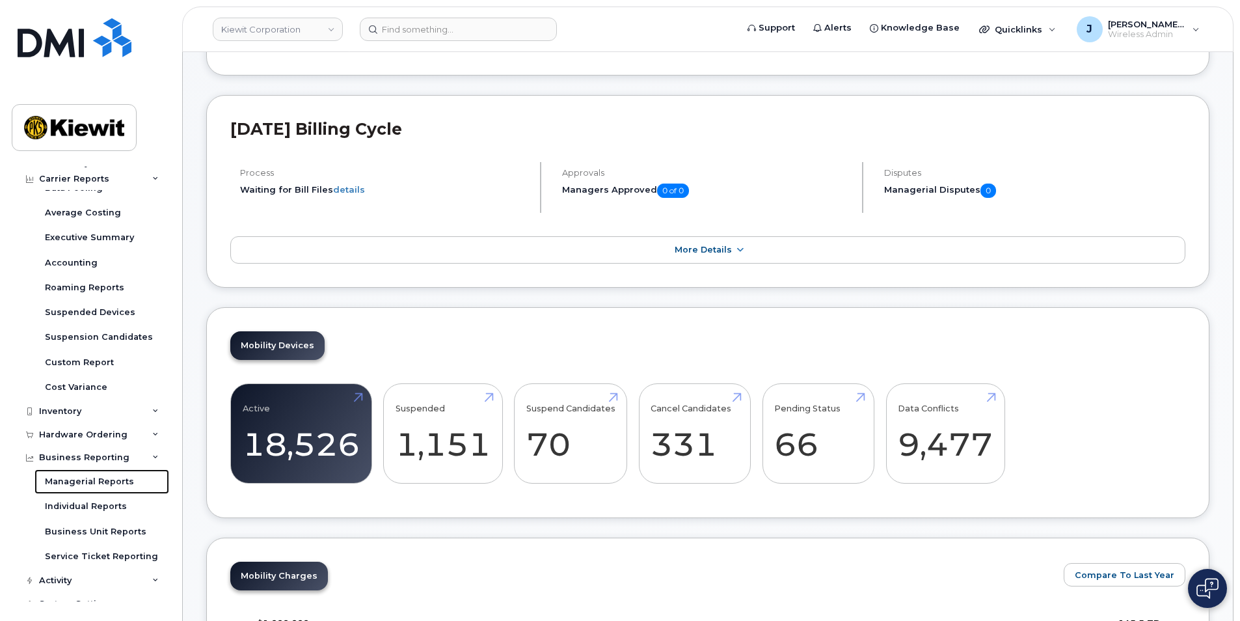
scroll to position [124, 0]
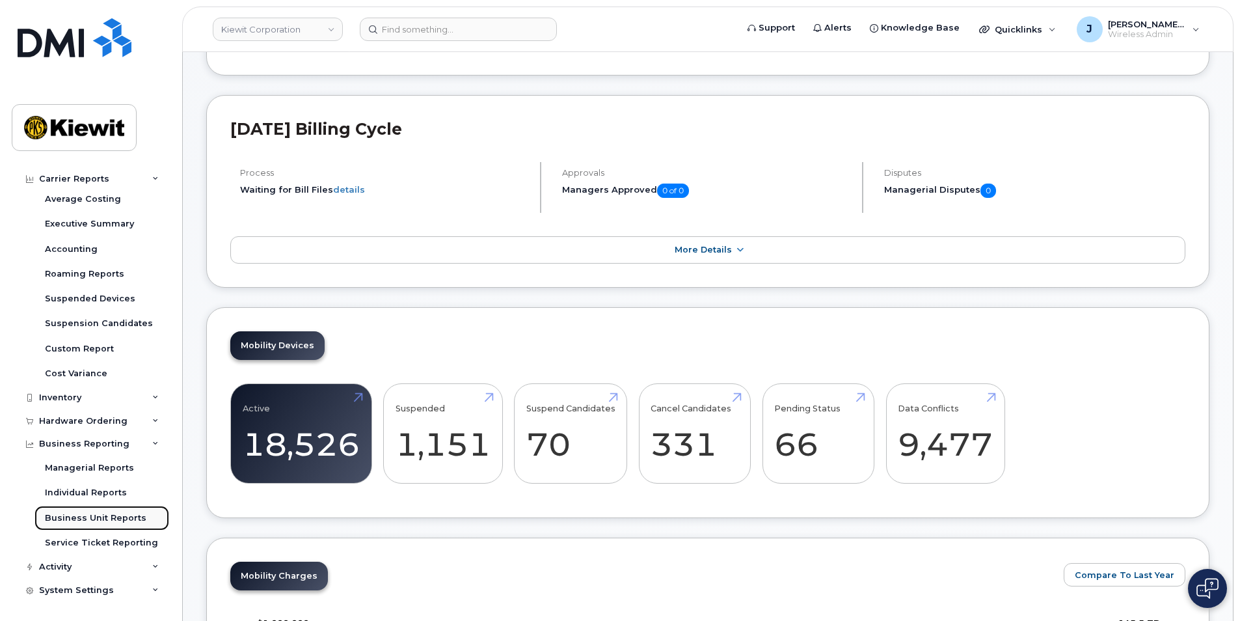
click at [84, 517] on div "Business Unit Reports" at bounding box center [95, 518] width 101 height 12
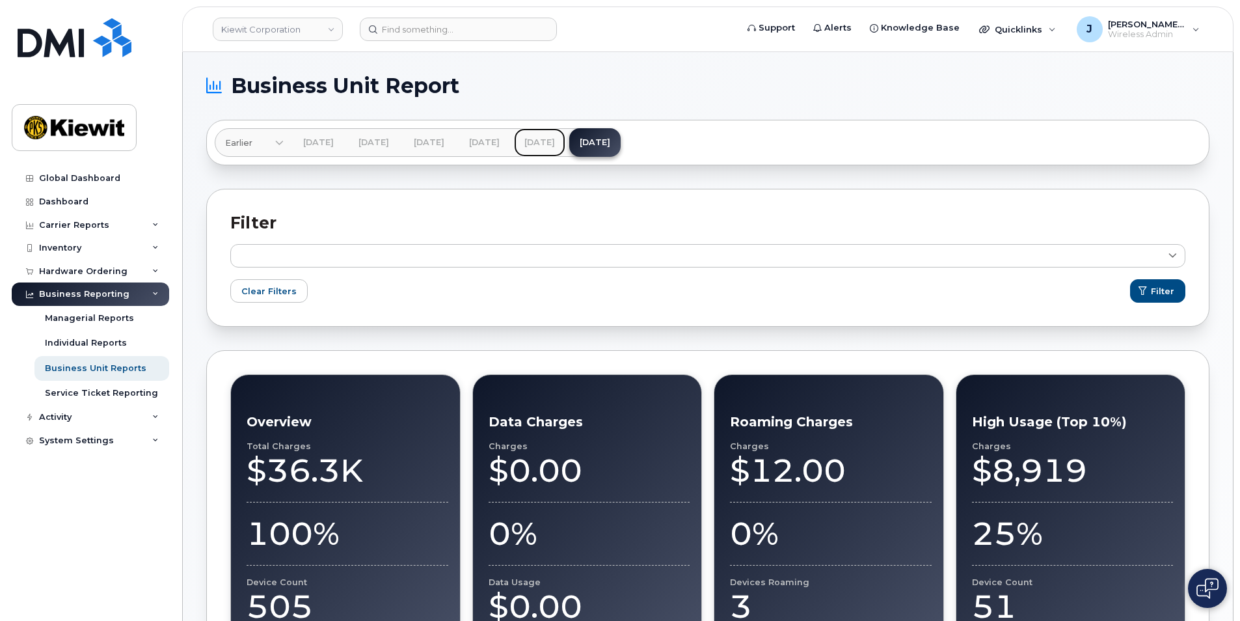
click at [565, 132] on link "[DATE]" at bounding box center [539, 142] width 51 height 29
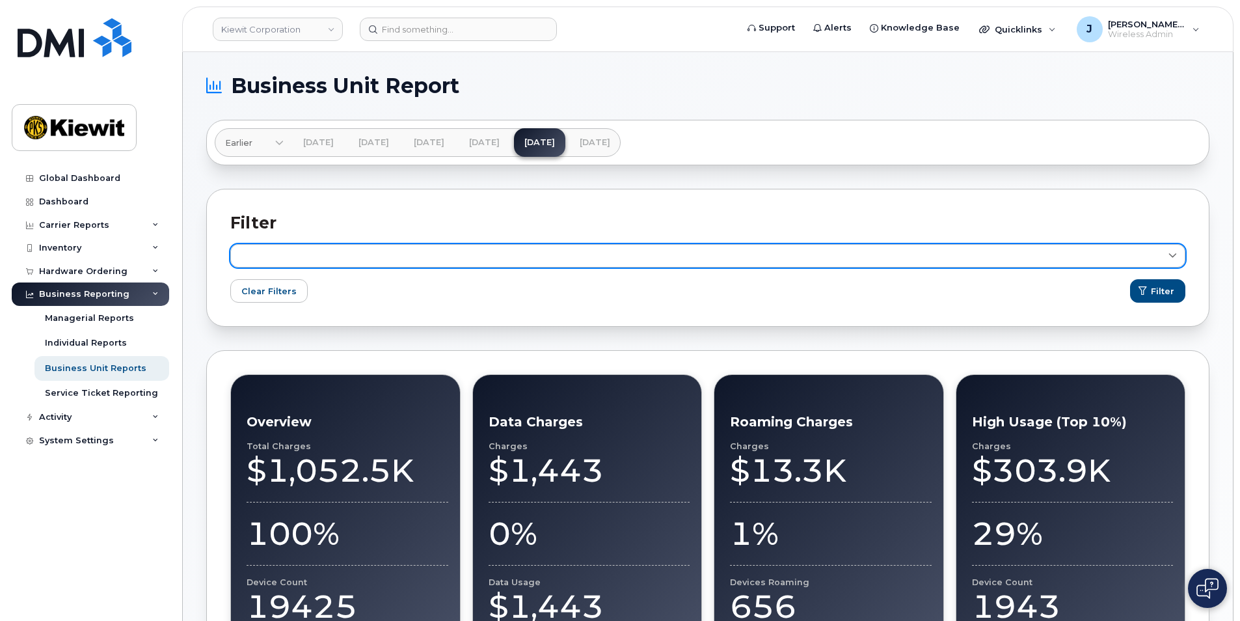
click at [320, 254] on link at bounding box center [707, 255] width 955 height 23
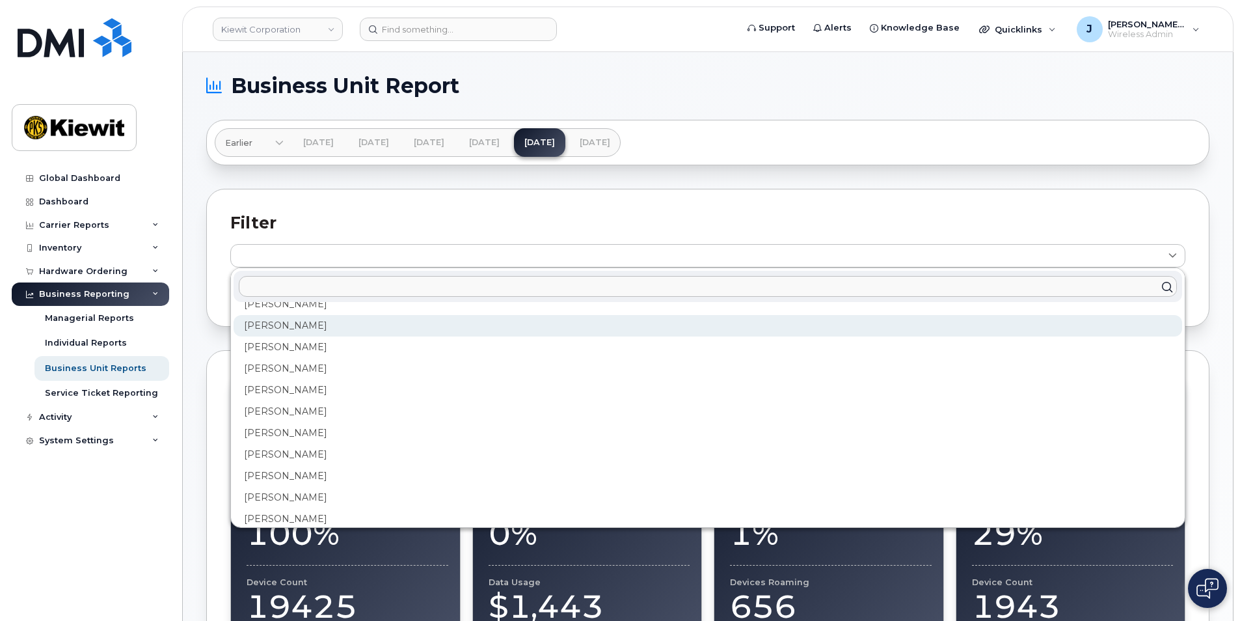
scroll to position [2472, 0]
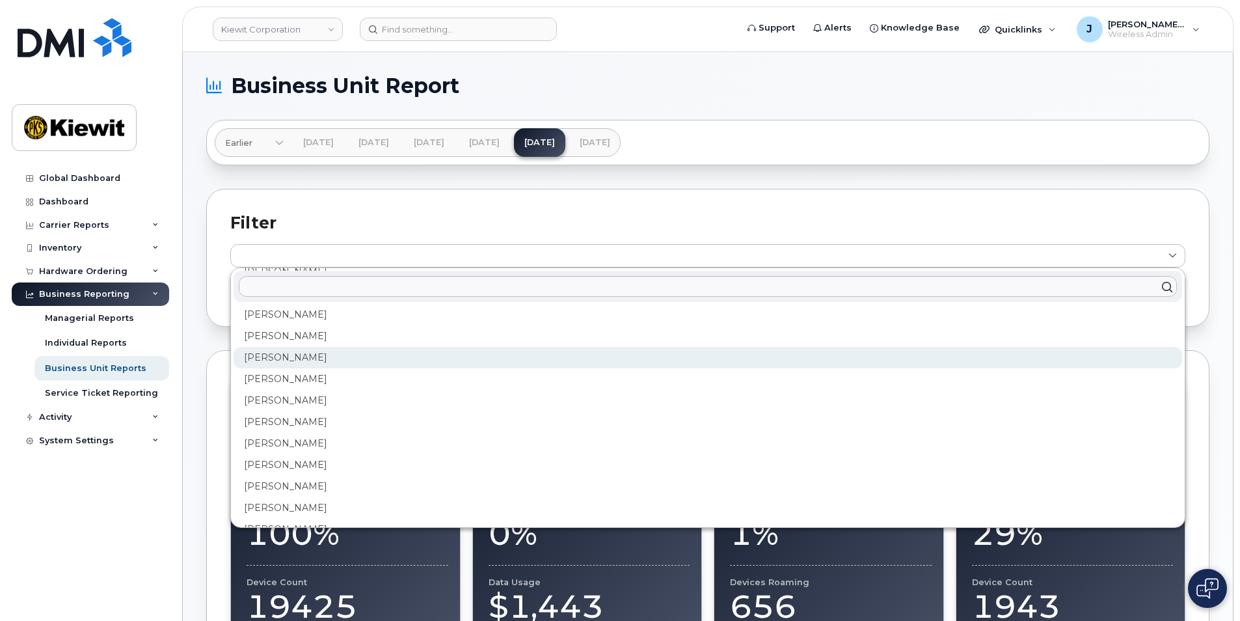
click at [276, 390] on div "James Newlon" at bounding box center [708, 400] width 948 height 21
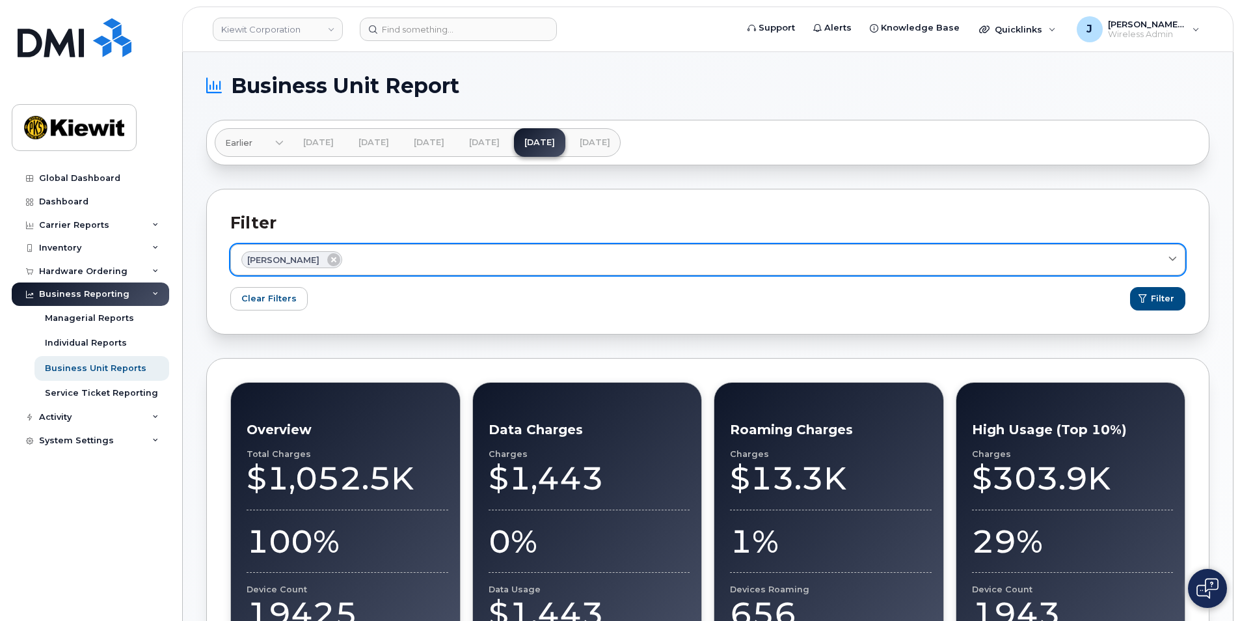
click at [415, 259] on div "James Newlon" at bounding box center [707, 259] width 933 height 17
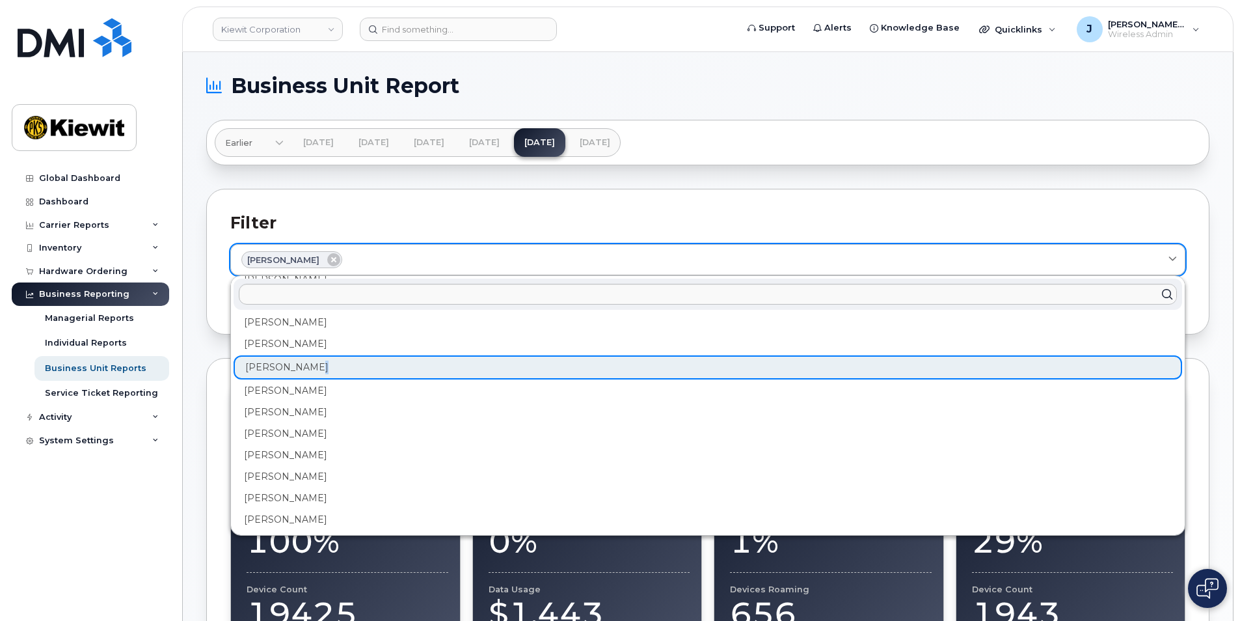
click at [449, 251] on div "James Newlon" at bounding box center [707, 259] width 933 height 17
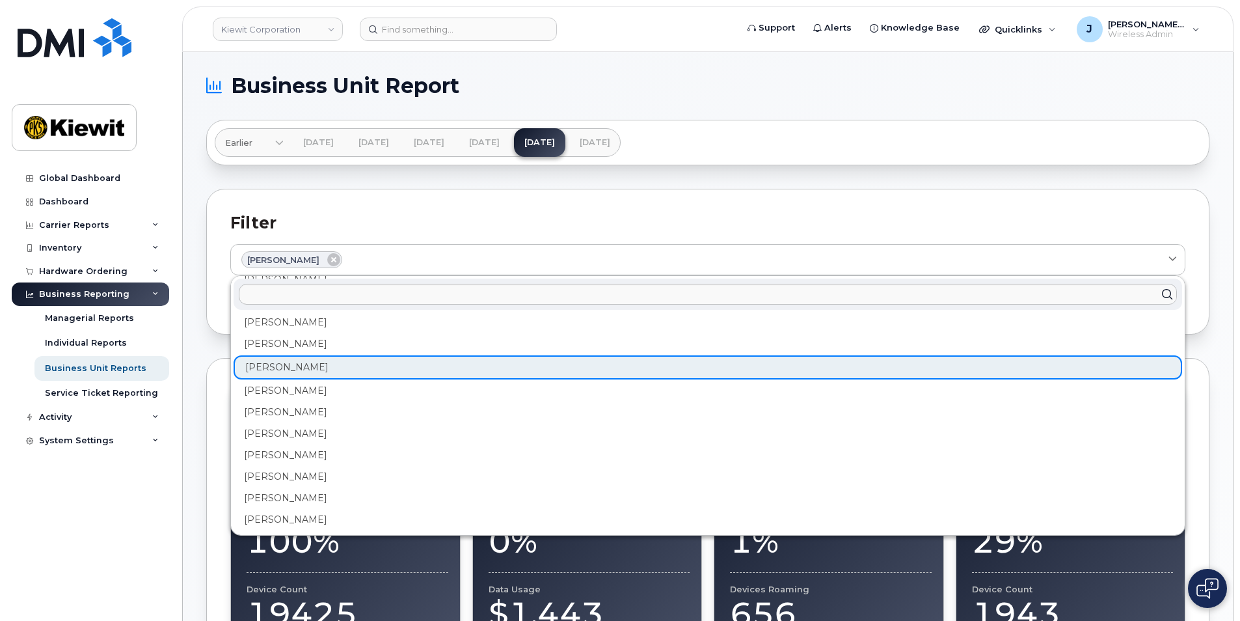
click at [1164, 291] on icon at bounding box center [1166, 294] width 19 height 19
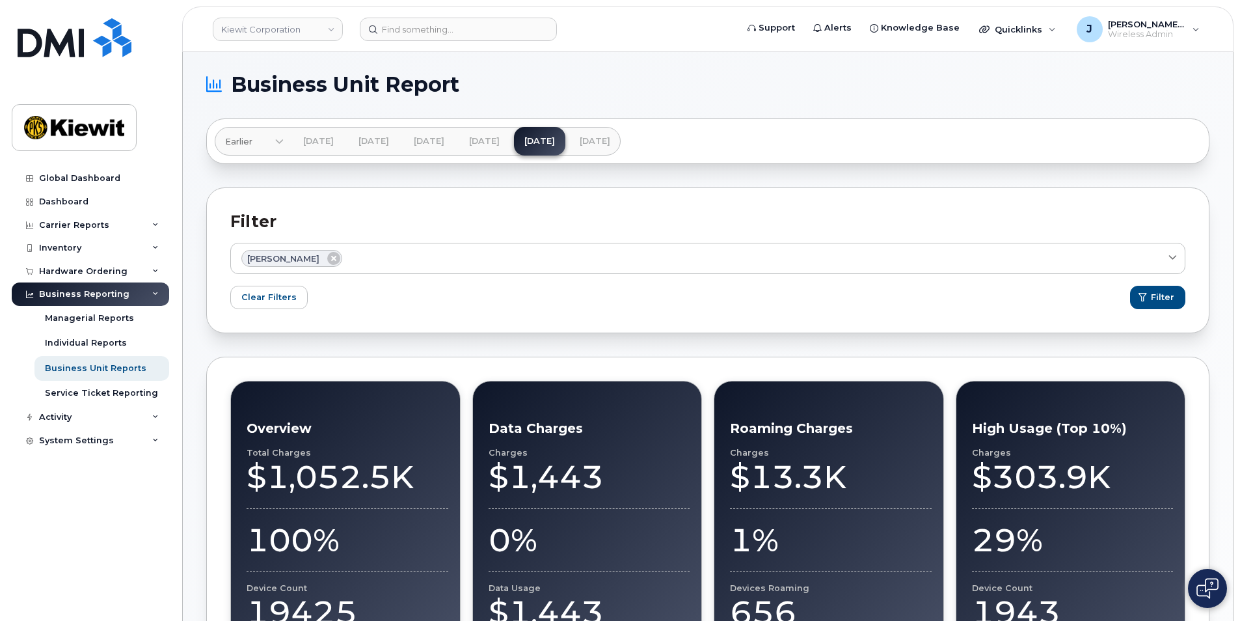
scroll to position [0, 0]
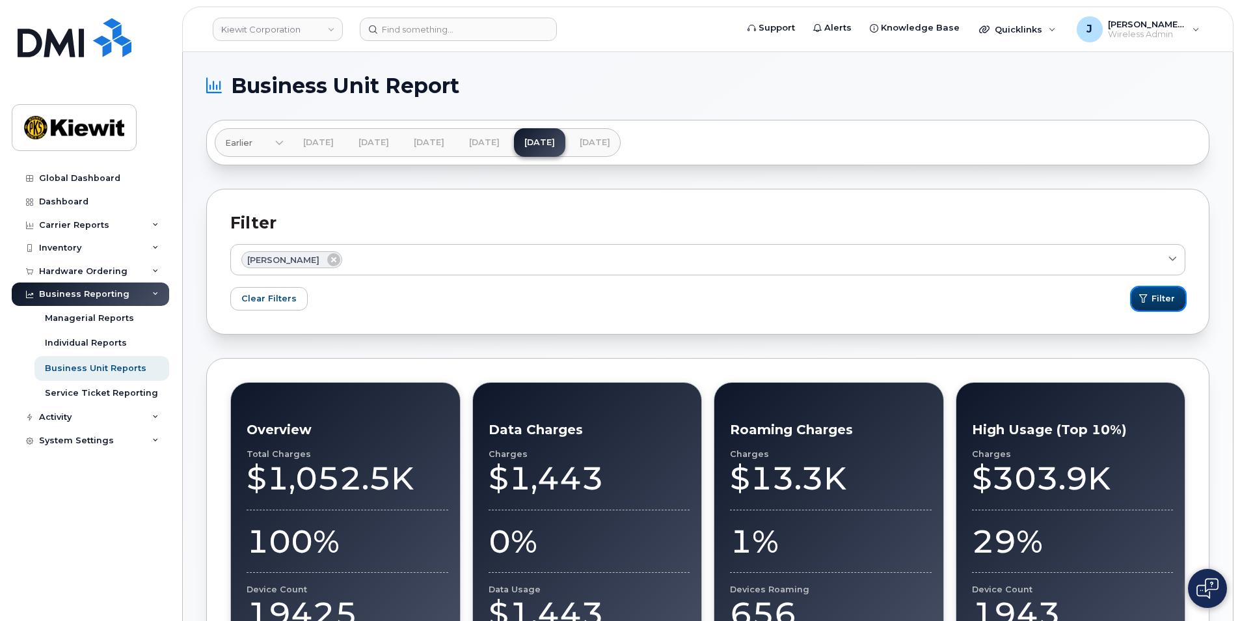
click at [1144, 297] on icon "submit" at bounding box center [1143, 299] width 8 height 8
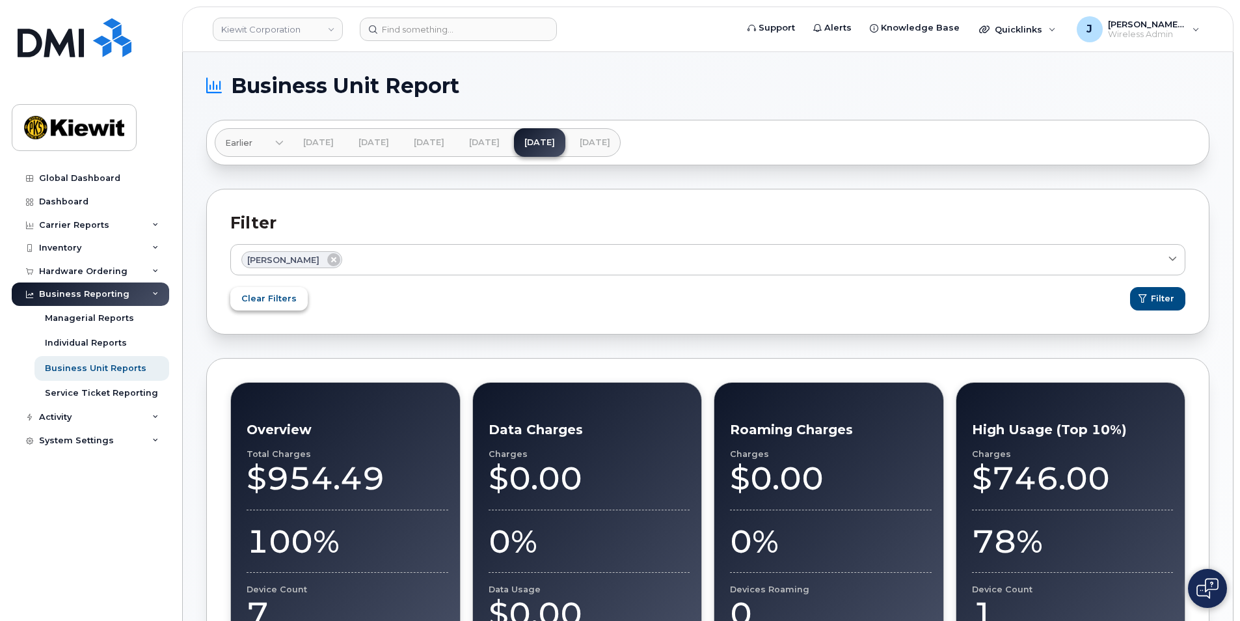
click at [274, 293] on span "Clear Filters" at bounding box center [268, 298] width 55 height 12
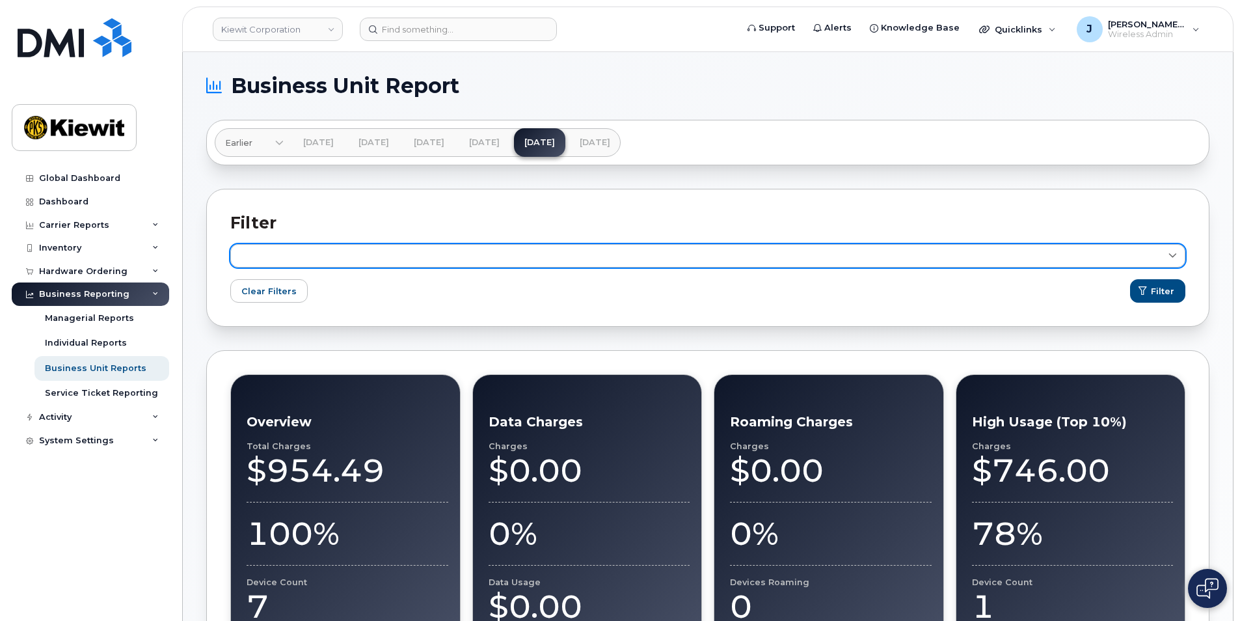
click at [1166, 254] on span at bounding box center [1172, 256] width 12 height 12
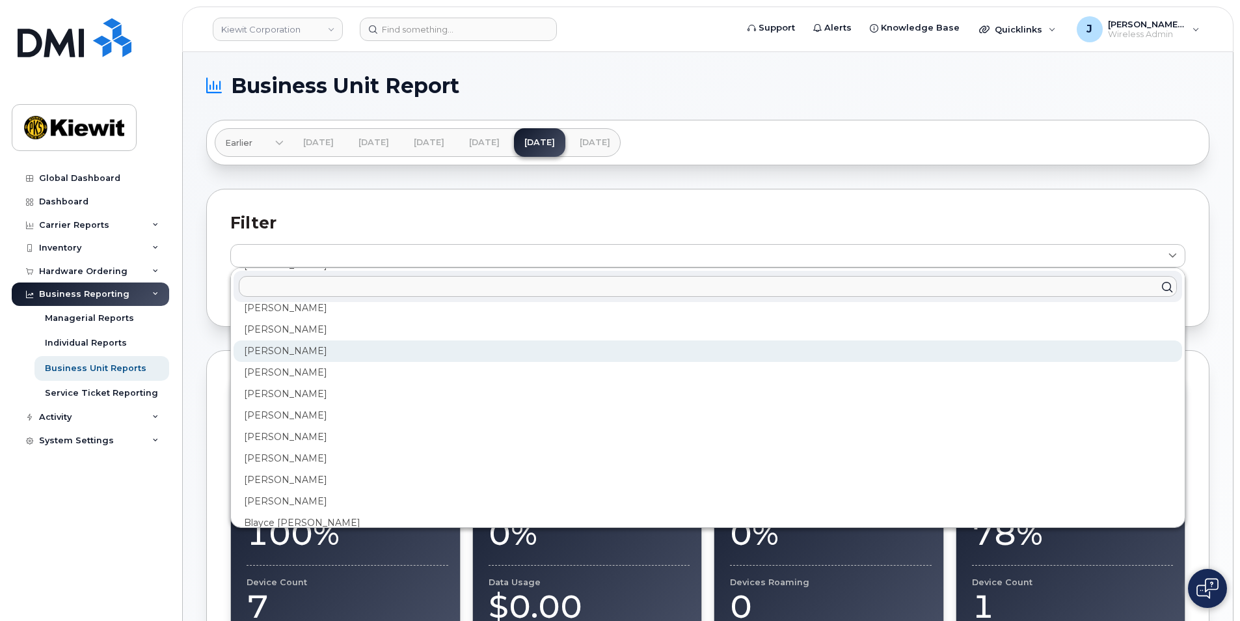
scroll to position [651, 0]
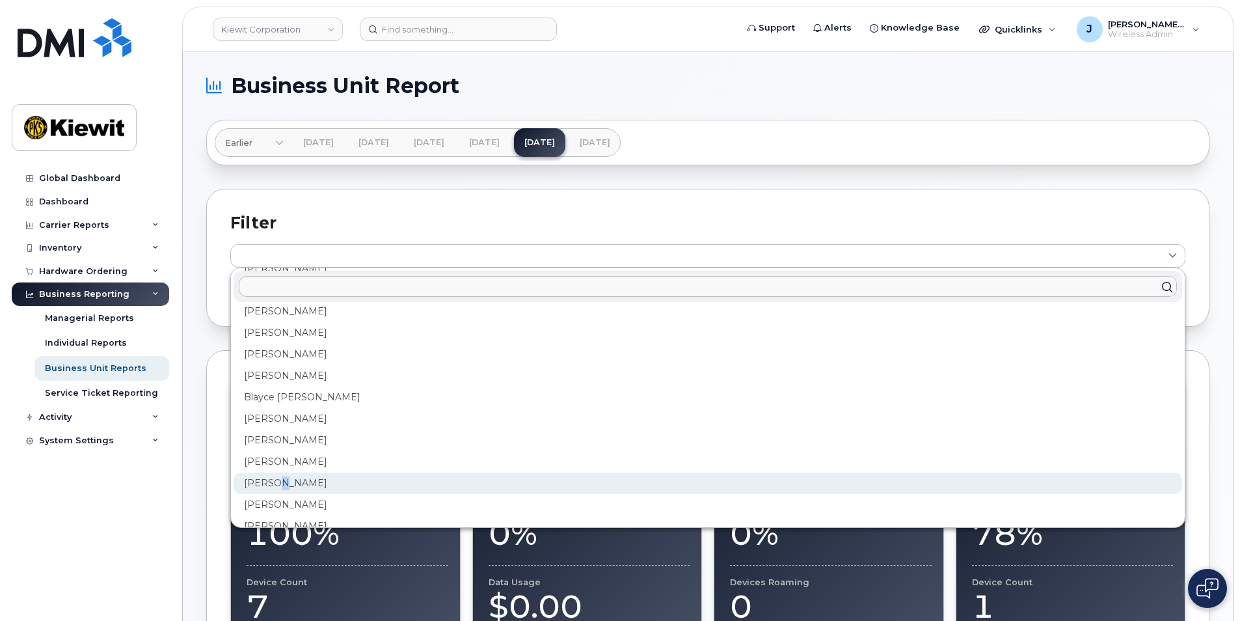
click at [280, 515] on div "Brayden Pulver" at bounding box center [708, 525] width 948 height 21
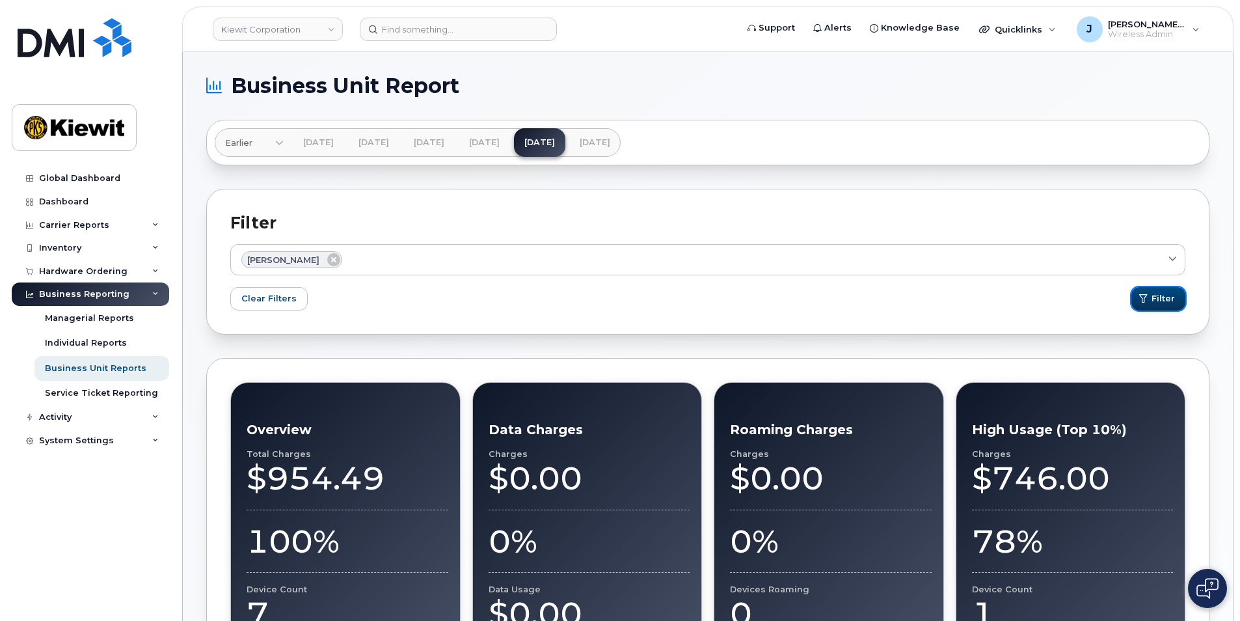
click at [1164, 297] on span "Filter" at bounding box center [1162, 298] width 23 height 12
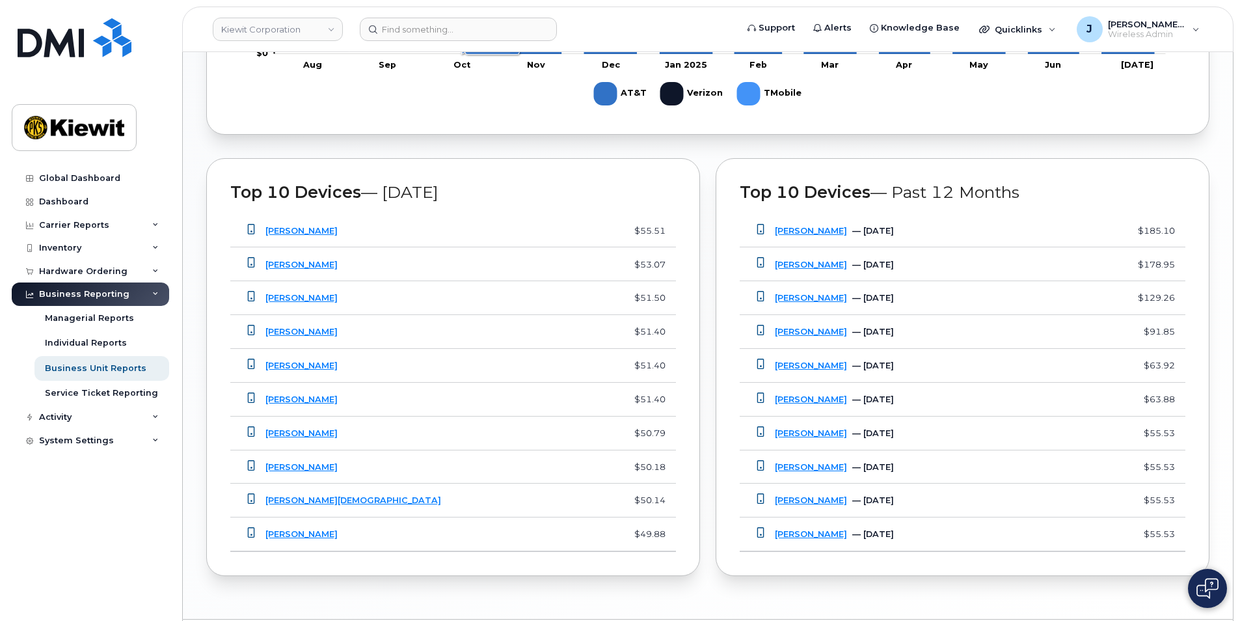
scroll to position [986, 0]
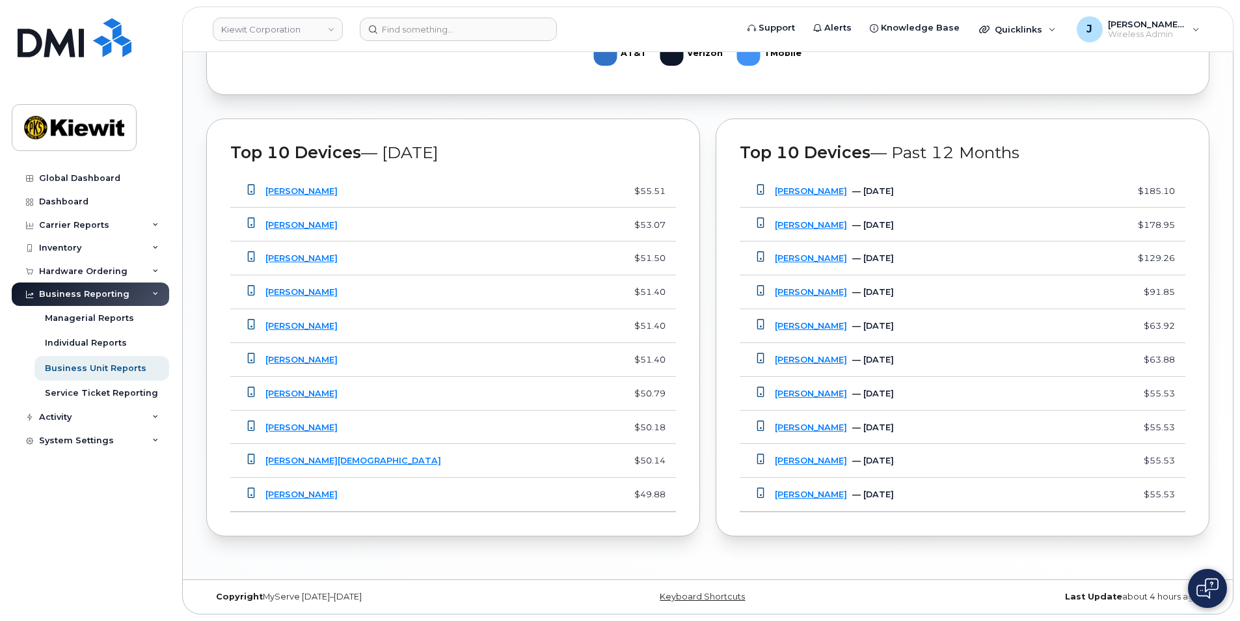
click at [297, 487] on td "John Manes" at bounding box center [431, 494] width 332 height 34
click at [297, 497] on link "John Manes" at bounding box center [301, 494] width 72 height 10
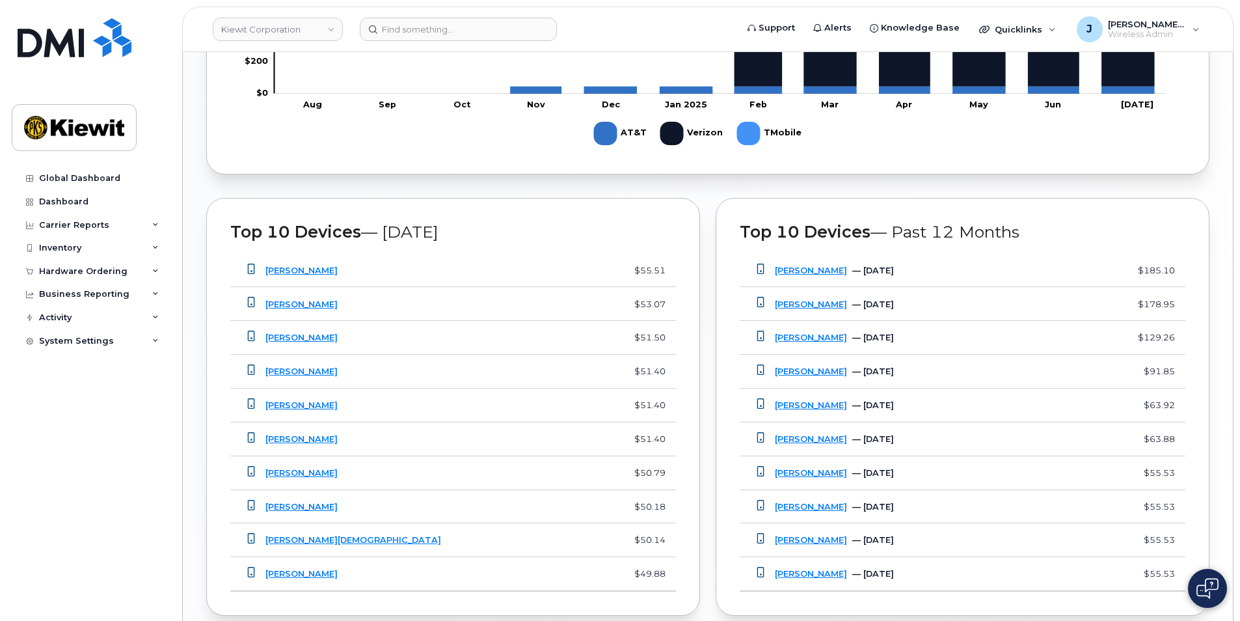
scroll to position [911, 0]
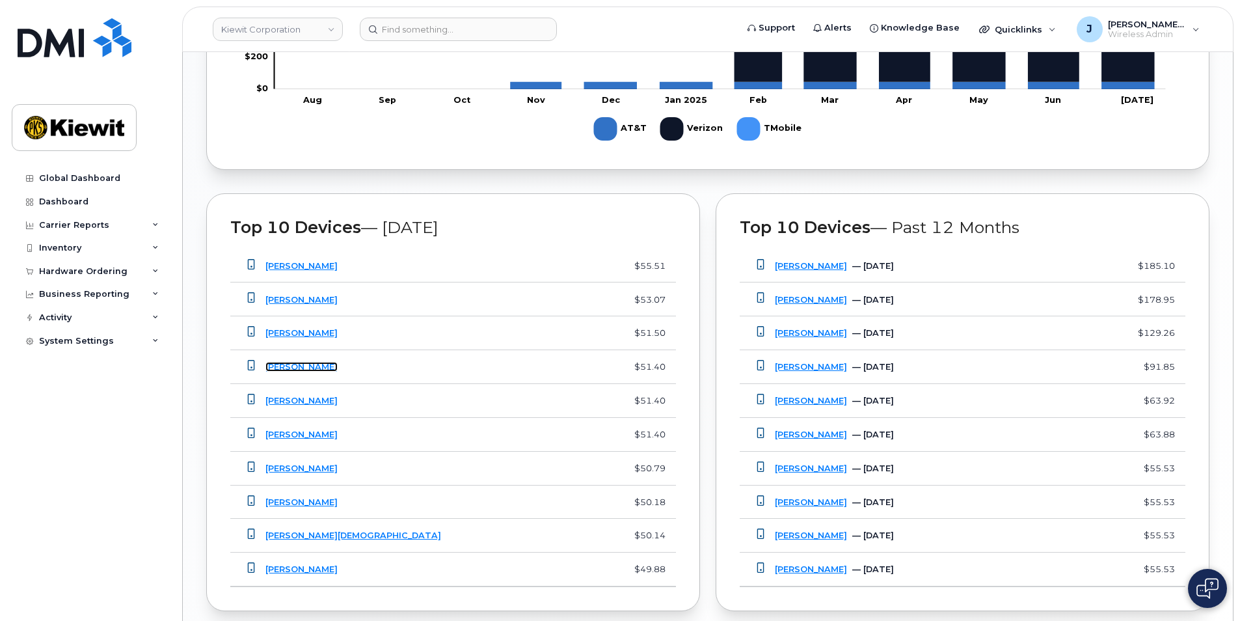
click at [307, 366] on link "[PERSON_NAME]" at bounding box center [301, 367] width 72 height 10
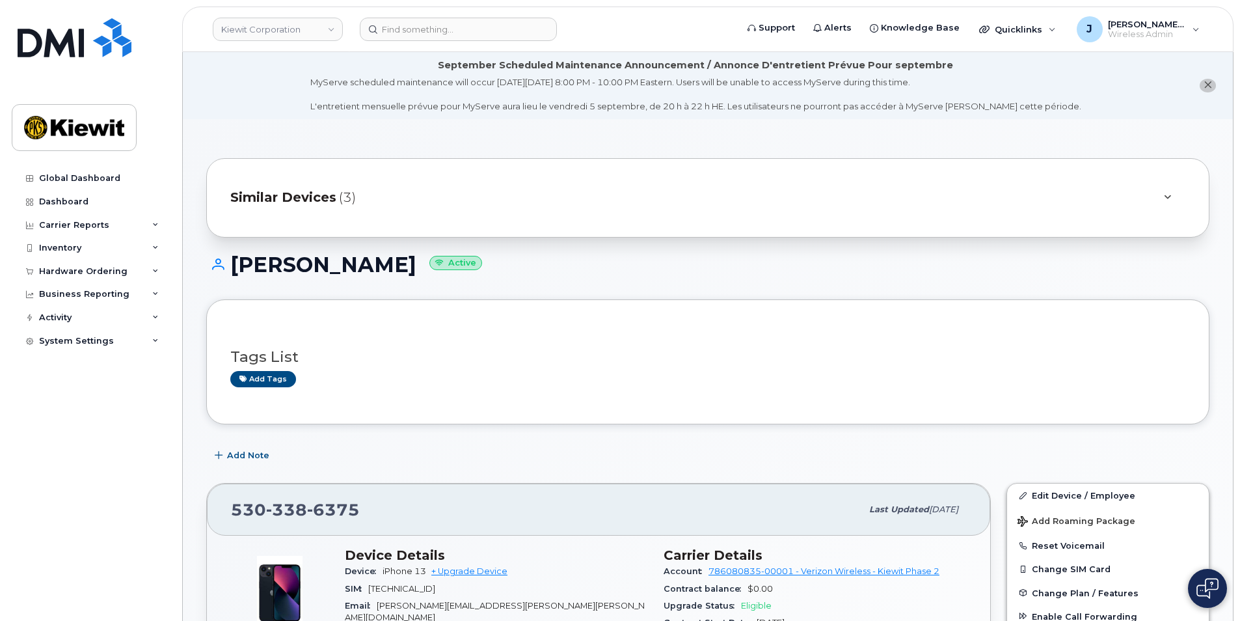
click at [1167, 196] on icon at bounding box center [1167, 197] width 7 height 8
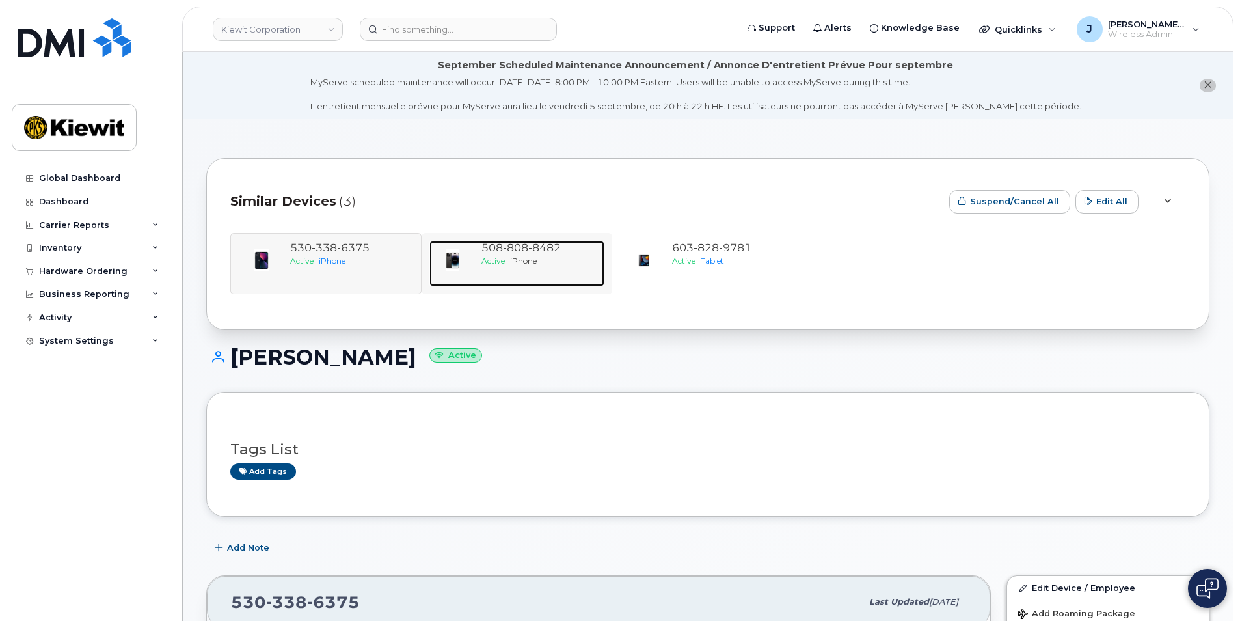
click at [528, 250] on span "808" at bounding box center [544, 247] width 33 height 12
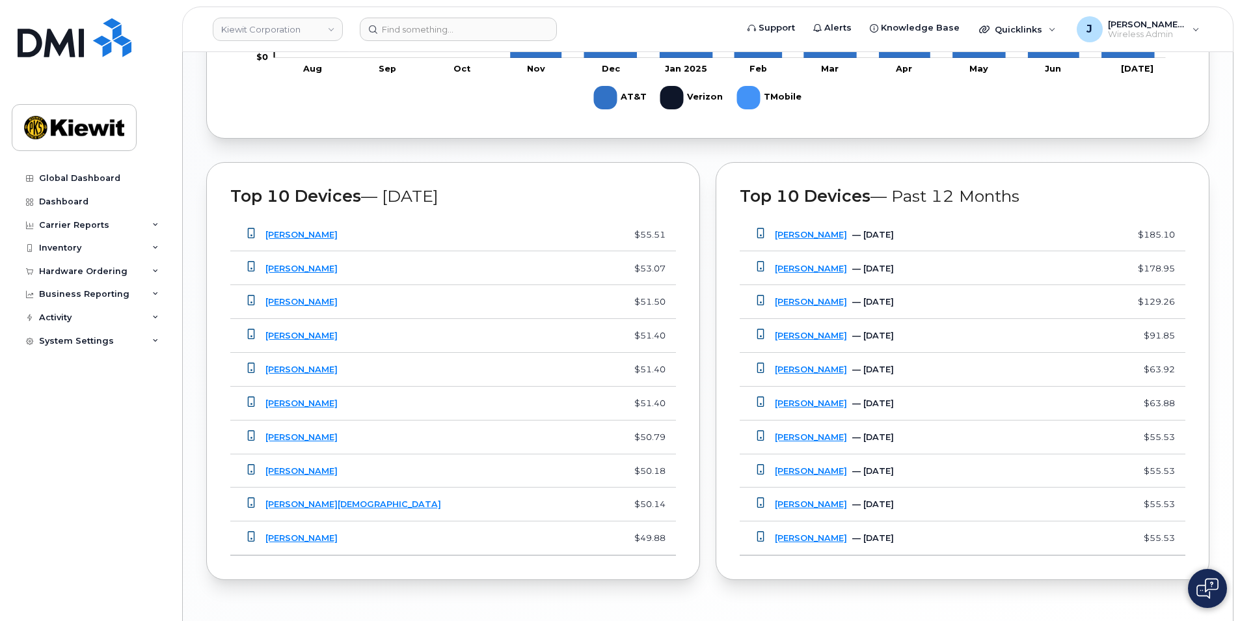
scroll to position [986, 0]
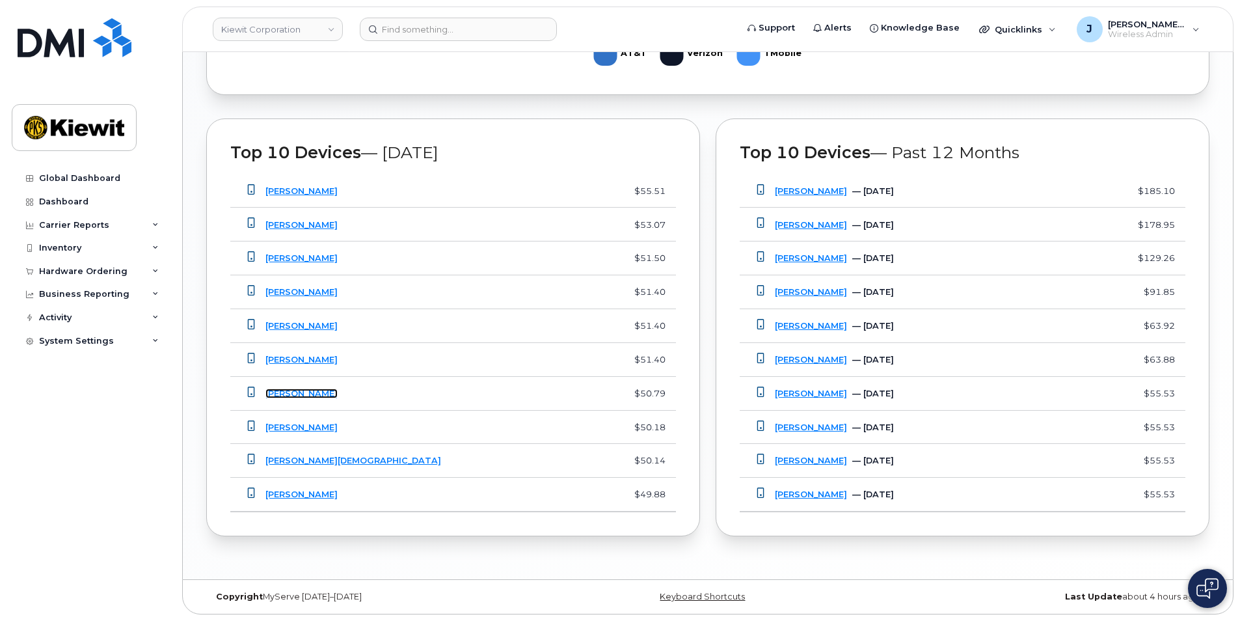
click at [306, 393] on link "[PERSON_NAME]" at bounding box center [301, 393] width 72 height 10
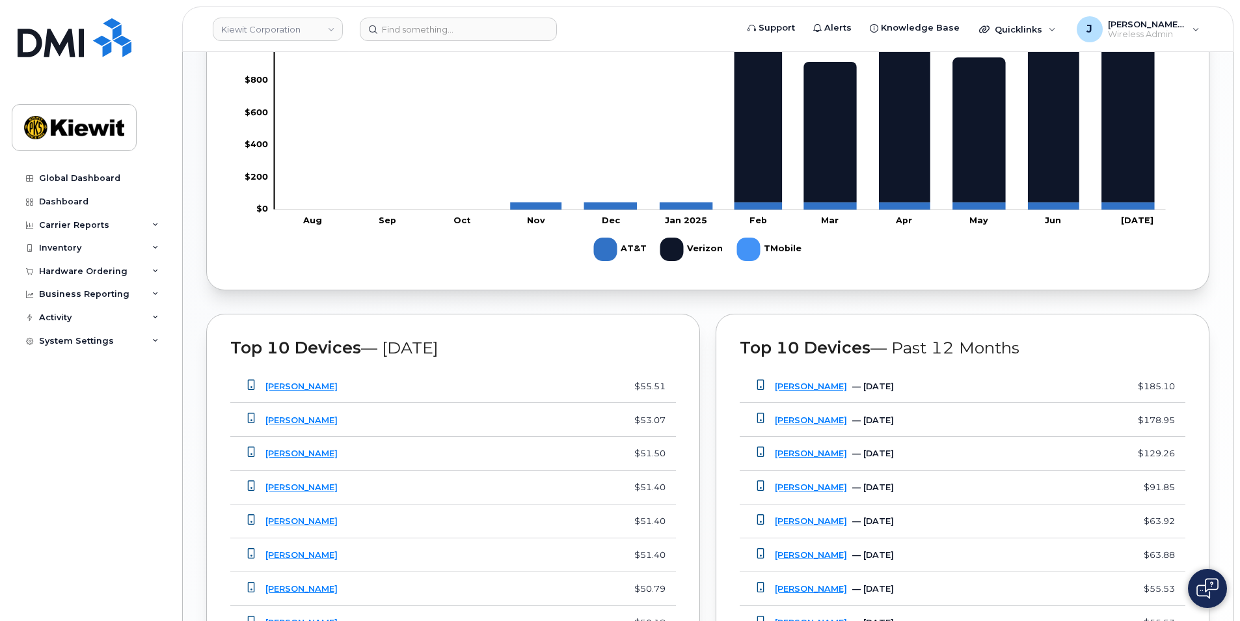
scroll to position [986, 0]
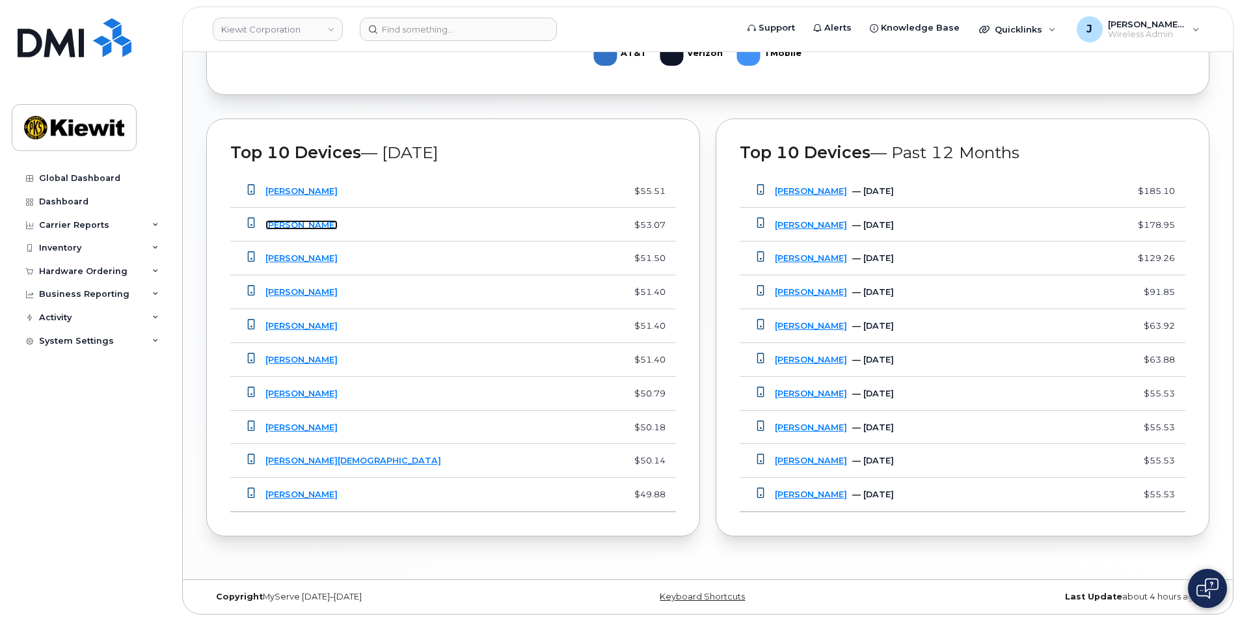
click at [321, 224] on link "[PERSON_NAME]" at bounding box center [301, 225] width 72 height 10
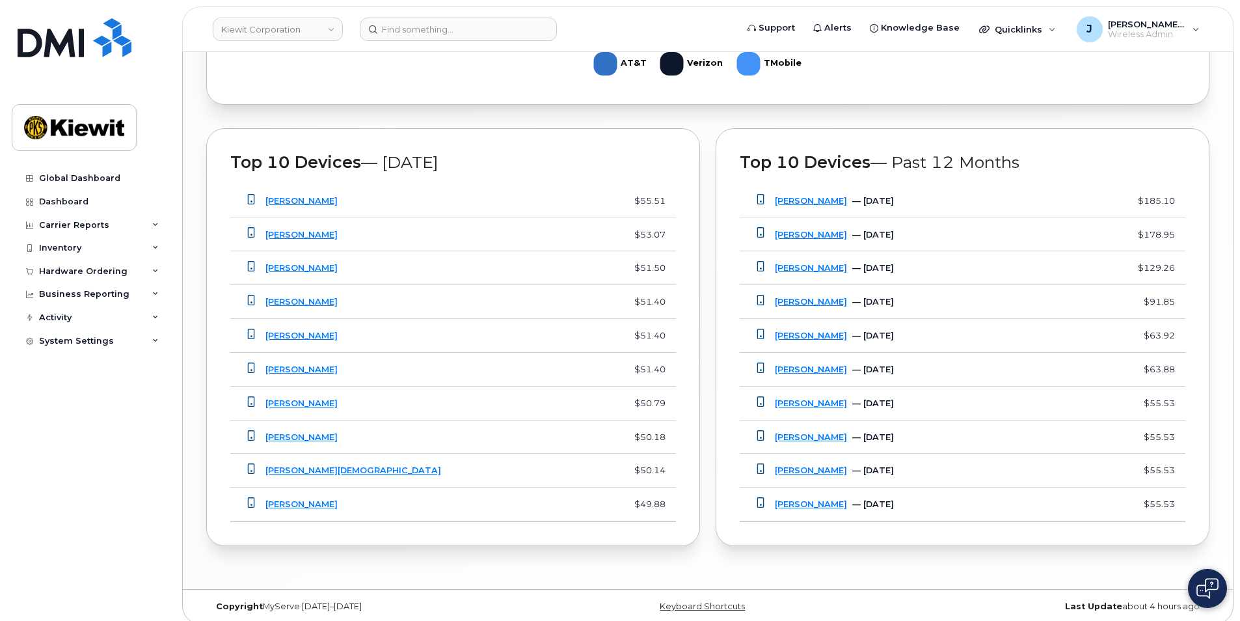
scroll to position [986, 0]
